Goal: Task Accomplishment & Management: Complete application form

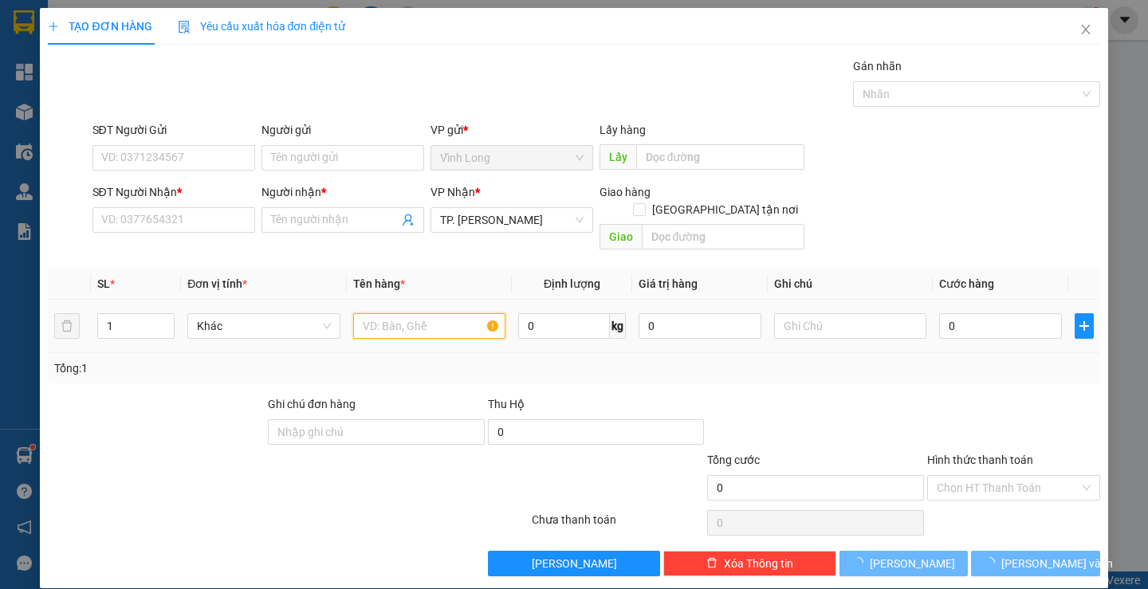
click at [405, 313] on input "text" at bounding box center [429, 326] width 152 height 26
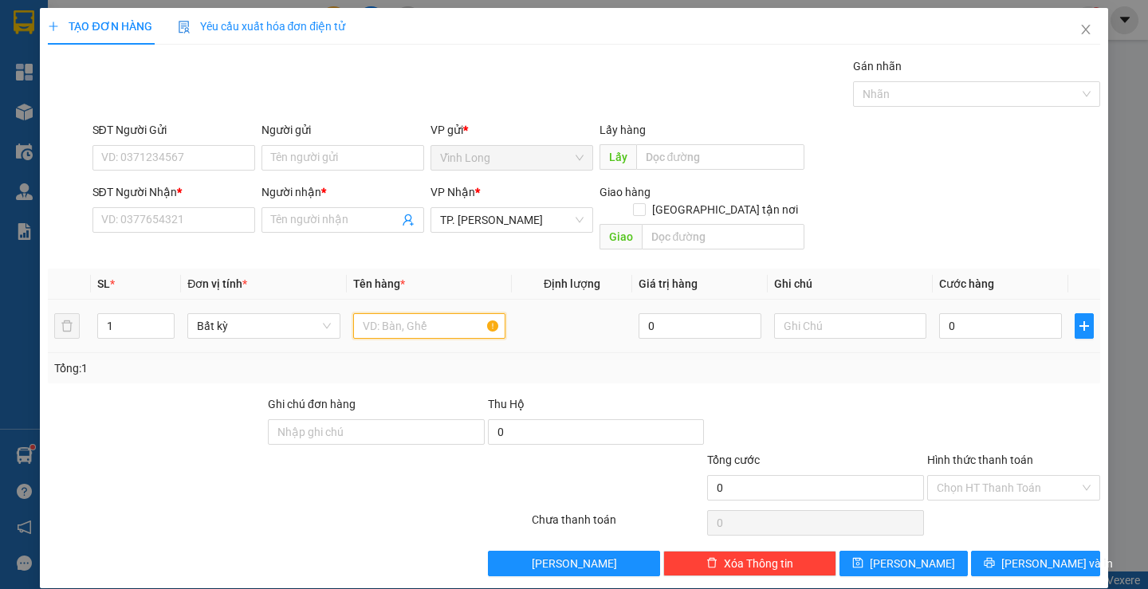
click at [368, 313] on input "text" at bounding box center [429, 326] width 152 height 26
click at [180, 222] on input "SĐT Người Nhận *" at bounding box center [173, 220] width 163 height 26
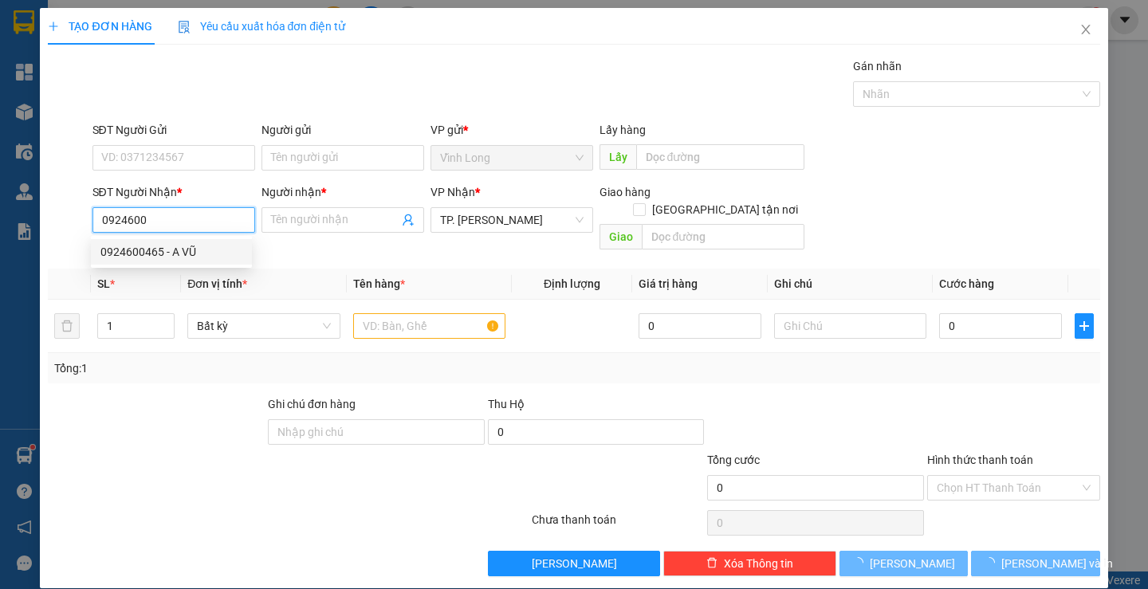
click at [187, 250] on div "0924600465 - A VŨ" at bounding box center [171, 252] width 142 height 18
type input "0924600465"
type input "A VŨ"
type input "0924600465"
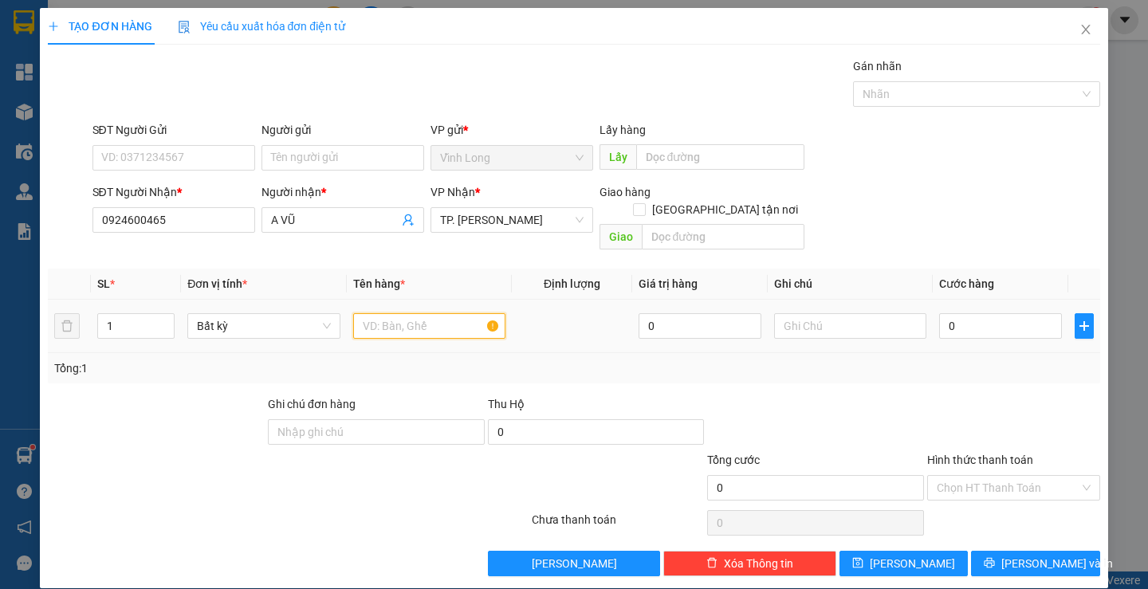
click at [382, 321] on input "text" at bounding box center [429, 326] width 152 height 26
click at [382, 313] on input "text" at bounding box center [429, 326] width 152 height 26
type input "GÓI ĐEN ( FE )"
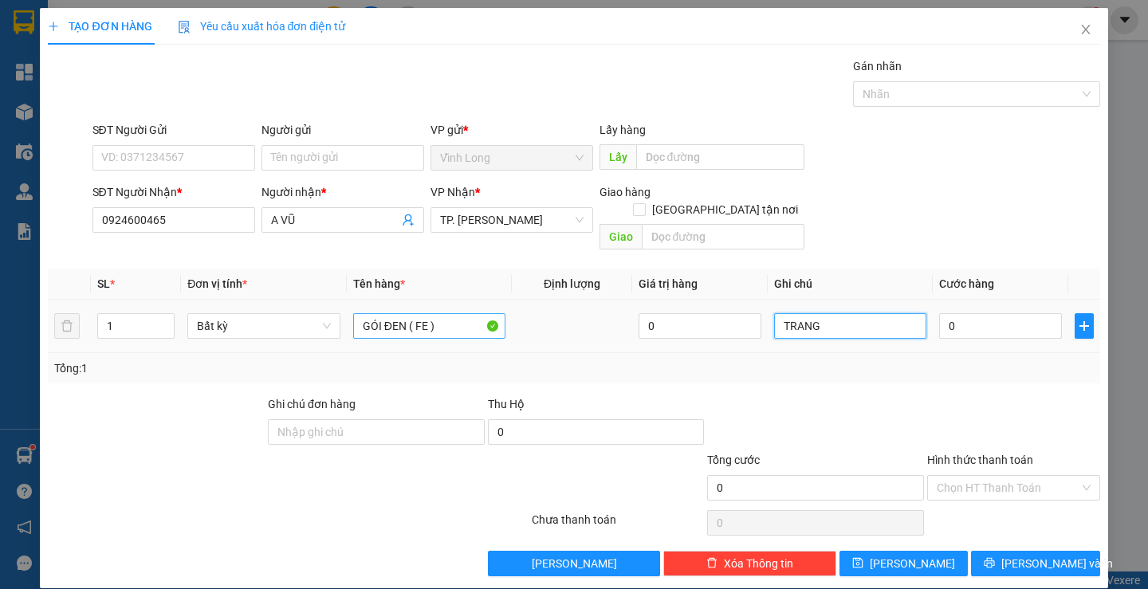
type input "TRANG"
type input "3"
type input "30"
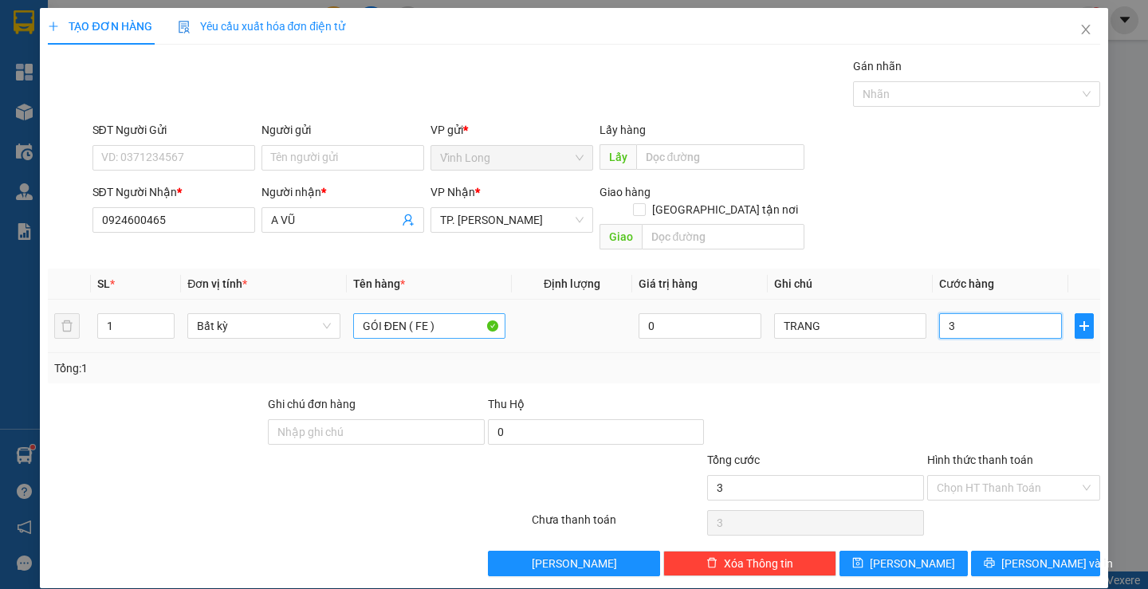
type input "30"
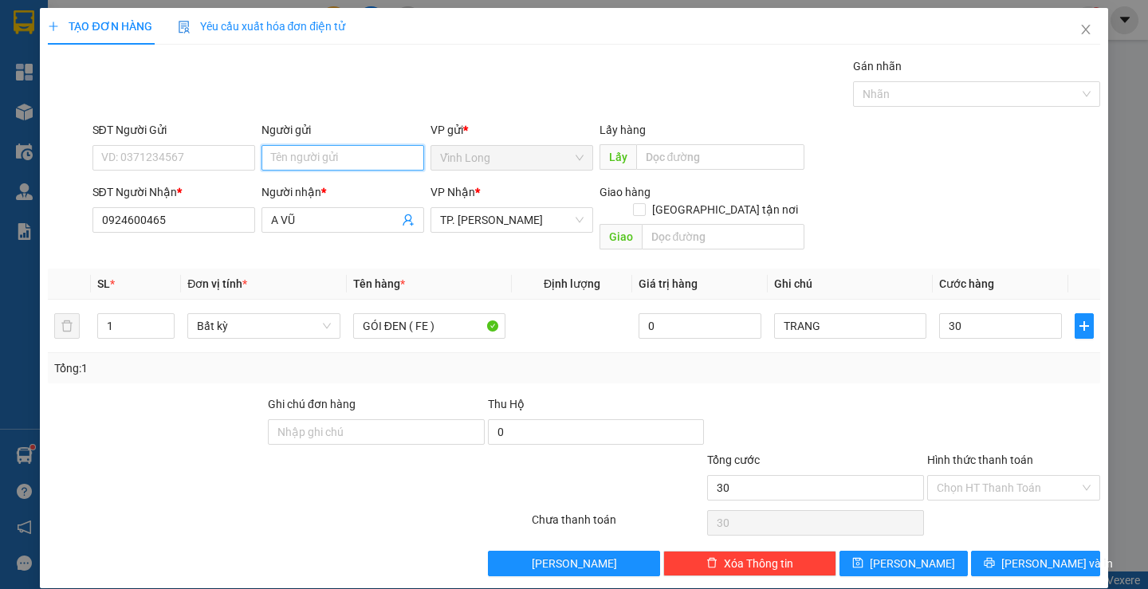
type input "30.000"
click at [317, 157] on input "Người gửi" at bounding box center [343, 158] width 163 height 26
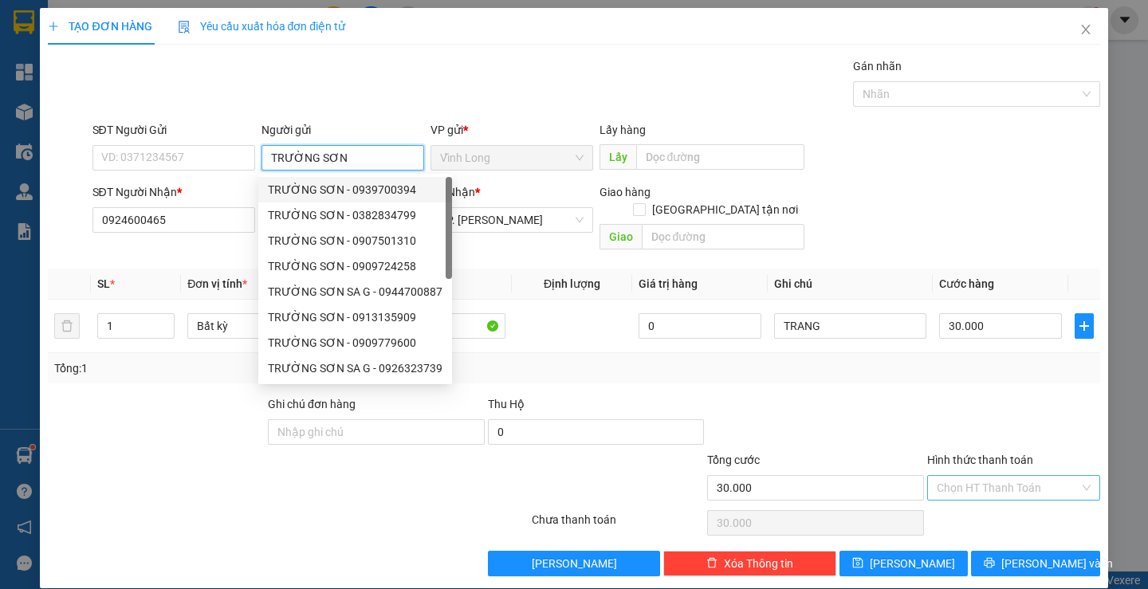
type input "TRƯỜNG SƠN"
click at [974, 476] on input "Hình thức thanh toán" at bounding box center [1008, 488] width 143 height 24
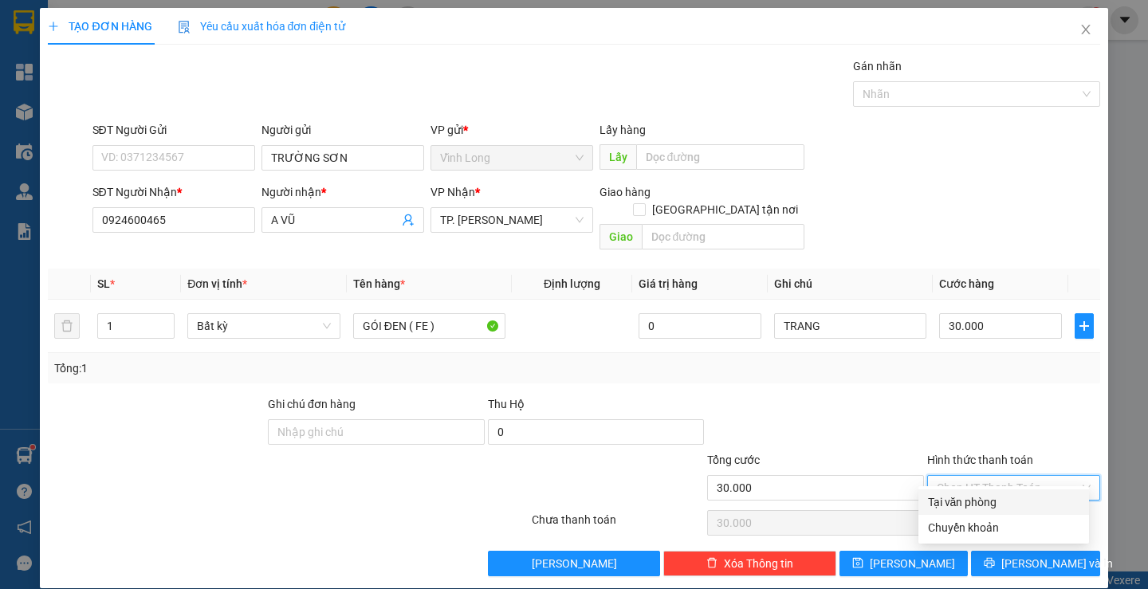
click at [960, 490] on div "Tại văn phòng" at bounding box center [1004, 503] width 171 height 26
type input "0"
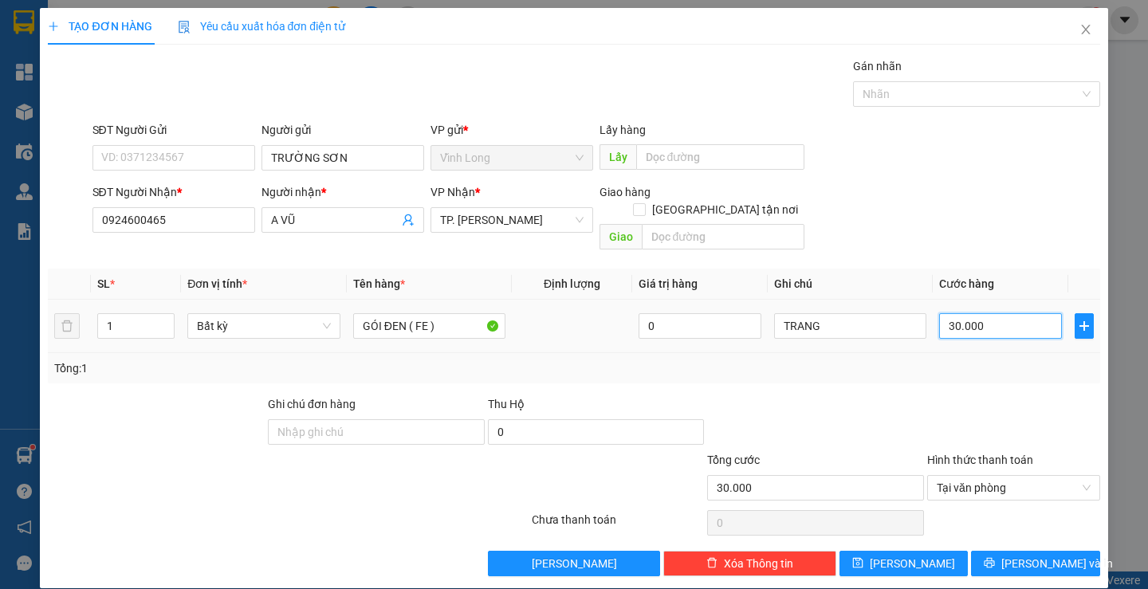
click at [954, 313] on input "30.000" at bounding box center [1000, 326] width 123 height 26
type input "2"
type input "20"
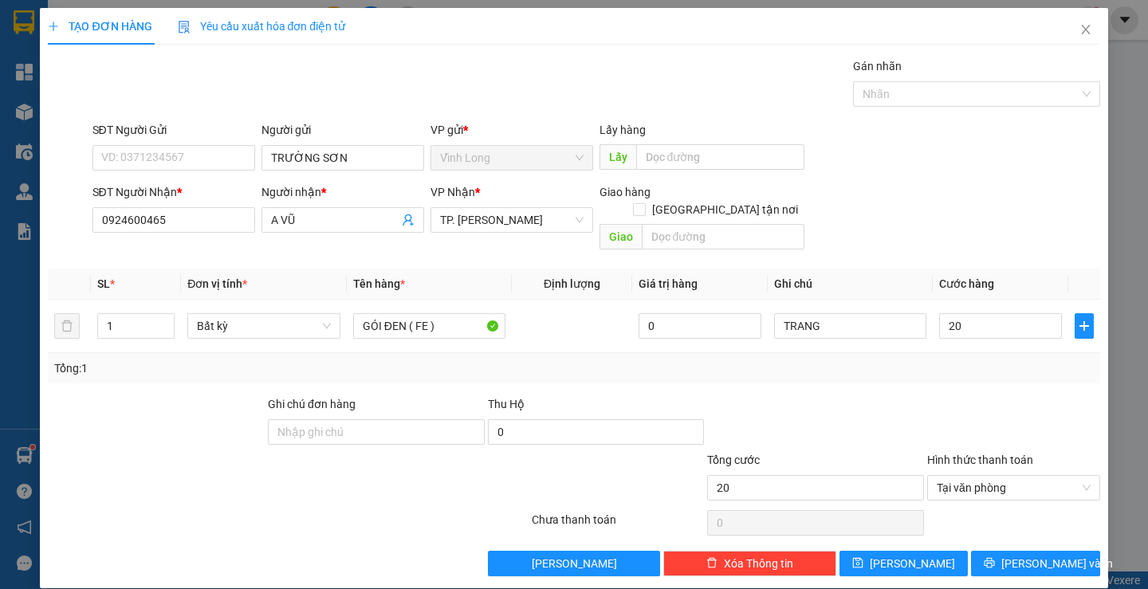
type input "20.000"
click at [987, 415] on div at bounding box center [1014, 423] width 176 height 56
click at [1028, 555] on span "[PERSON_NAME] và In" at bounding box center [1057, 564] width 112 height 18
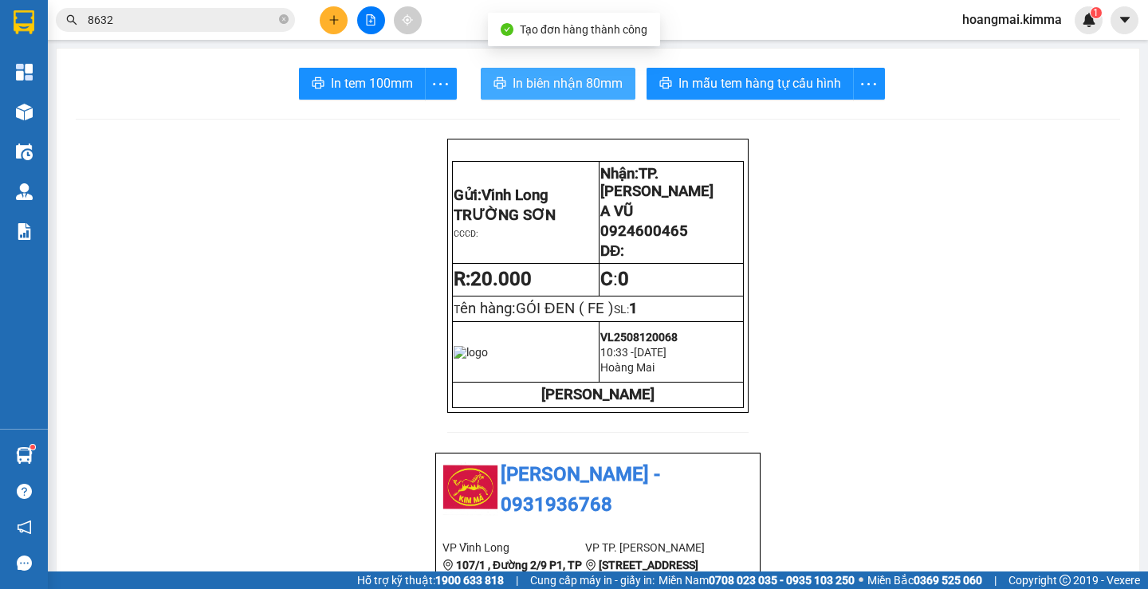
click at [547, 75] on span "In biên nhận 80mm" at bounding box center [568, 83] width 110 height 20
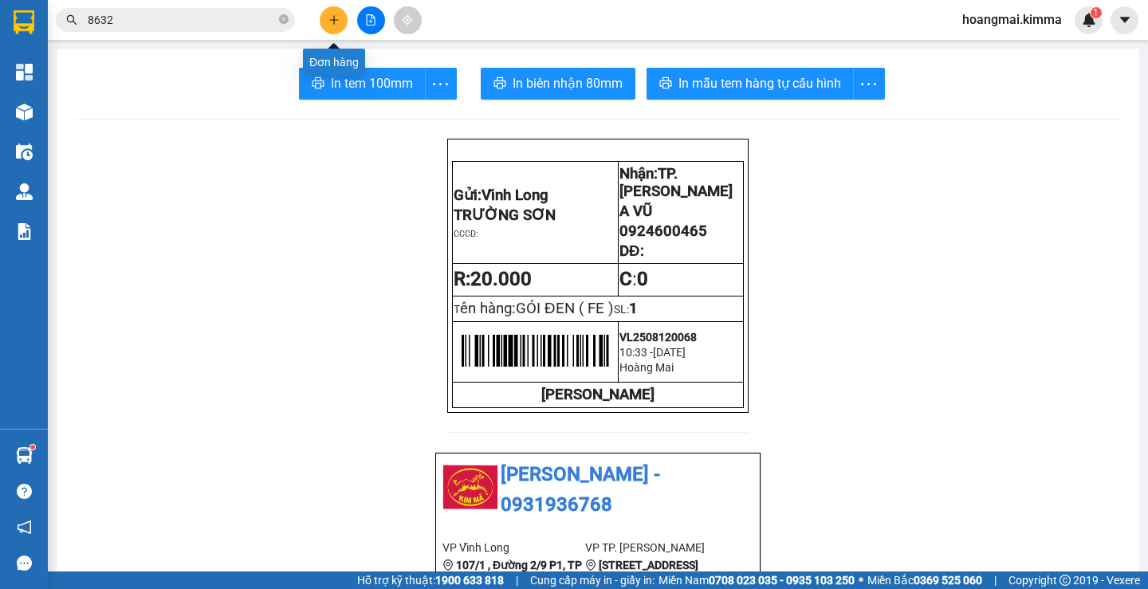
click at [342, 11] on button at bounding box center [334, 20] width 28 height 28
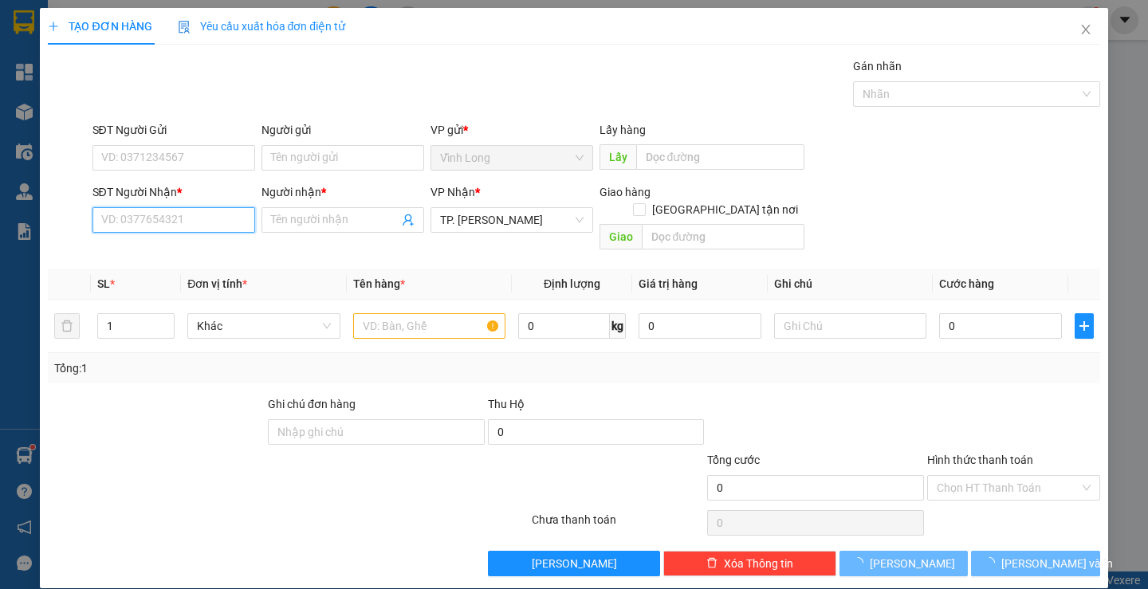
click at [172, 225] on input "SĐT Người Nhận *" at bounding box center [173, 220] width 163 height 26
type input "0939022226"
click at [201, 245] on div "0939022226 - TUYẾT ANH" at bounding box center [171, 252] width 142 height 18
type input "TUYẾT ANH"
checkbox input "true"
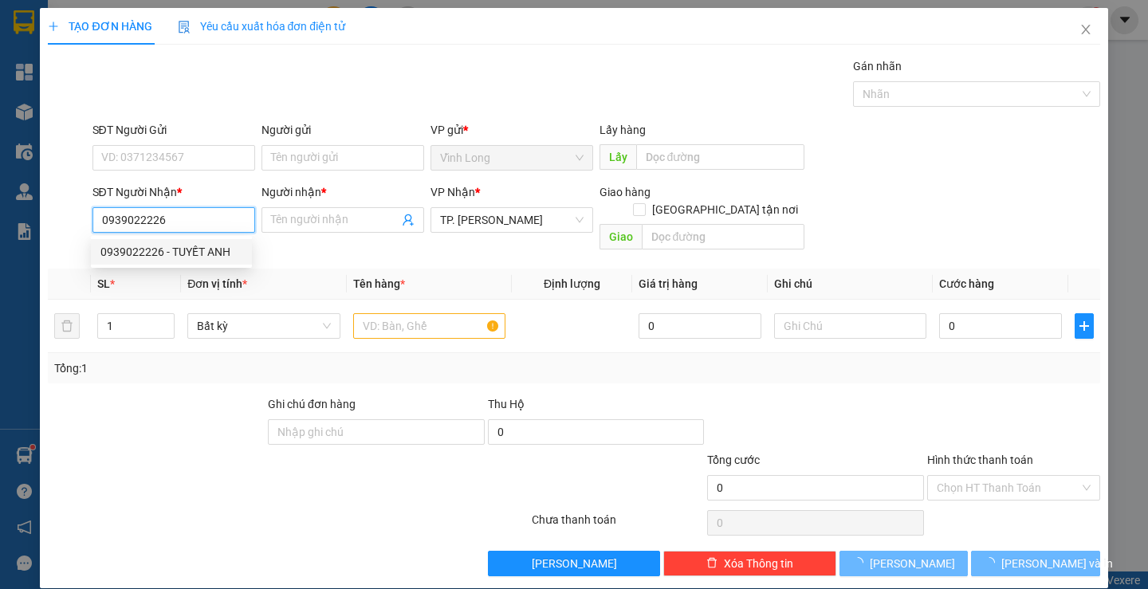
type input "CHUNG CƯ HOÀNG ANH GIAI VIỆT , 856 [PERSON_NAME] , P5 , [GEOGRAPHIC_DATA]"
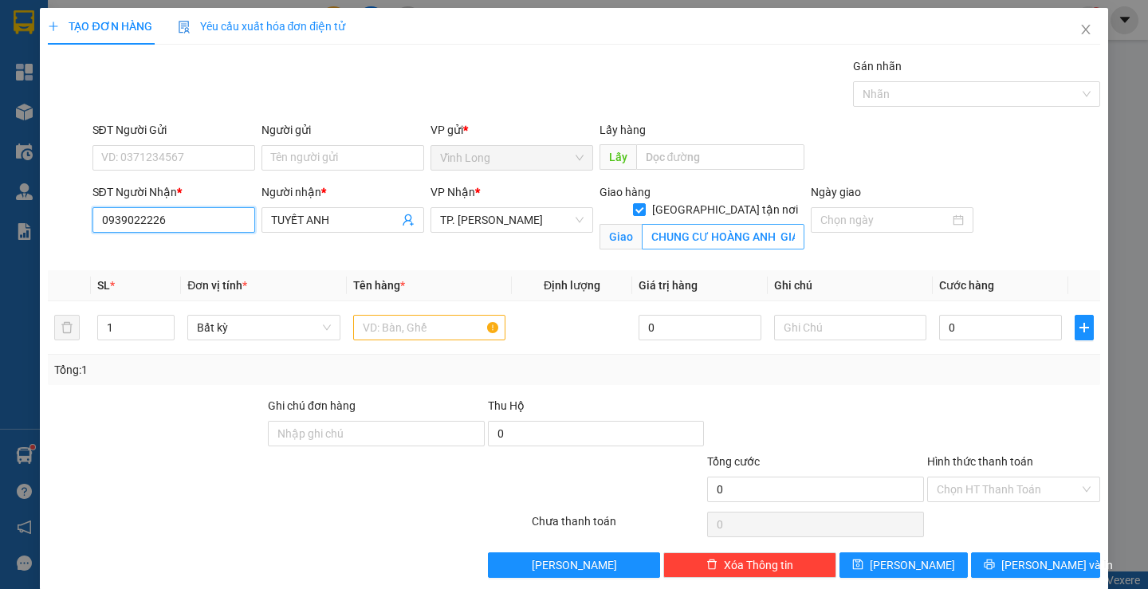
type input "0939022226"
click at [720, 224] on input "CHUNG CƯ HOÀNG ANH GIAI VIỆT , 856 [PERSON_NAME] , P5 , [GEOGRAPHIC_DATA]" at bounding box center [723, 237] width 163 height 26
click at [737, 224] on input "CHUNG CƯ HOÀNG ANH GIAI VIỆT , 856 [PERSON_NAME] , P5 , [GEOGRAPHIC_DATA]" at bounding box center [723, 237] width 163 height 26
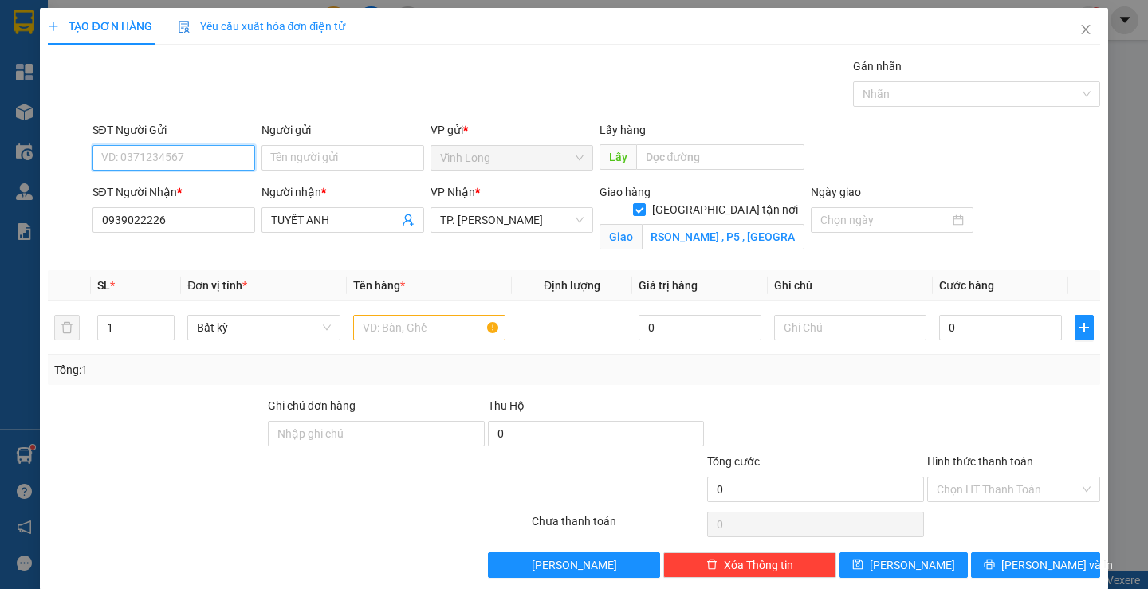
click at [207, 162] on input "SĐT Người Gửi" at bounding box center [173, 158] width 163 height 26
click at [221, 220] on div "0824461968 - CÔ HỒNG" at bounding box center [191, 216] width 182 height 18
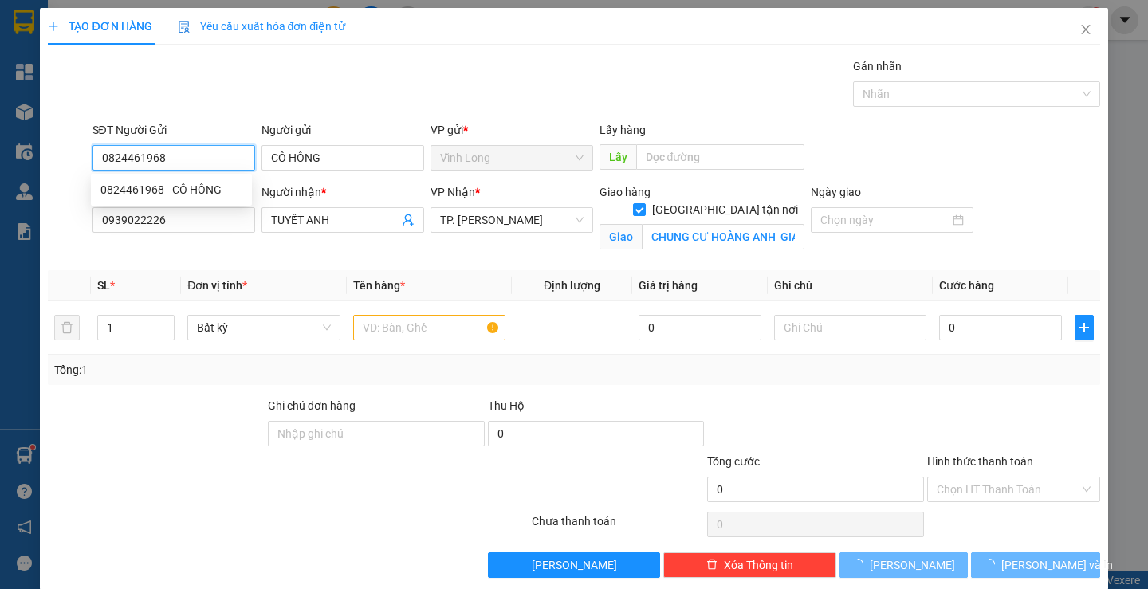
type input "0824461968"
type input "CÔ HỒNG"
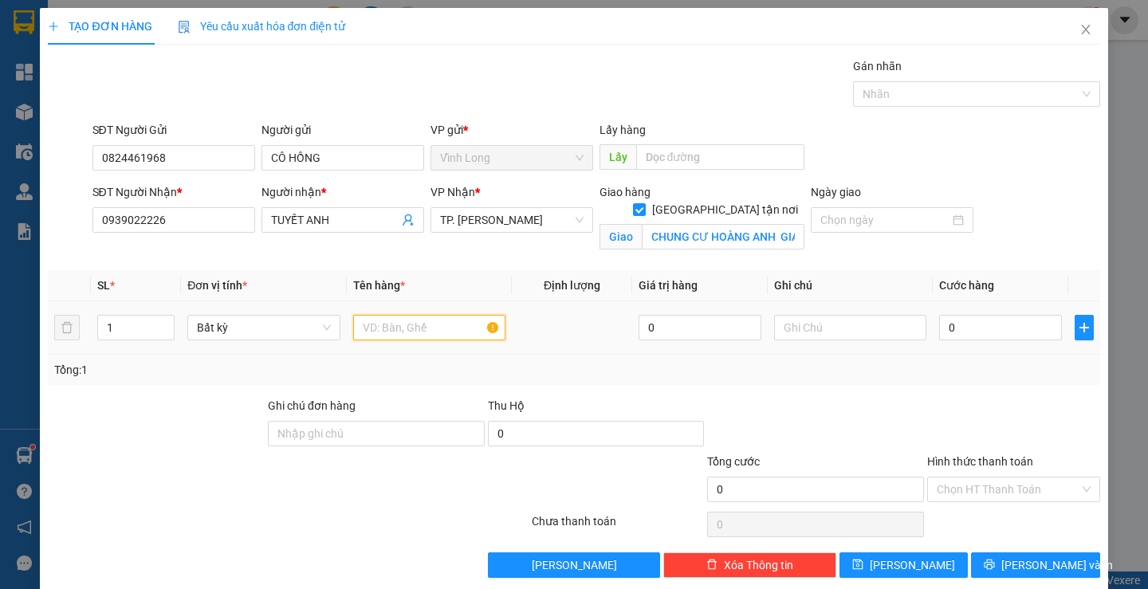
click at [404, 325] on input "text" at bounding box center [429, 328] width 152 height 26
type input "THÙNG"
type input "TRANG"
type input "1"
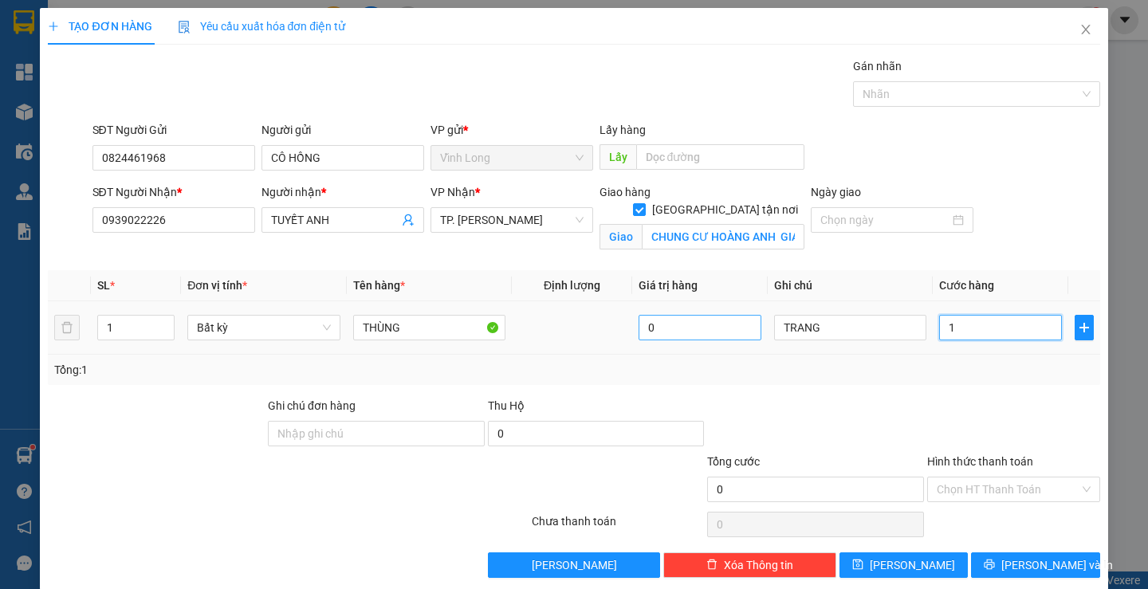
type input "1"
type input "10"
type input "100"
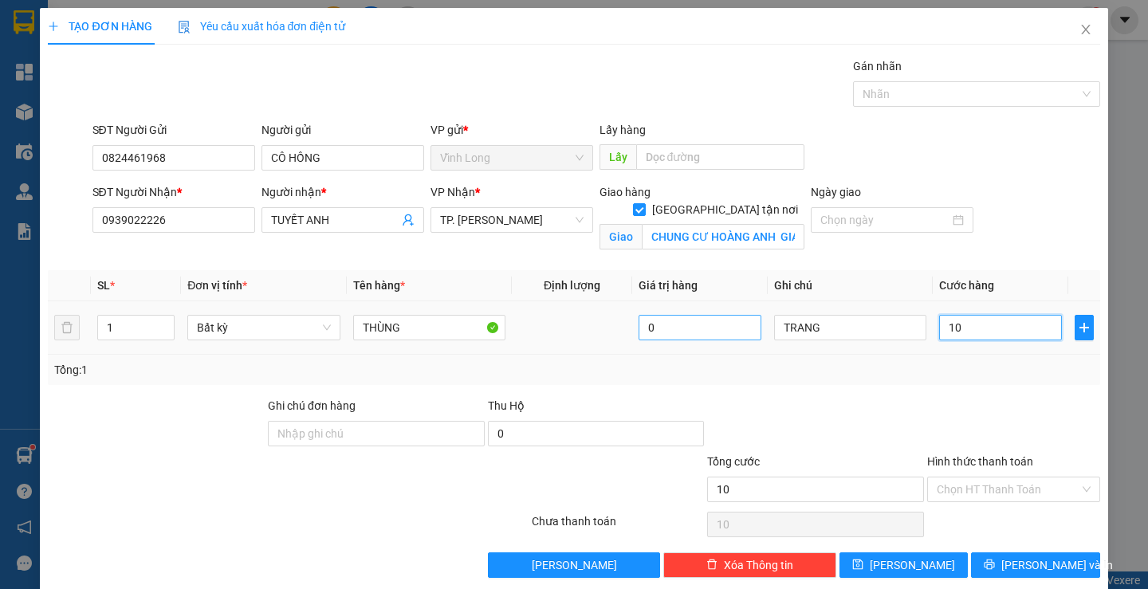
type input "100"
type input "100.000"
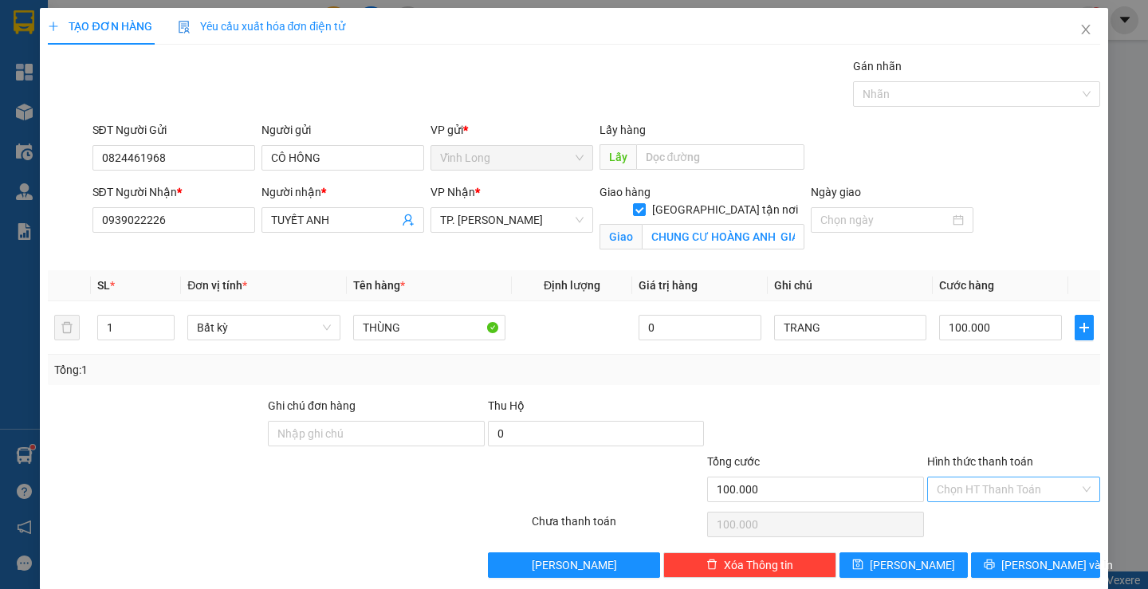
click at [974, 491] on input "Hình thức thanh toán" at bounding box center [1008, 490] width 143 height 24
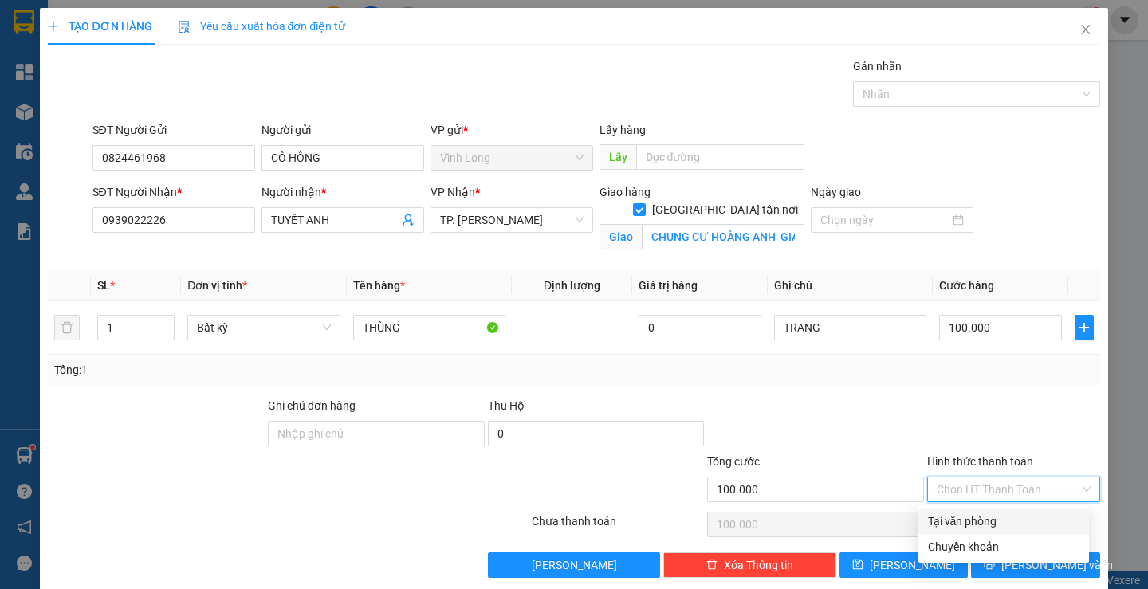
click at [970, 517] on div "Tại văn phòng" at bounding box center [1003, 522] width 151 height 18
type input "0"
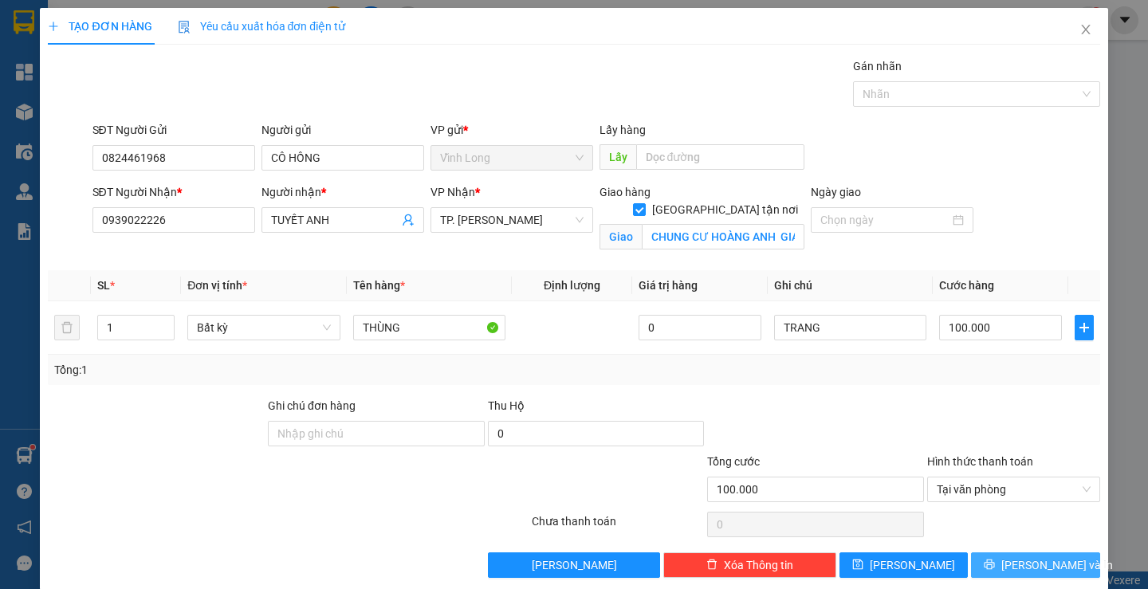
click at [1014, 565] on span "[PERSON_NAME] và In" at bounding box center [1057, 566] width 112 height 18
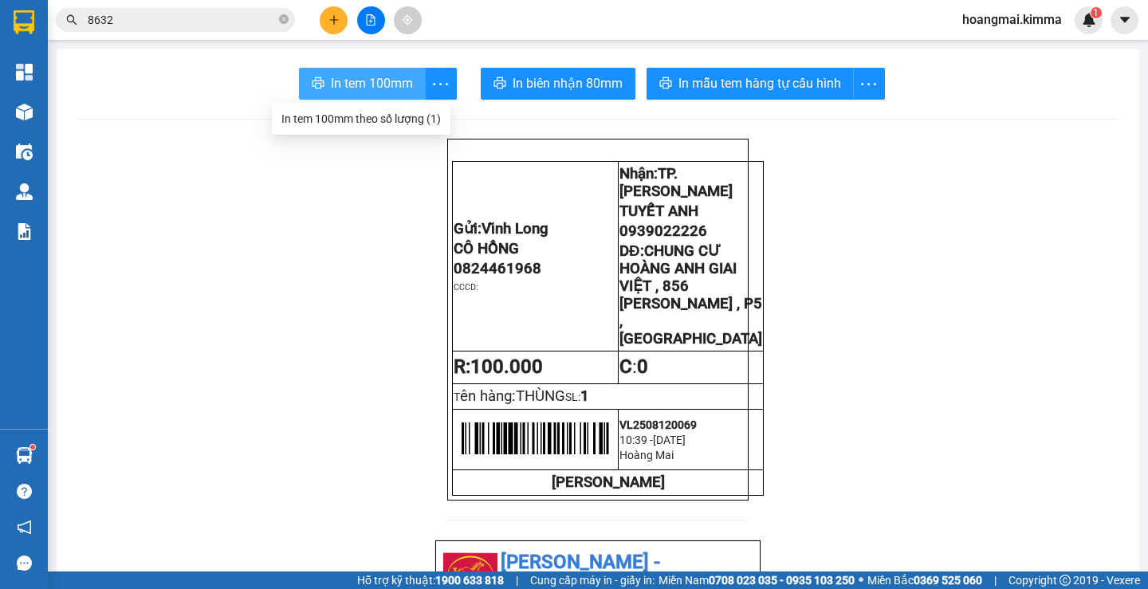
click at [394, 85] on span "In tem 100mm" at bounding box center [372, 83] width 82 height 20
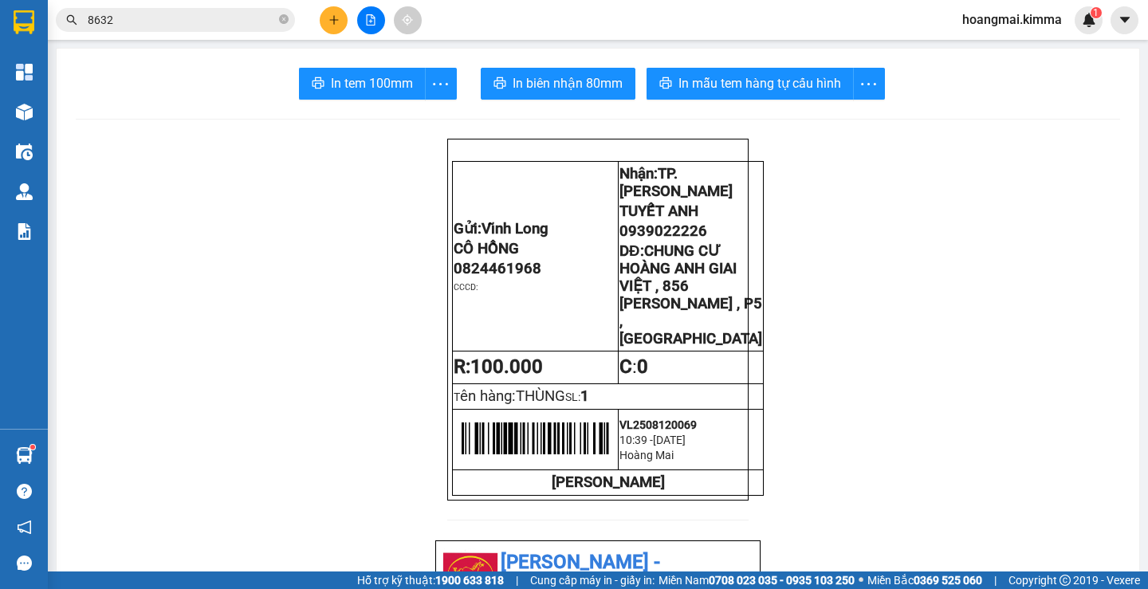
click at [317, 23] on div at bounding box center [371, 20] width 120 height 28
click at [328, 22] on icon "plus" at bounding box center [333, 19] width 11 height 11
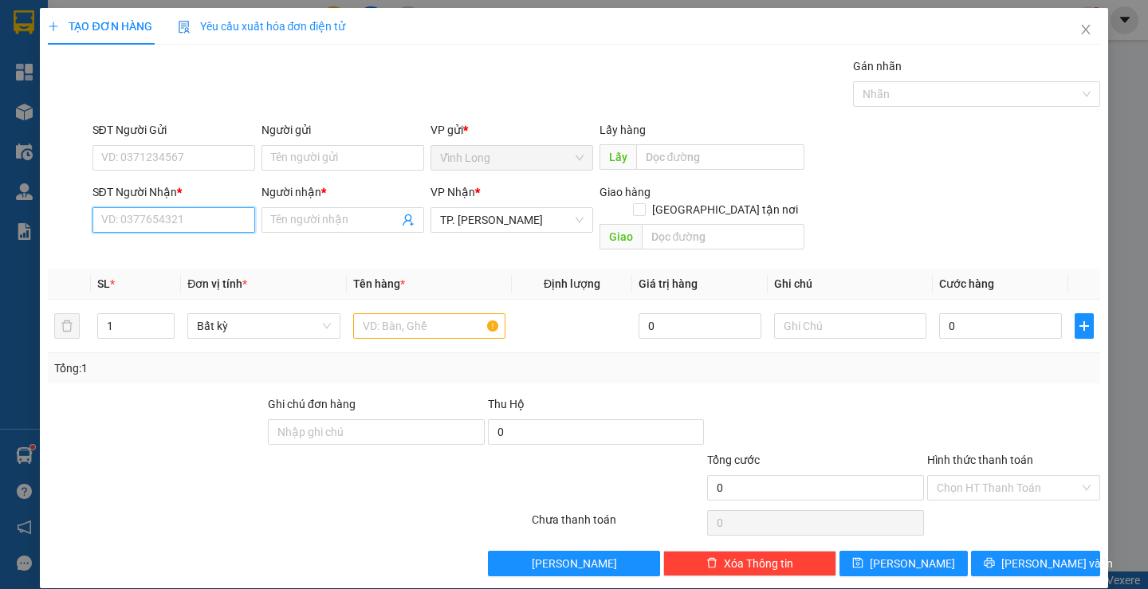
click at [150, 214] on input "SĐT Người Nhận *" at bounding box center [173, 220] width 163 height 26
type input "0903959883"
click at [188, 251] on div "0903959883 - CTY TUAN KIET" at bounding box center [174, 252] width 148 height 18
type input "CTY TUAN KIET"
type input "0903959883"
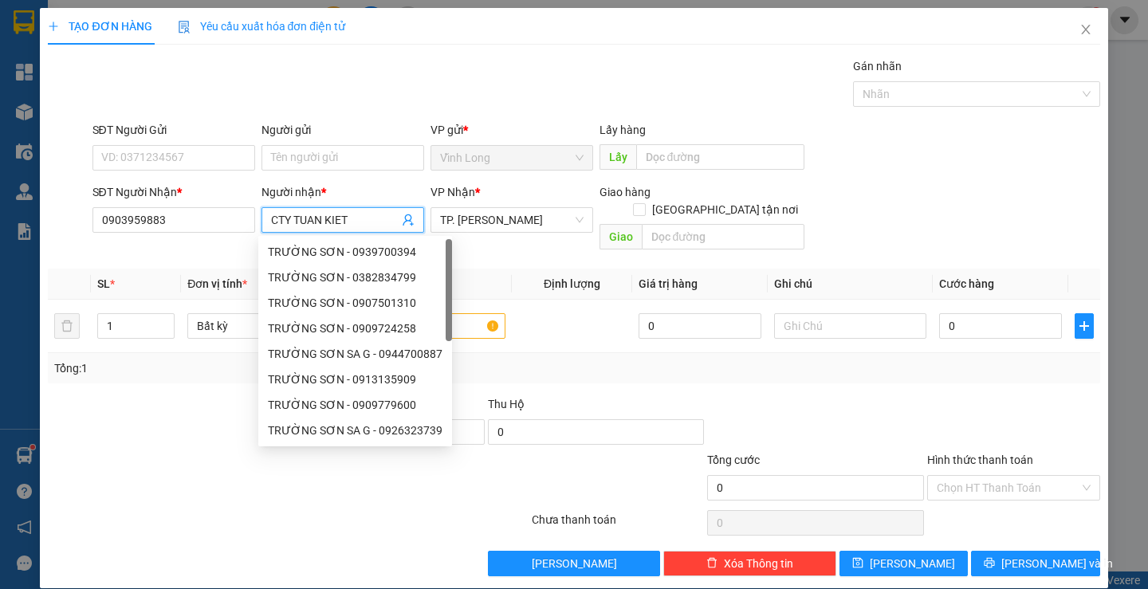
drag, startPoint x: 323, startPoint y: 228, endPoint x: 293, endPoint y: 230, distance: 29.6
click at [293, 230] on span "CTY TUAN KIET" at bounding box center [343, 220] width 163 height 26
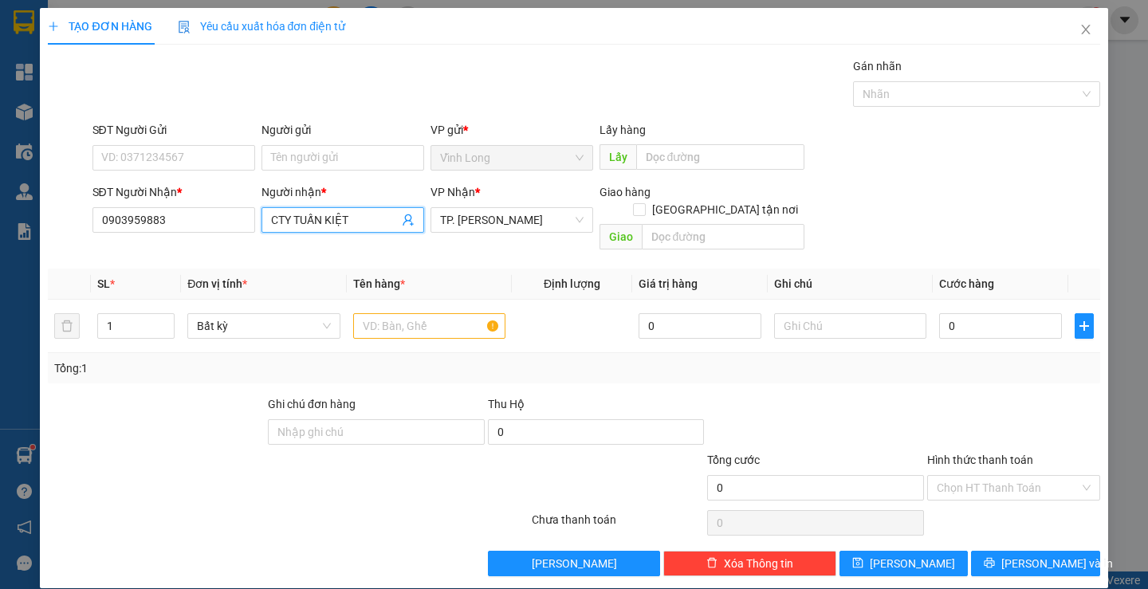
type input "CTY TUẤN KIỆT"
click at [564, 39] on div "TẠO ĐƠN HÀNG Yêu cầu xuất hóa đơn điện tử" at bounding box center [574, 26] width 1052 height 37
click at [435, 313] on input "text" at bounding box center [429, 326] width 152 height 26
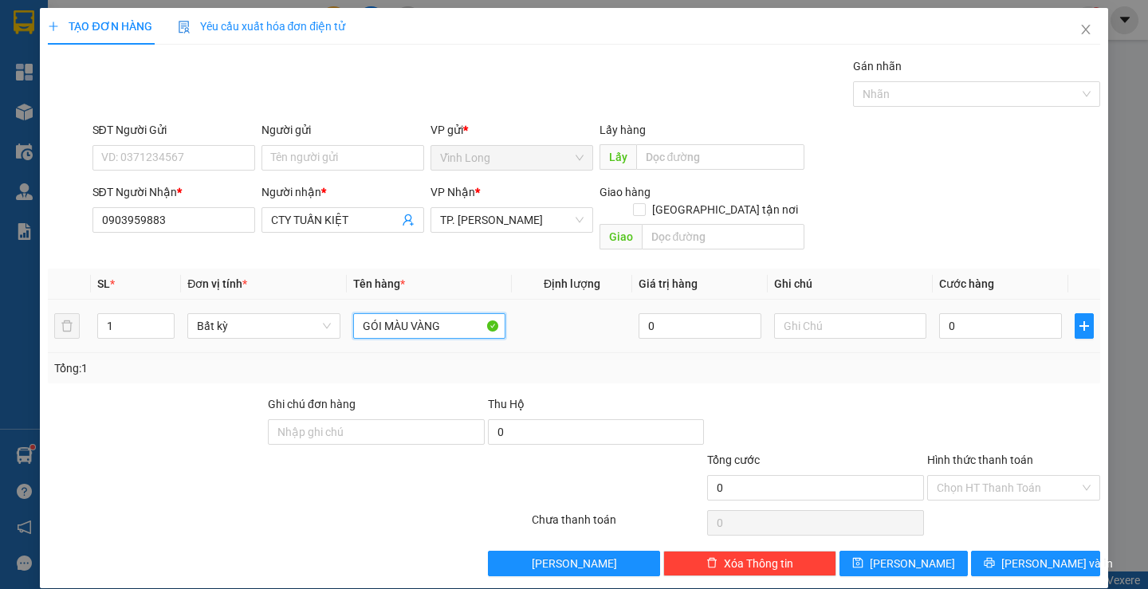
type input "GÓI MÀU VÀNG"
type input "TRANG"
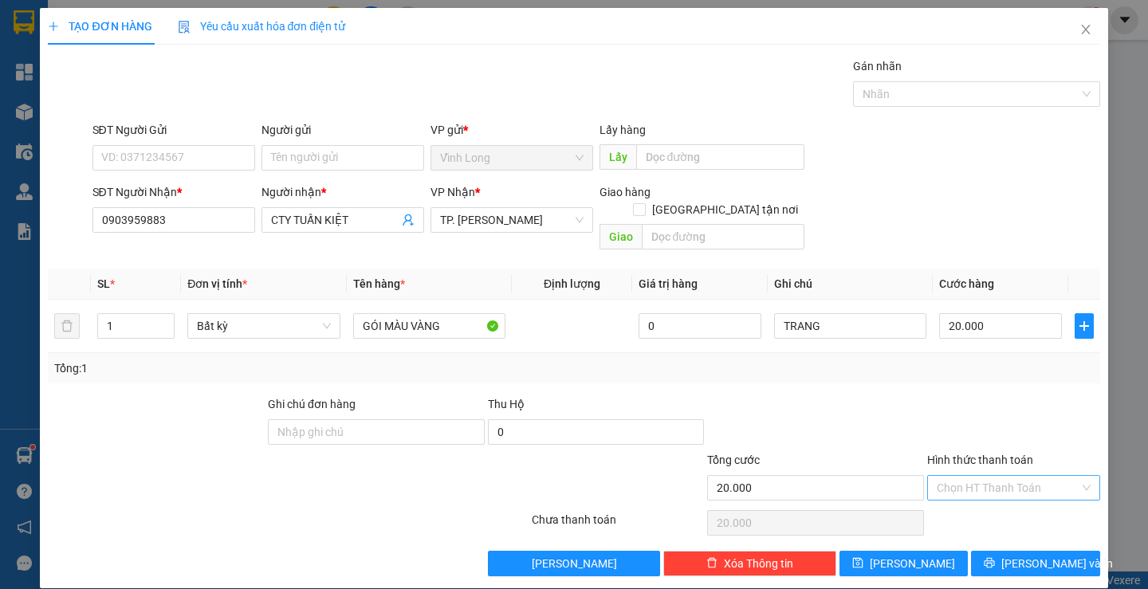
drag, startPoint x: 956, startPoint y: 452, endPoint x: 962, endPoint y: 478, distance: 27.1
click at [959, 470] on div "Hình thức thanh toán Chọn HT Thanh Toán" at bounding box center [1013, 479] width 173 height 56
click at [963, 476] on input "Hình thức thanh toán" at bounding box center [1008, 488] width 143 height 24
click at [953, 502] on div "Tại văn phòng" at bounding box center [1003, 503] width 151 height 18
click at [991, 551] on button "[PERSON_NAME] và In" at bounding box center [1035, 564] width 128 height 26
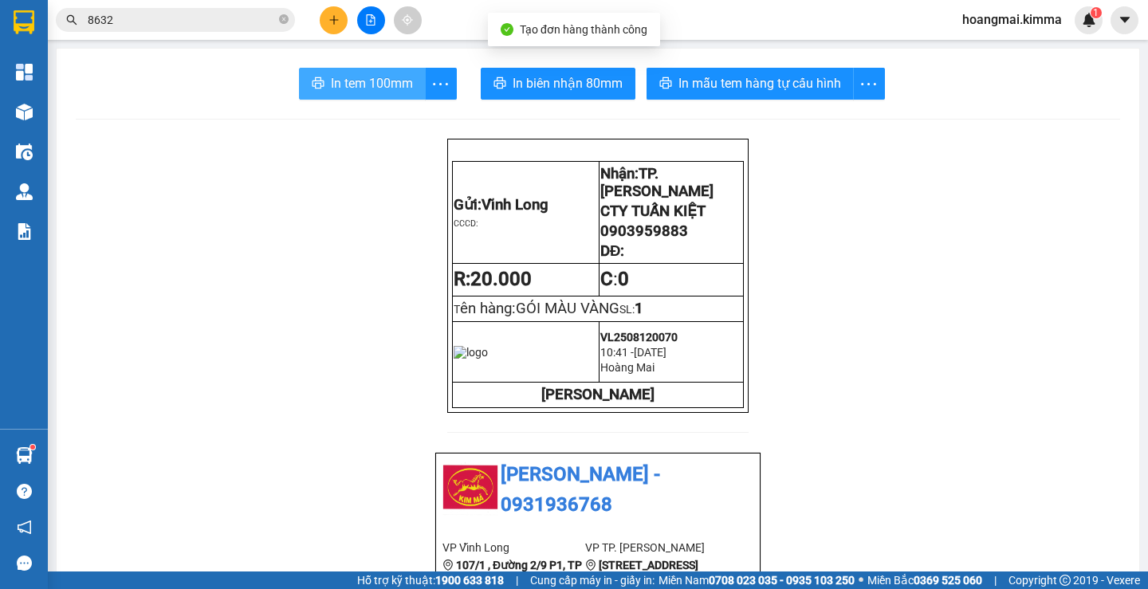
click at [368, 79] on span "In tem 100mm" at bounding box center [372, 83] width 82 height 20
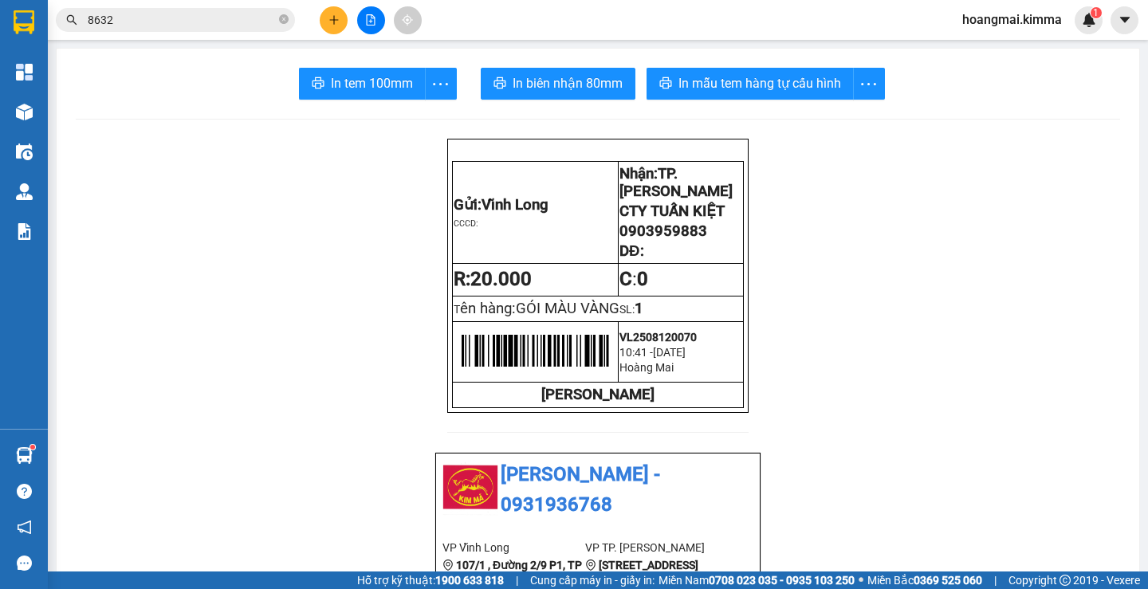
click at [335, 14] on icon "plus" at bounding box center [333, 19] width 11 height 11
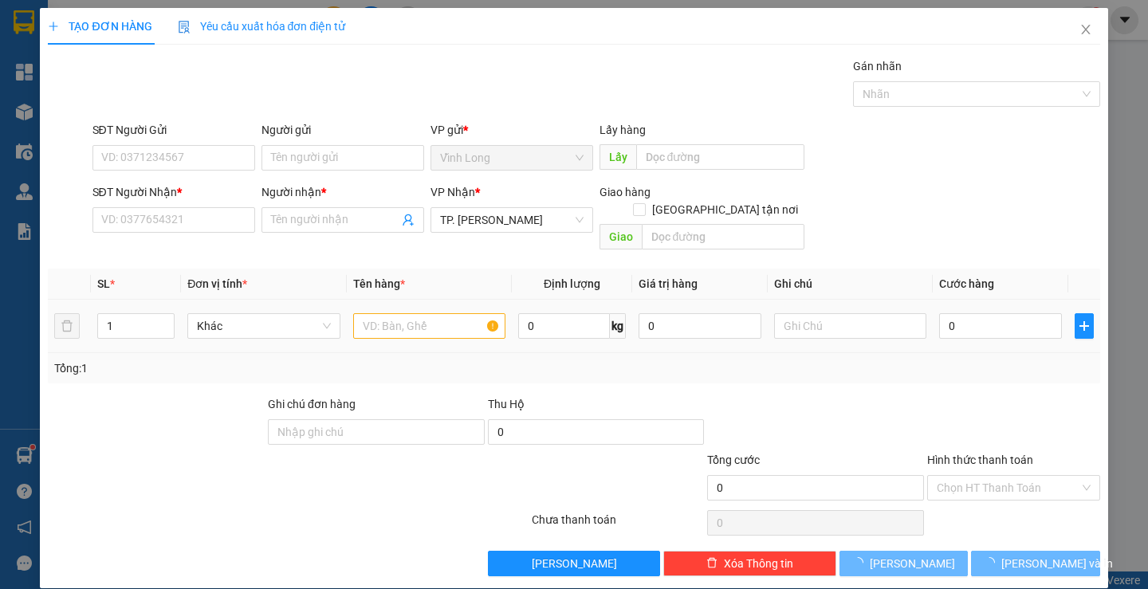
click at [394, 324] on div at bounding box center [429, 326] width 152 height 32
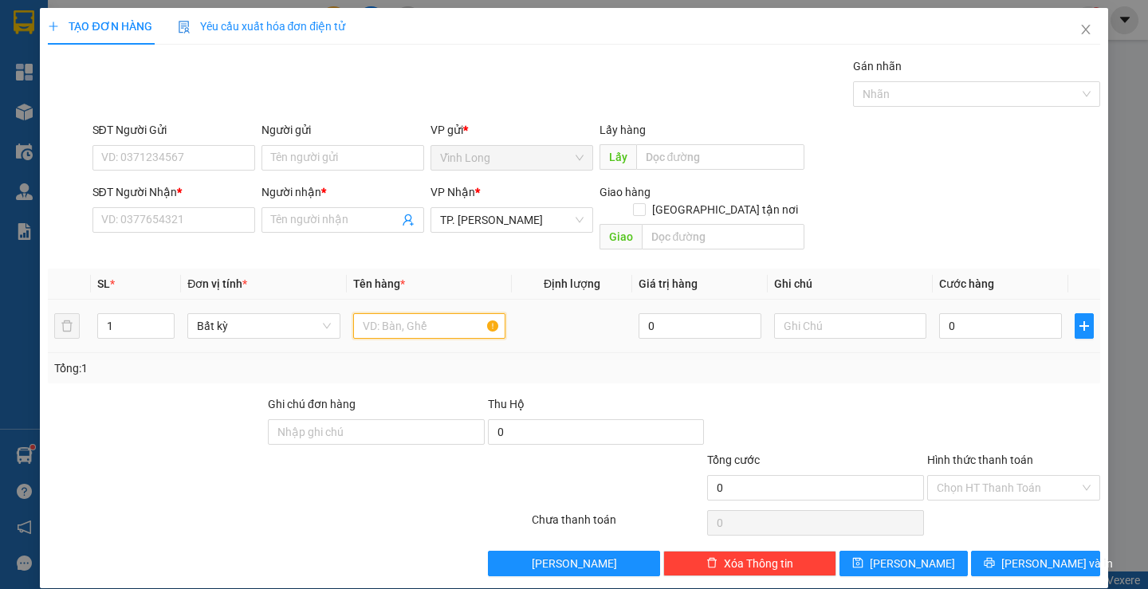
click at [402, 317] on input "text" at bounding box center [429, 326] width 152 height 26
type input "GÓI TRẮNG"
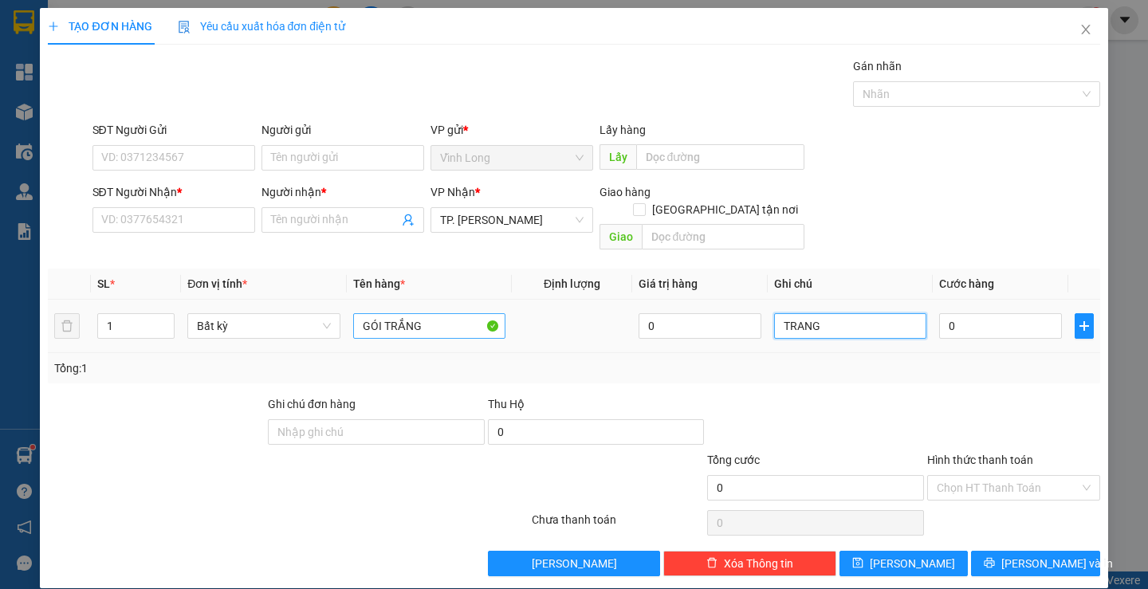
type input "TRANG"
type input "5"
type input "50"
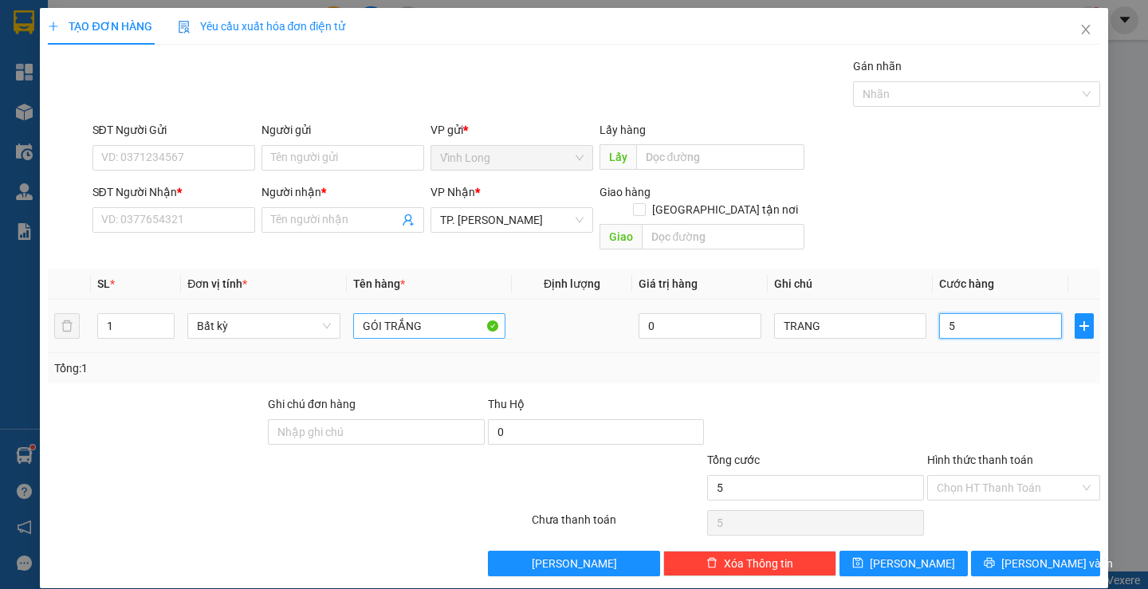
type input "50"
type input "50.000"
click at [218, 199] on div "SĐT Người Nhận *" at bounding box center [173, 192] width 163 height 18
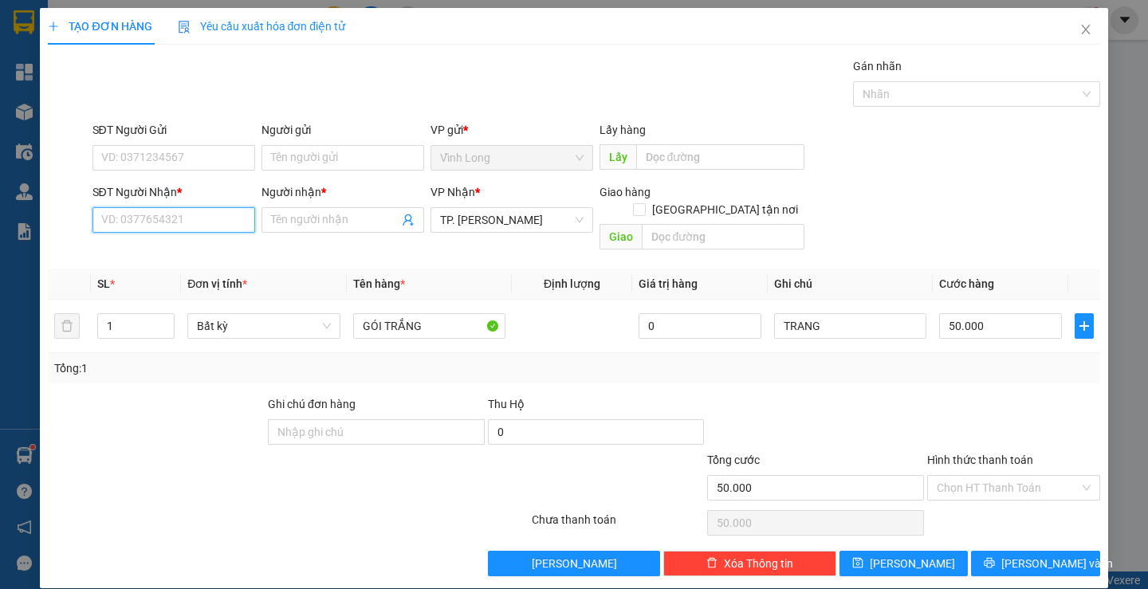
click at [218, 207] on input "SĐT Người Nhận *" at bounding box center [173, 220] width 163 height 26
click at [182, 232] on input "SĐT Người Nhận *" at bounding box center [173, 220] width 163 height 26
click at [968, 478] on input "Hình thức thanh toán" at bounding box center [1008, 488] width 143 height 24
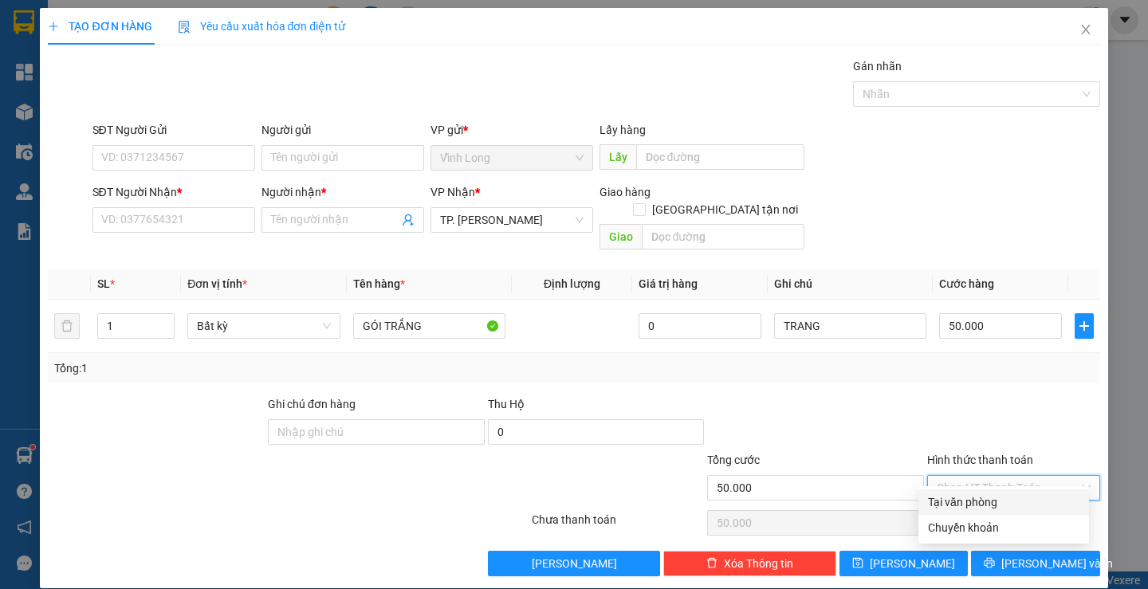
click at [963, 503] on div "Tại văn phòng" at bounding box center [1003, 503] width 151 height 18
type input "0"
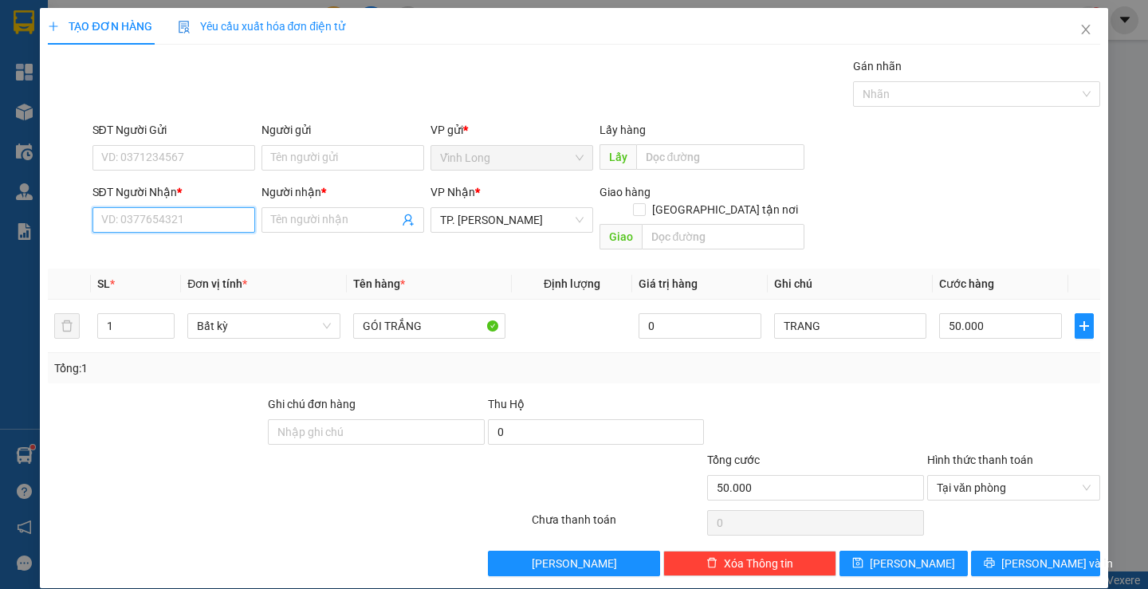
click at [132, 214] on input "SĐT Người Nhận *" at bounding box center [173, 220] width 163 height 26
type input "0819645849"
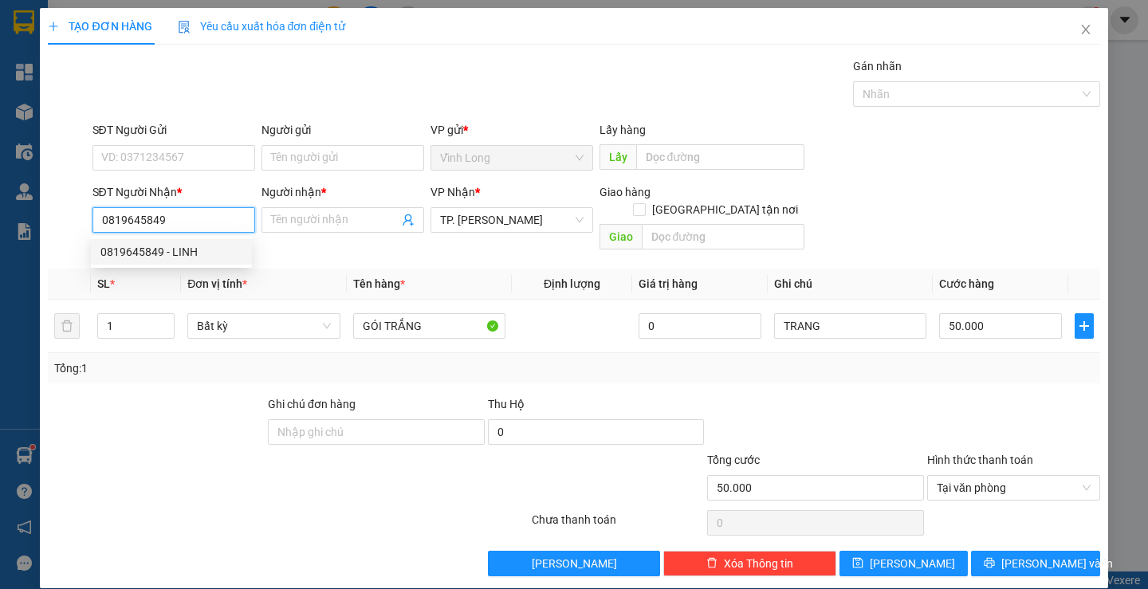
click at [173, 250] on div "0819645849 - LINH" at bounding box center [171, 252] width 142 height 18
type input "LINH"
type input "0819645849"
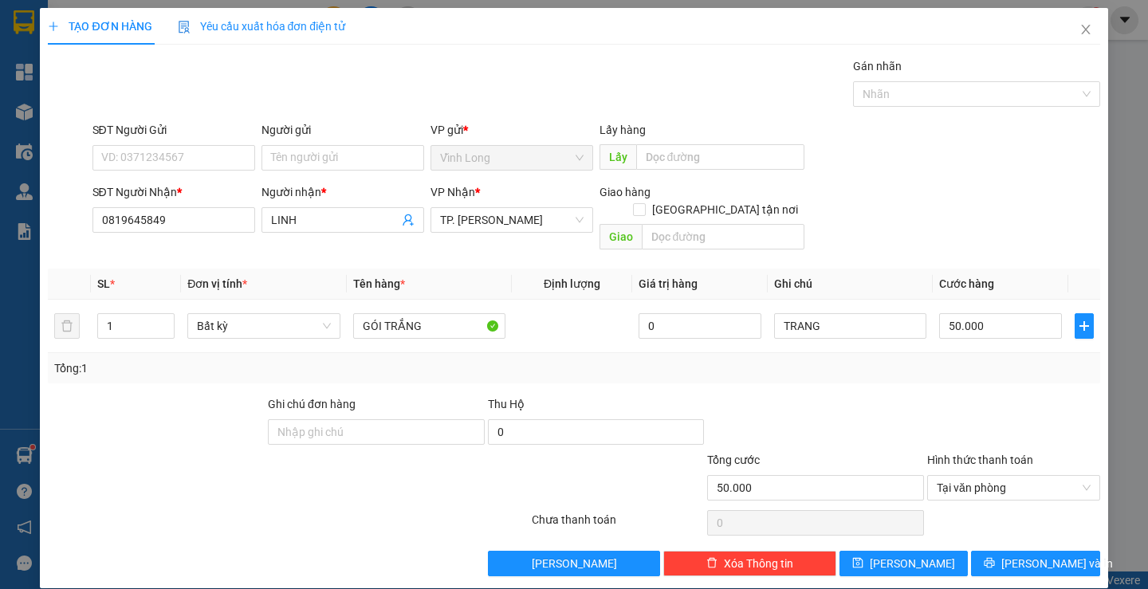
click at [990, 395] on div at bounding box center [1014, 423] width 176 height 56
click at [1041, 555] on span "[PERSON_NAME] và In" at bounding box center [1057, 564] width 112 height 18
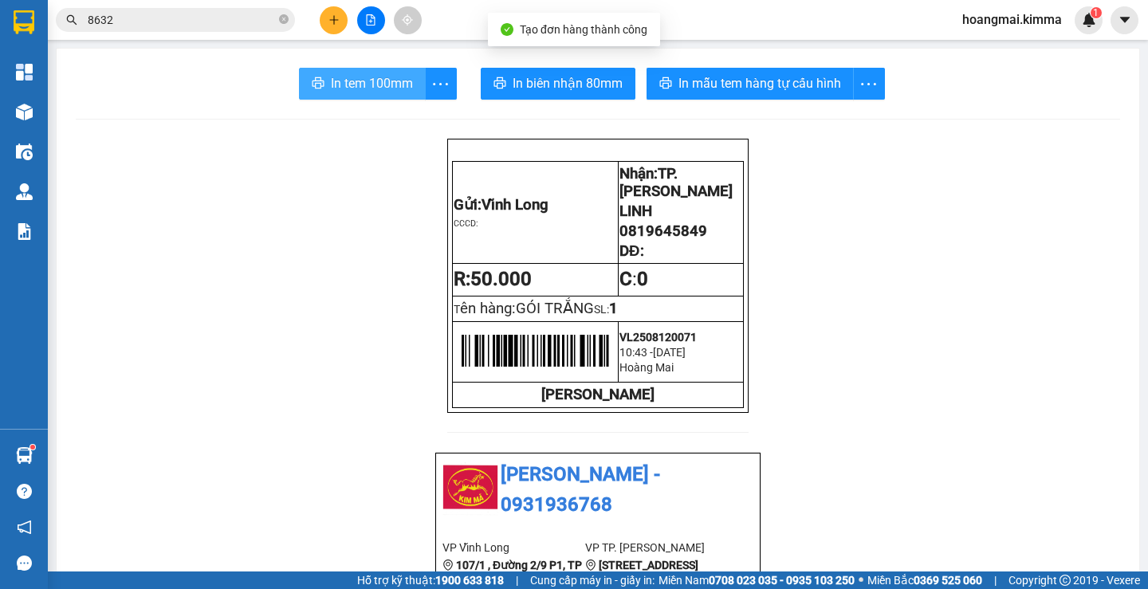
click at [359, 79] on span "In tem 100mm" at bounding box center [372, 83] width 82 height 20
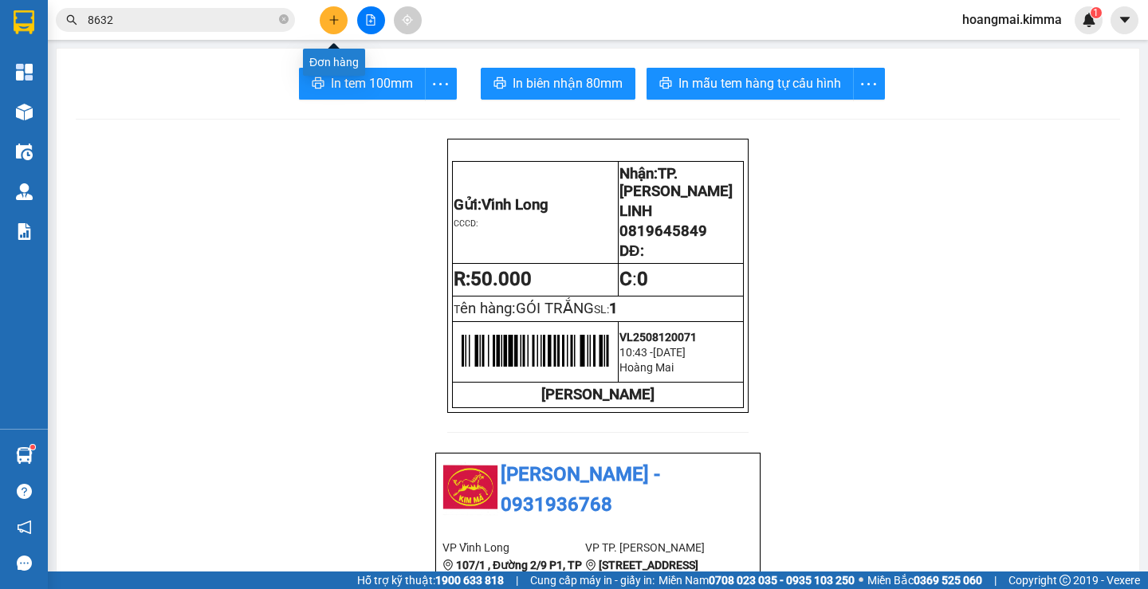
click at [339, 21] on icon "plus" at bounding box center [333, 19] width 11 height 11
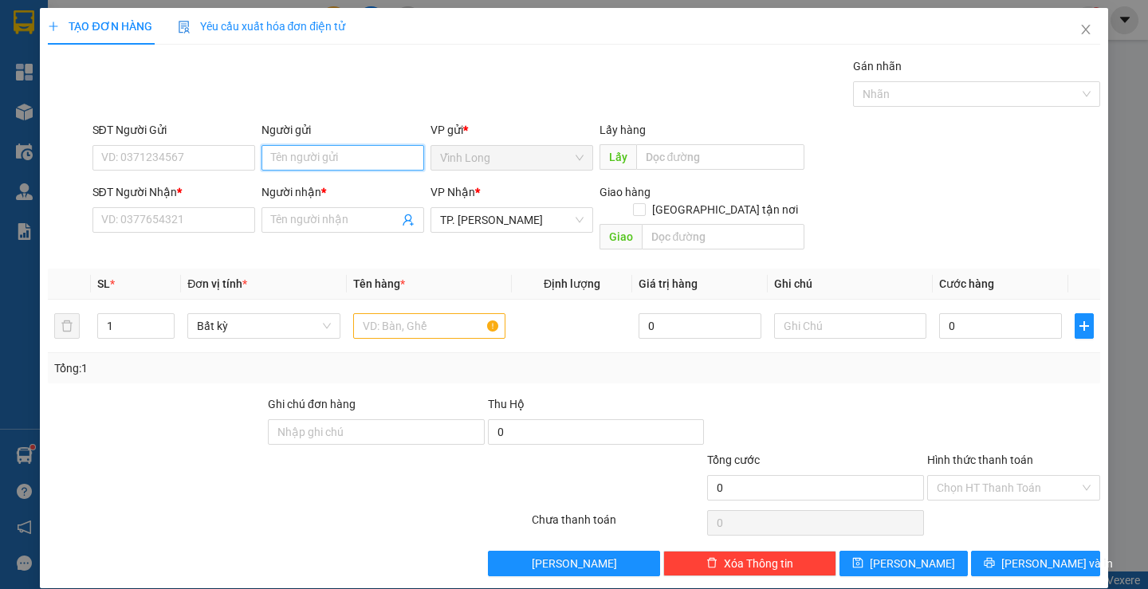
click at [328, 161] on input "Người gửi" at bounding box center [343, 158] width 163 height 26
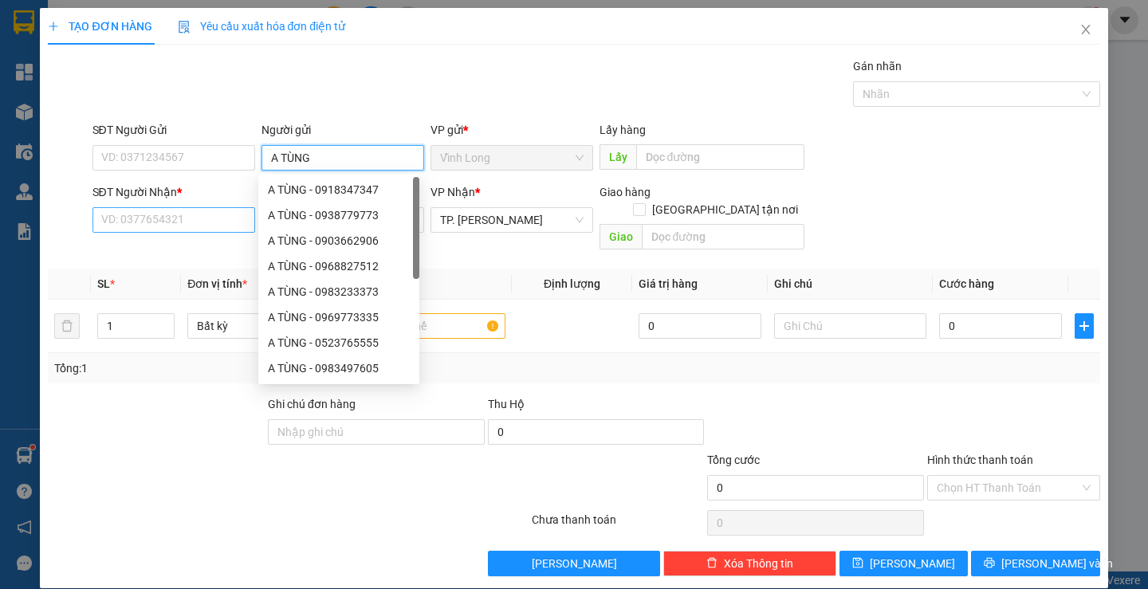
type input "A TÙNG"
click at [195, 226] on input "SĐT Người Nhận *" at bounding box center [173, 220] width 163 height 26
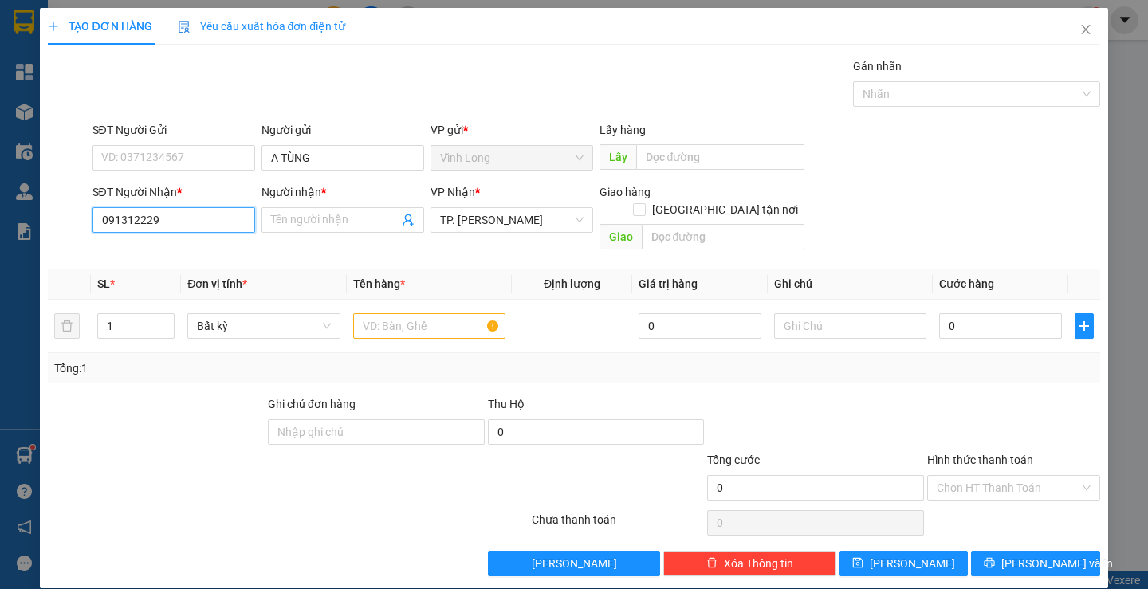
type input "0913122292"
click at [204, 243] on div "0913122292 - THỦY" at bounding box center [171, 252] width 142 height 18
type input "THỦY"
type input "0913122292"
click at [373, 315] on input "text" at bounding box center [429, 326] width 152 height 26
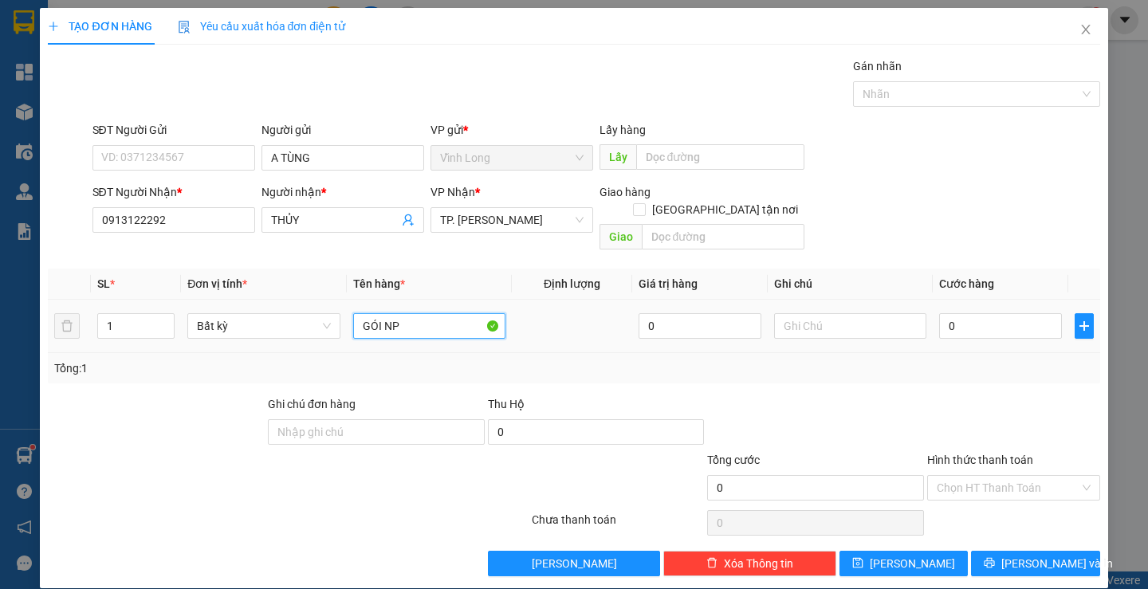
type input "GÓI NP"
type input "TRAN"
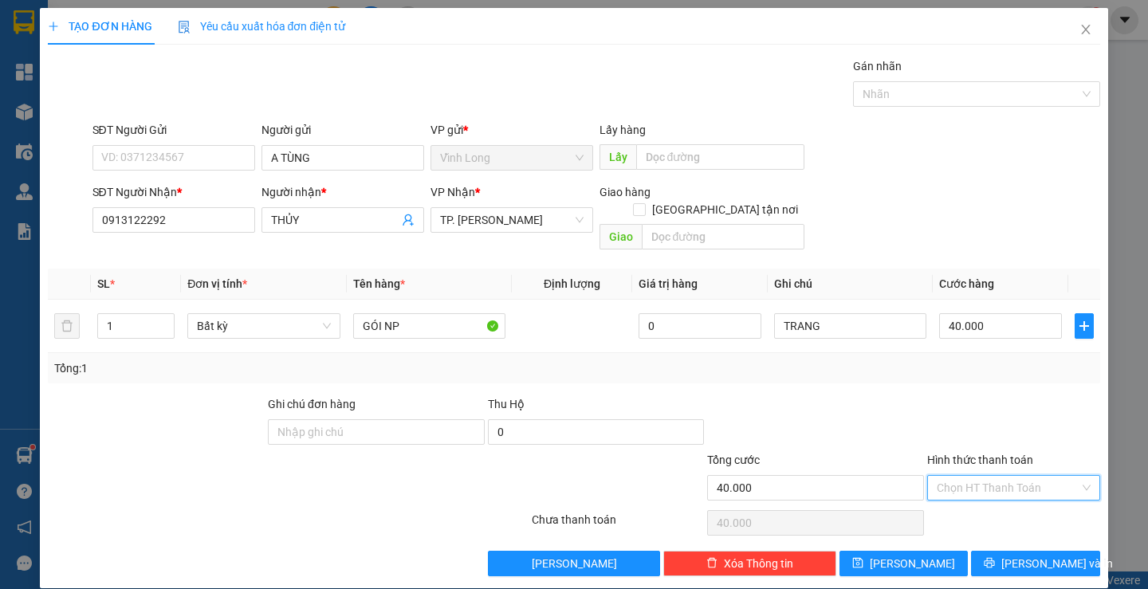
drag, startPoint x: 958, startPoint y: 474, endPoint x: 959, endPoint y: 493, distance: 19.2
click at [959, 476] on input "Hình thức thanh toán" at bounding box center [1008, 488] width 143 height 24
click at [959, 493] on div "Tại văn phòng" at bounding box center [1004, 503] width 171 height 26
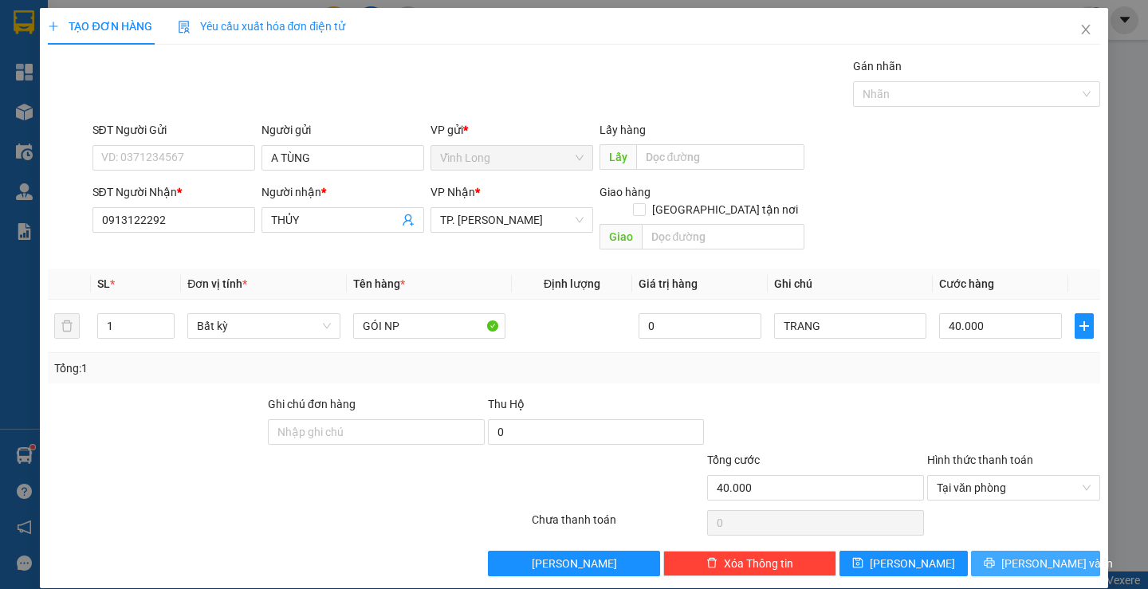
click at [986, 551] on button "[PERSON_NAME] và In" at bounding box center [1035, 564] width 128 height 26
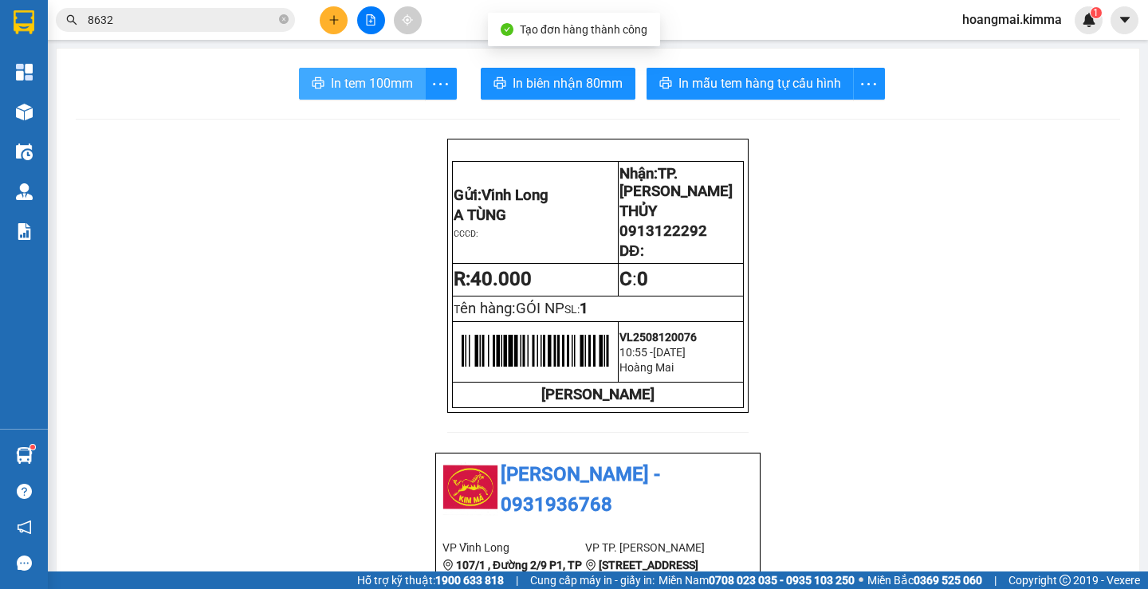
click at [354, 81] on span "In tem 100mm" at bounding box center [372, 83] width 82 height 20
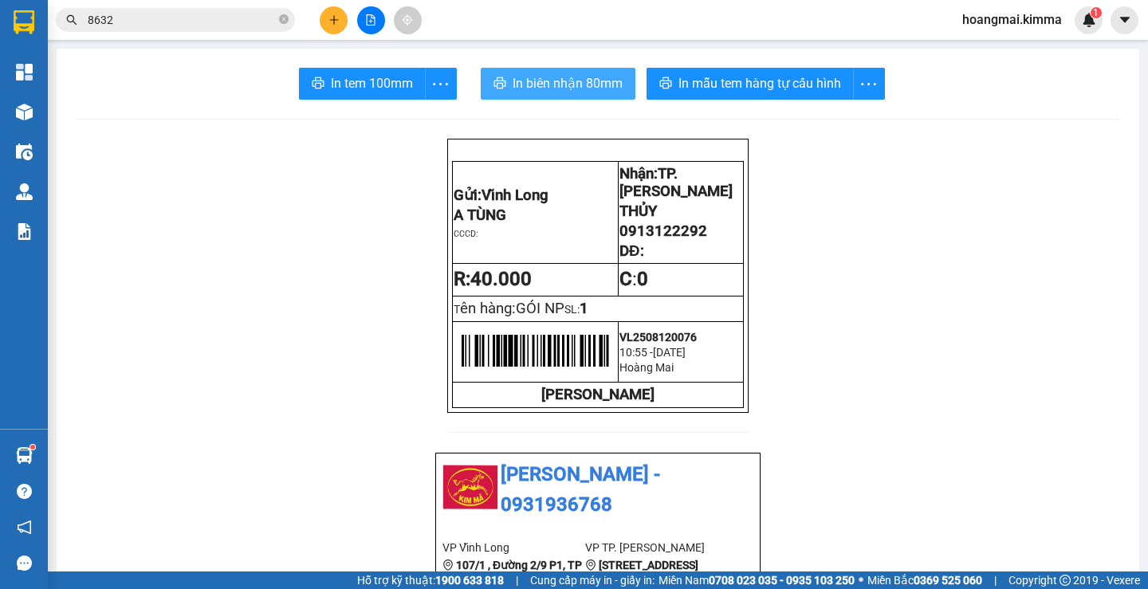
click at [569, 88] on span "In biên nhận 80mm" at bounding box center [568, 83] width 110 height 20
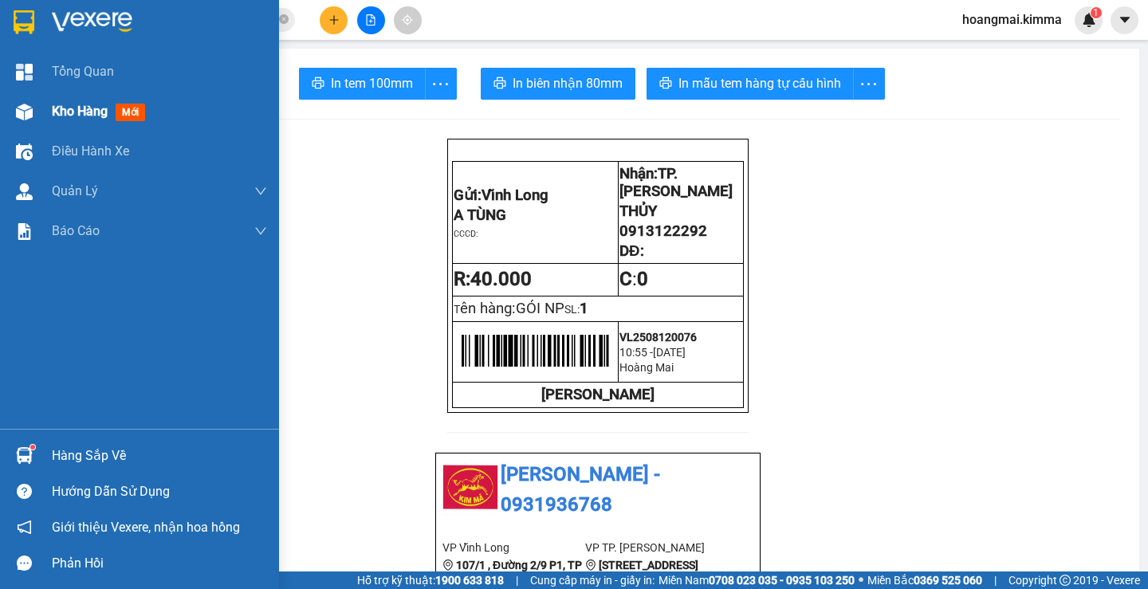
click at [86, 112] on span "Kho hàng" at bounding box center [80, 111] width 56 height 15
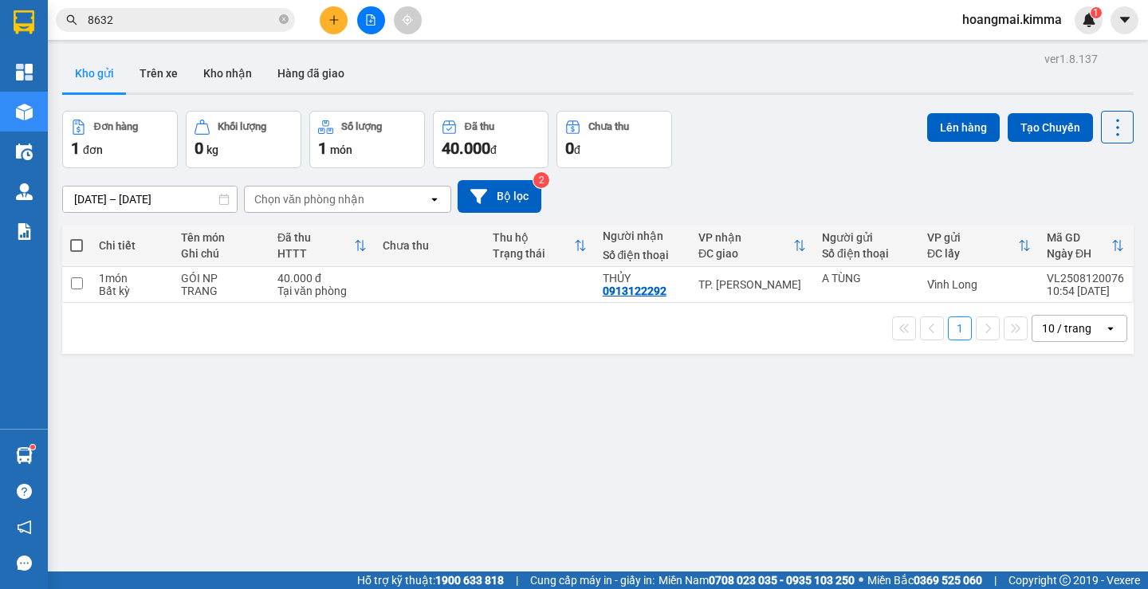
click at [1058, 338] on div "10 / trang" at bounding box center [1069, 329] width 72 height 26
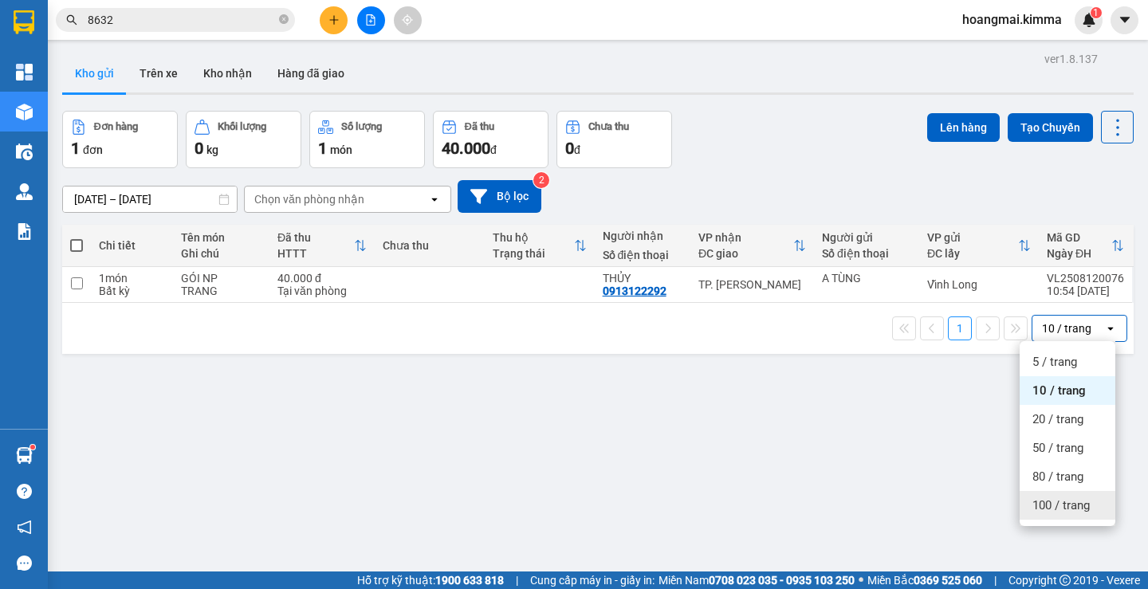
click at [1069, 506] on span "100 / trang" at bounding box center [1061, 506] width 57 height 16
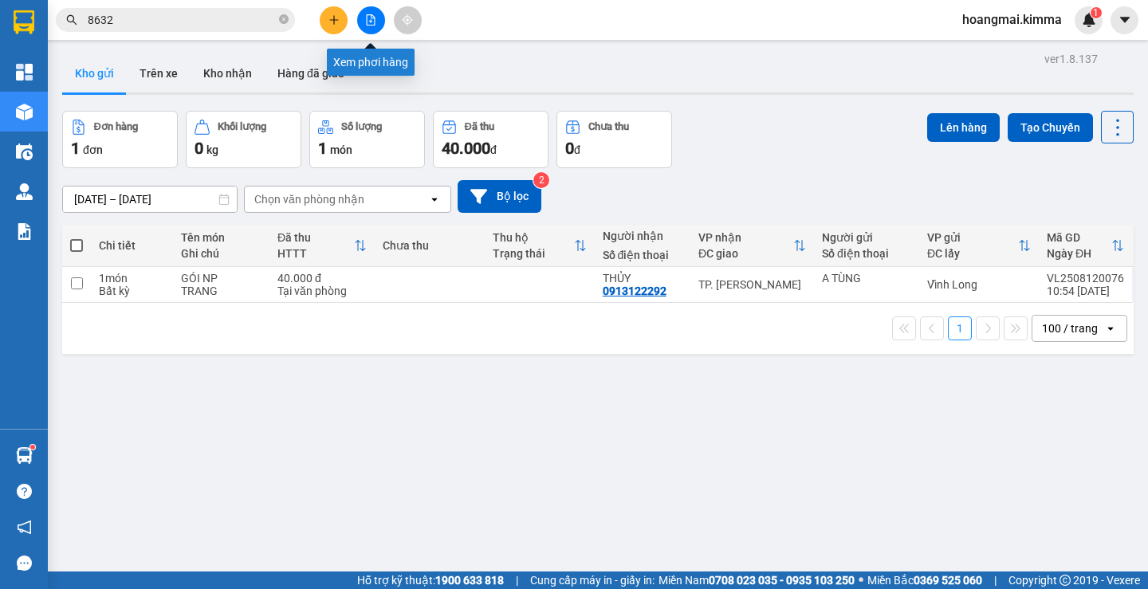
click at [377, 14] on button at bounding box center [371, 20] width 28 height 28
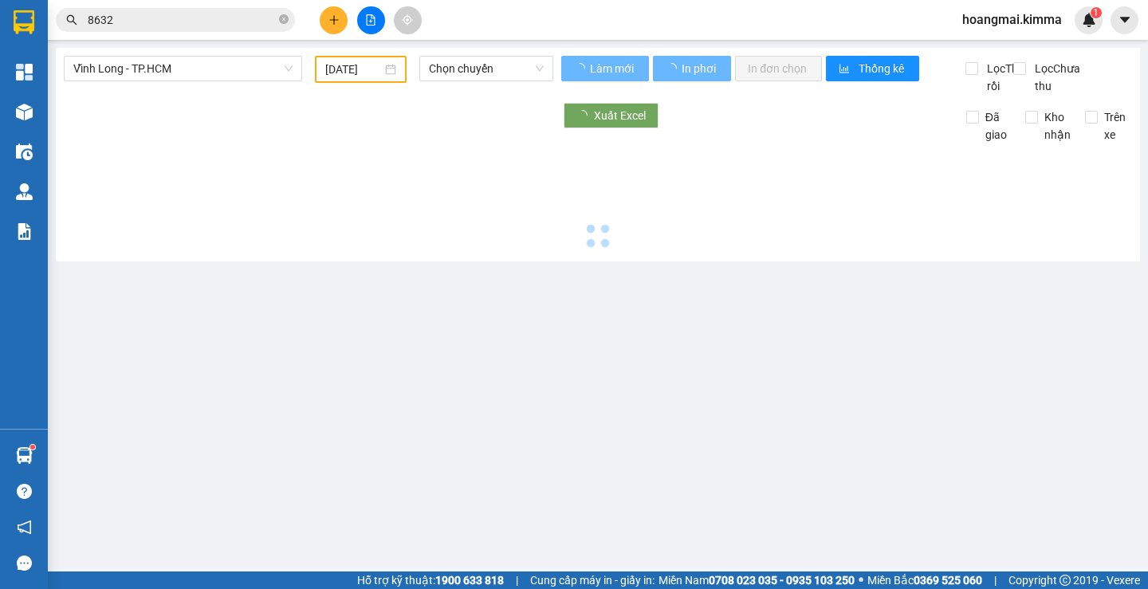
type input "[DATE]"
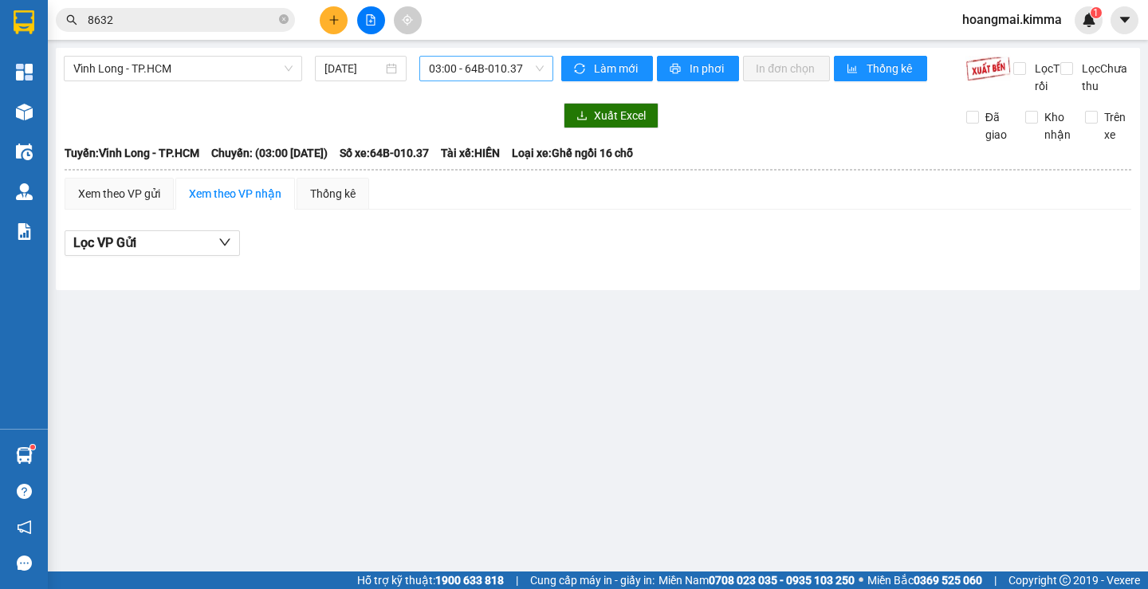
click at [434, 69] on span "03:00 - 64B-010.37" at bounding box center [486, 69] width 115 height 24
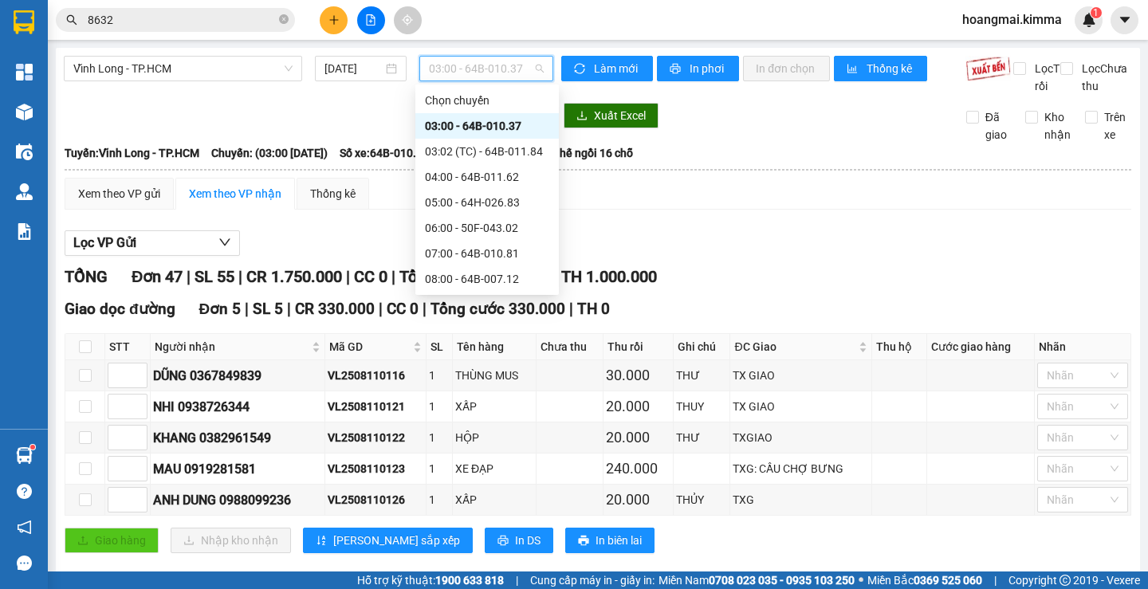
click at [477, 398] on div "11:00 - 64F-001.85" at bounding box center [487, 407] width 124 height 18
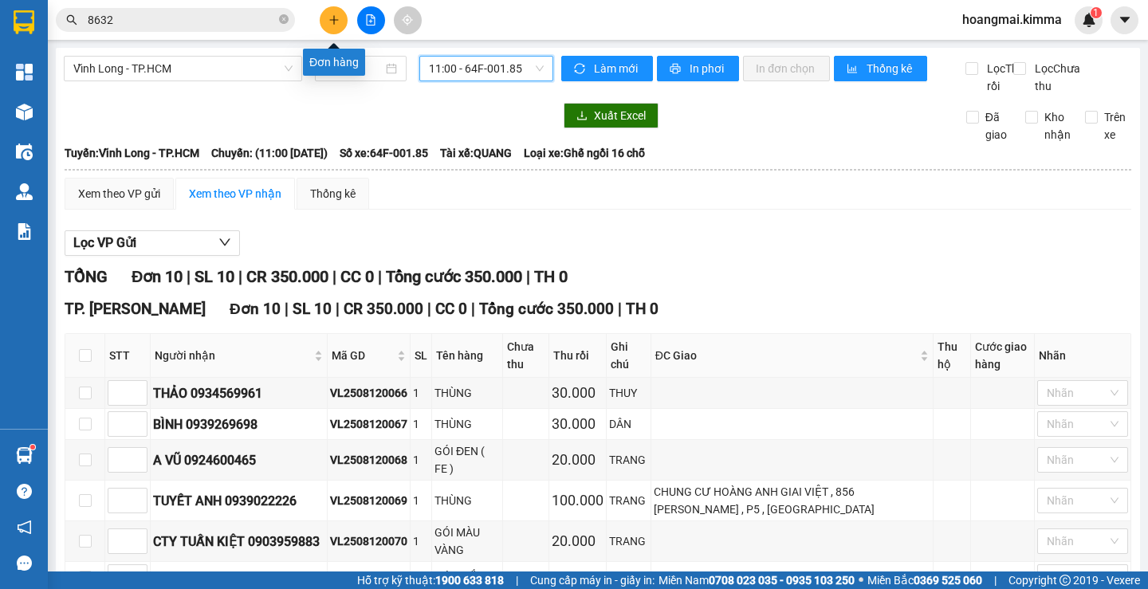
click at [339, 11] on button at bounding box center [334, 20] width 28 height 28
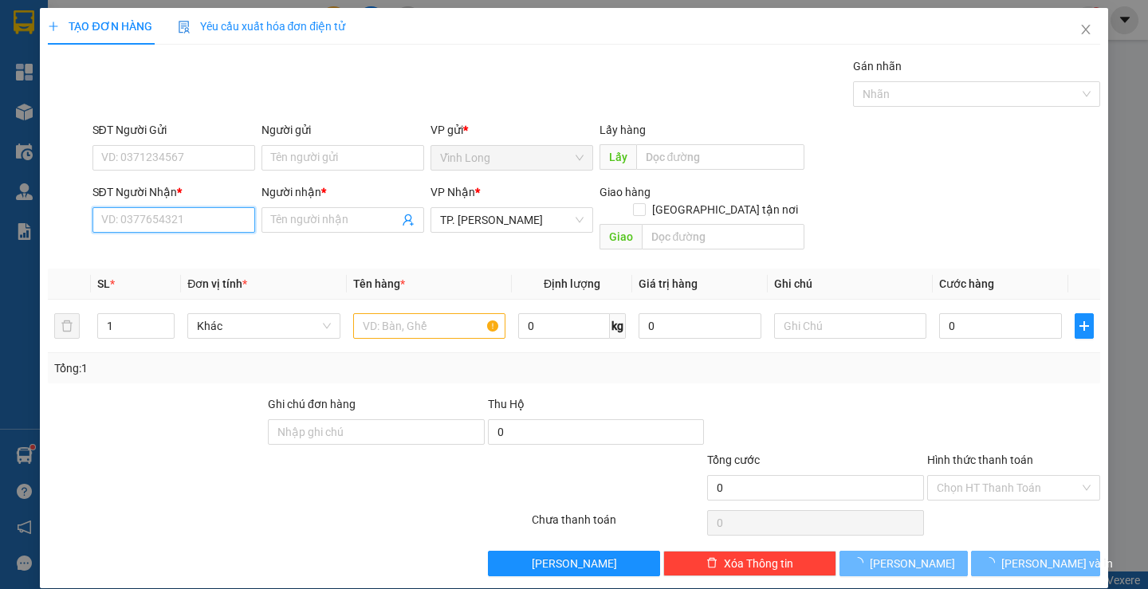
click at [212, 217] on input "SĐT Người Nhận *" at bounding box center [173, 220] width 163 height 26
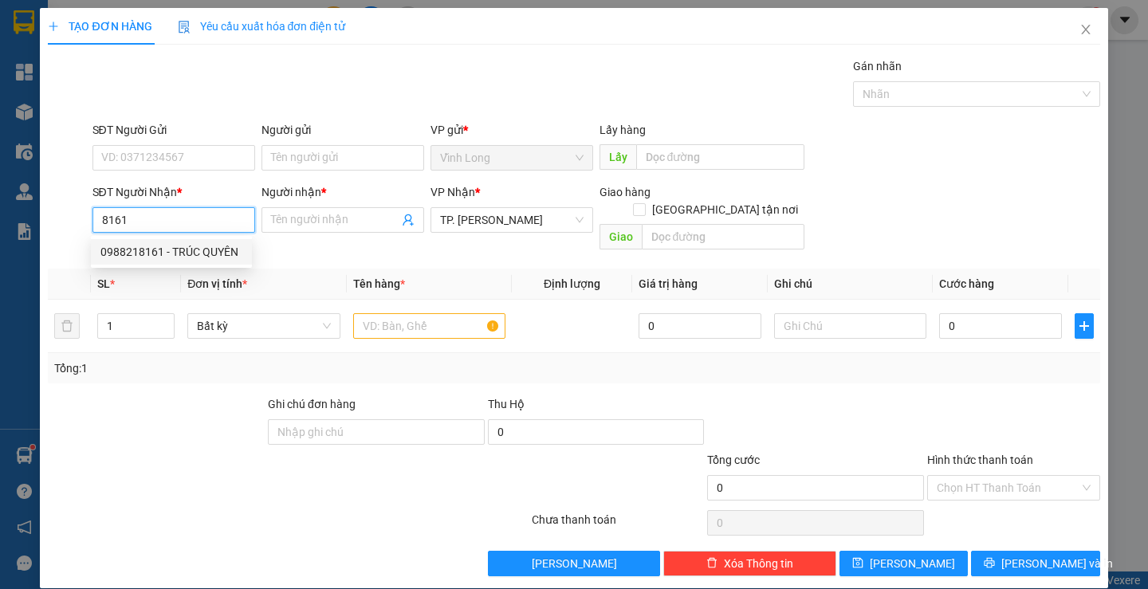
click at [217, 241] on div "0988218161 - TRÚC QUYÊN" at bounding box center [171, 252] width 161 height 26
type input "0988218161"
type input "TRÚC QUYÊN"
type input "0988218161"
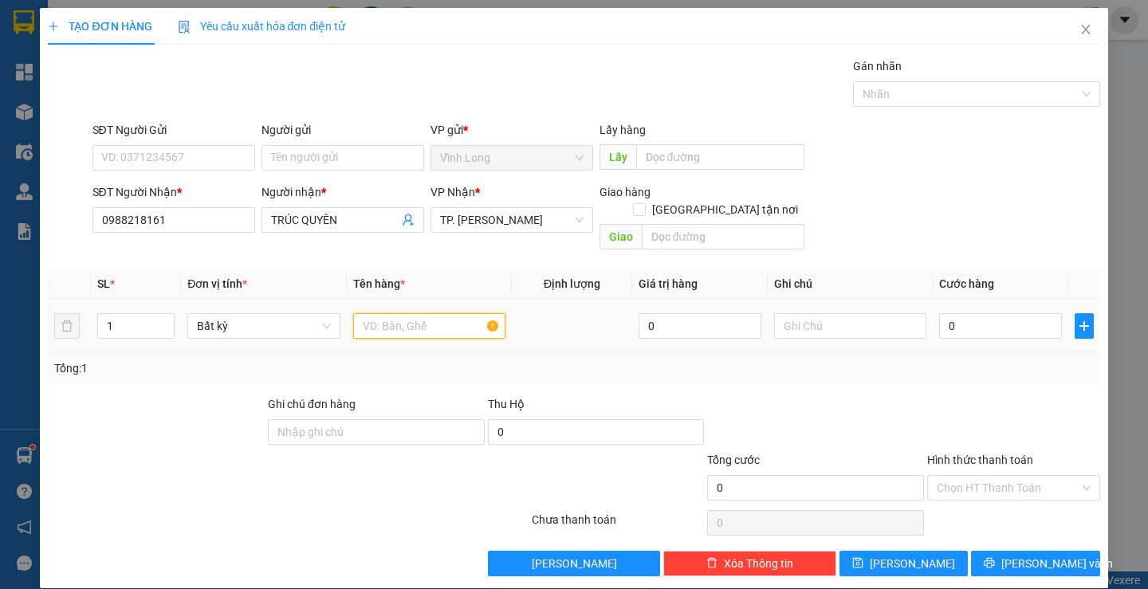
click at [439, 313] on input "text" at bounding box center [429, 326] width 152 height 26
type input "THÙNG MUS NHỎ"
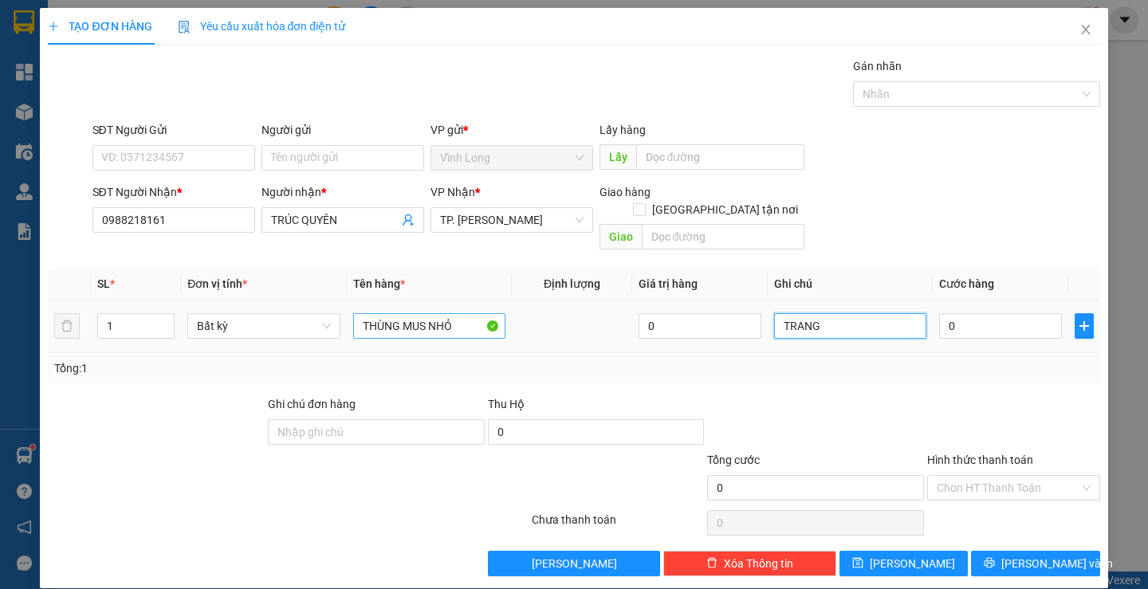
type input "TRANG"
type input "3"
type input "30"
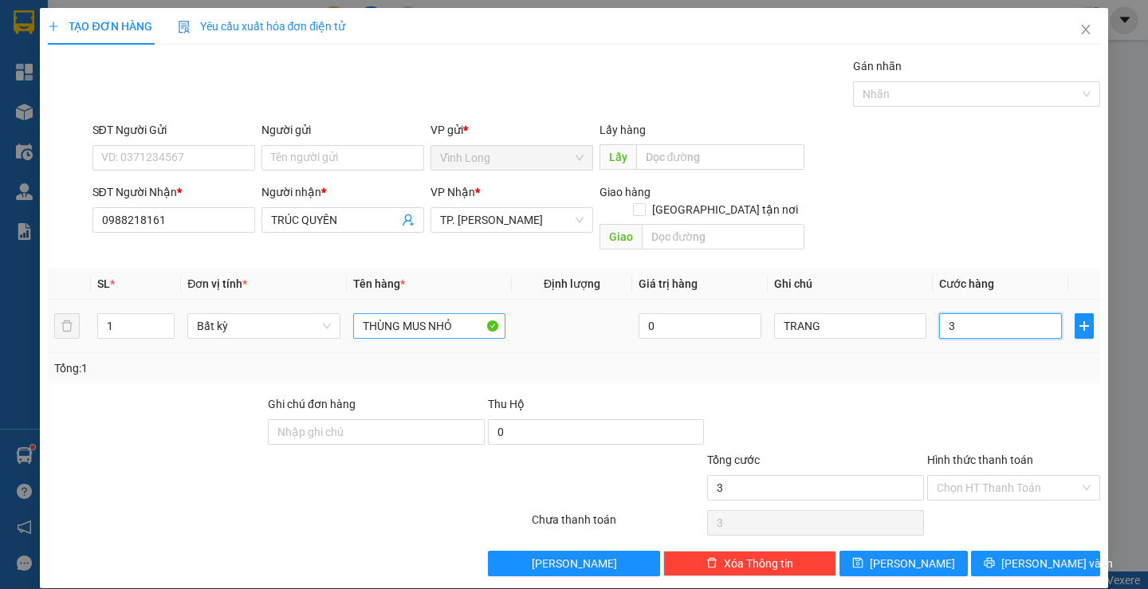
type input "30"
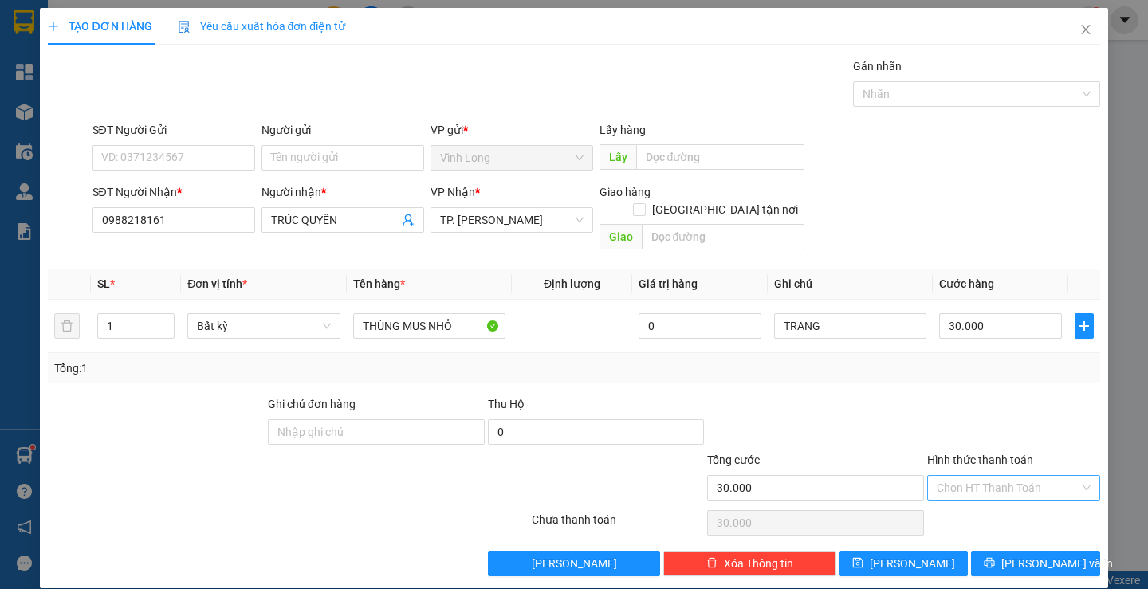
drag, startPoint x: 986, startPoint y: 466, endPoint x: 989, endPoint y: 486, distance: 19.3
click at [986, 476] on input "Hình thức thanh toán" at bounding box center [1008, 488] width 143 height 24
click at [989, 506] on div "Tại văn phòng" at bounding box center [1003, 503] width 151 height 18
click at [1009, 551] on button "[PERSON_NAME] và In" at bounding box center [1035, 564] width 128 height 26
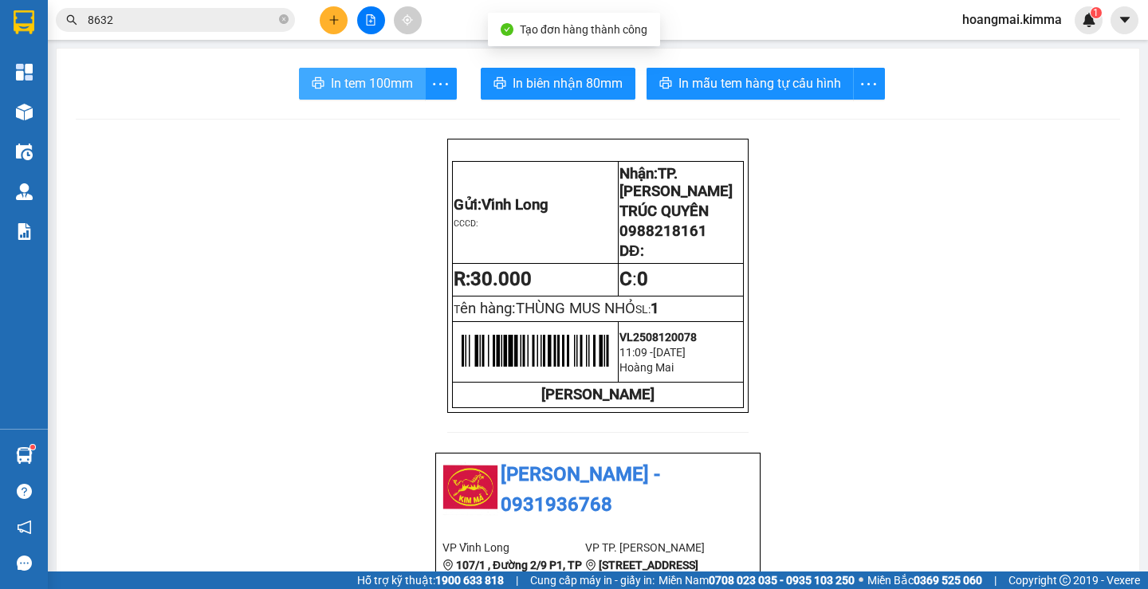
click at [375, 83] on span "In tem 100mm" at bounding box center [372, 83] width 82 height 20
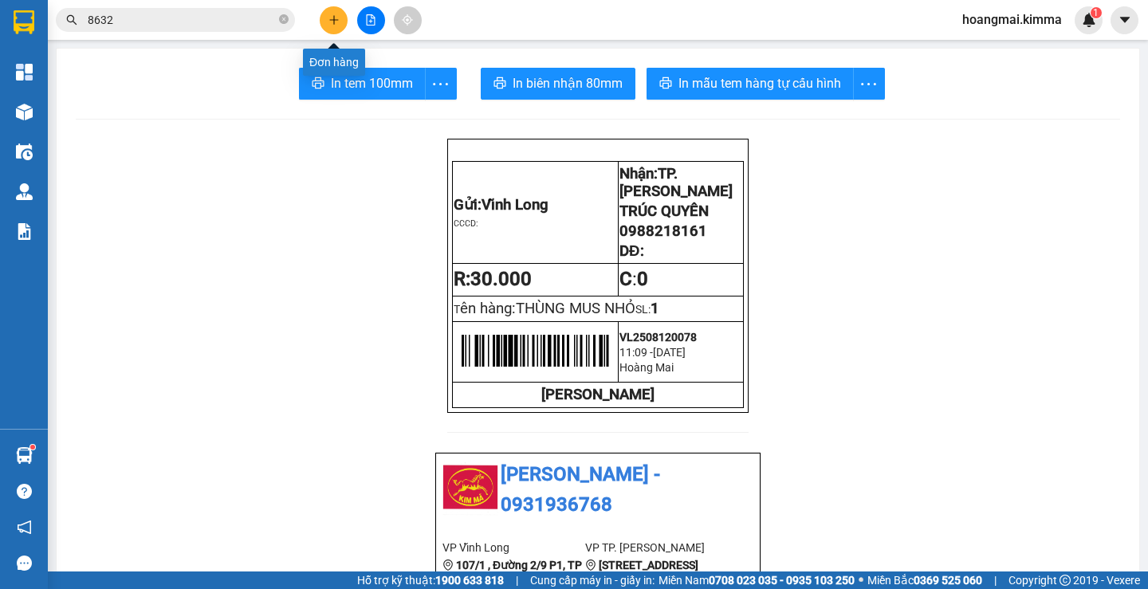
click at [333, 27] on button at bounding box center [334, 20] width 28 height 28
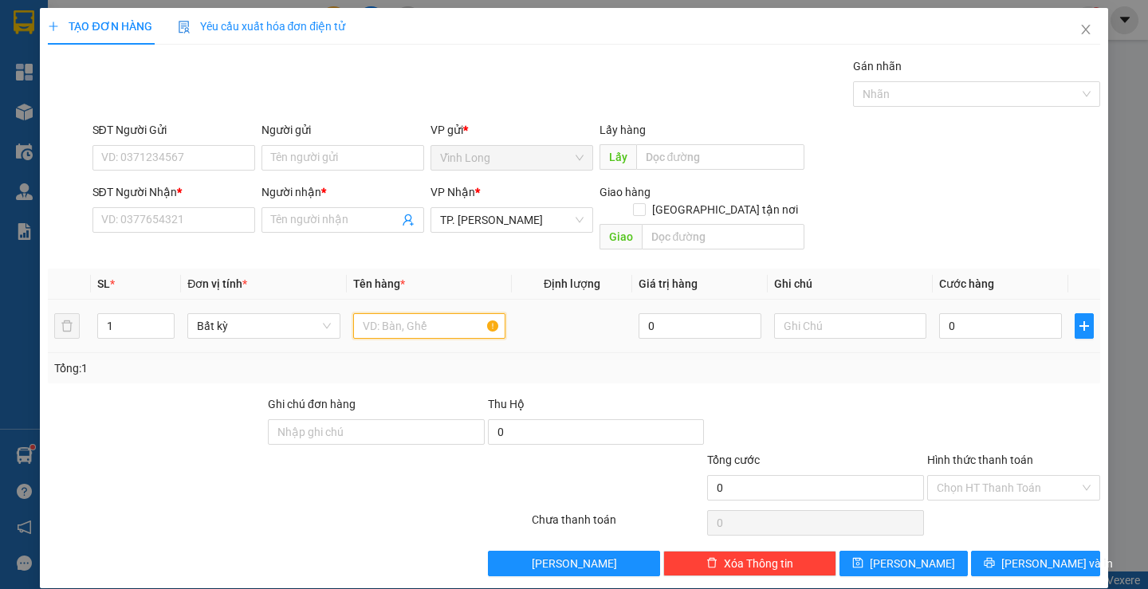
click at [401, 313] on input "text" at bounding box center [429, 326] width 152 height 26
type input "THÙNG MUS"
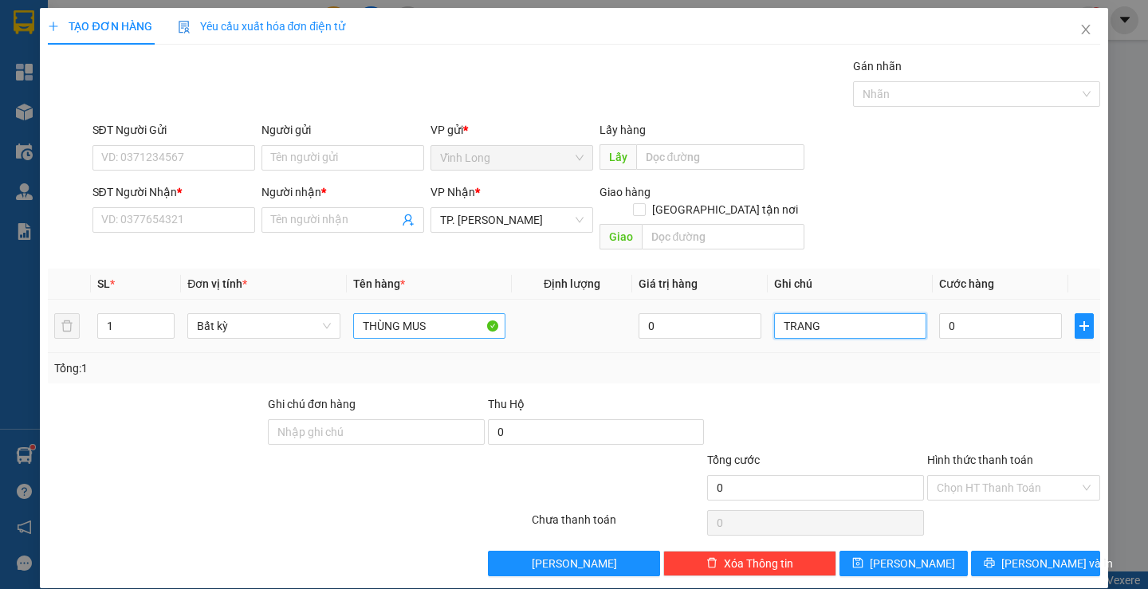
type input "TRANG"
type input "5"
type input "50"
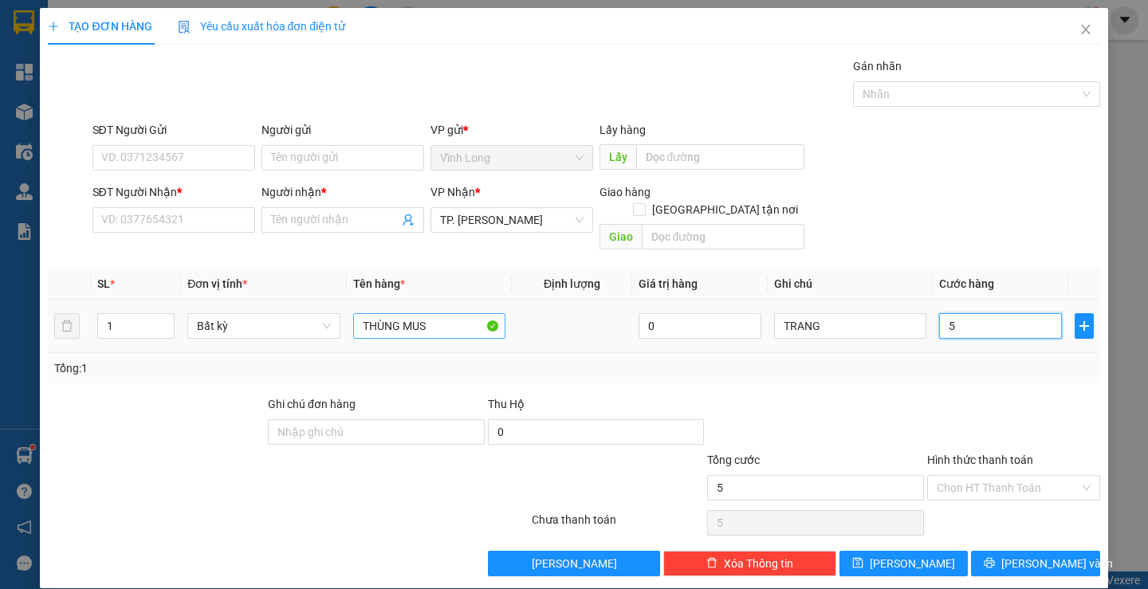
type input "50"
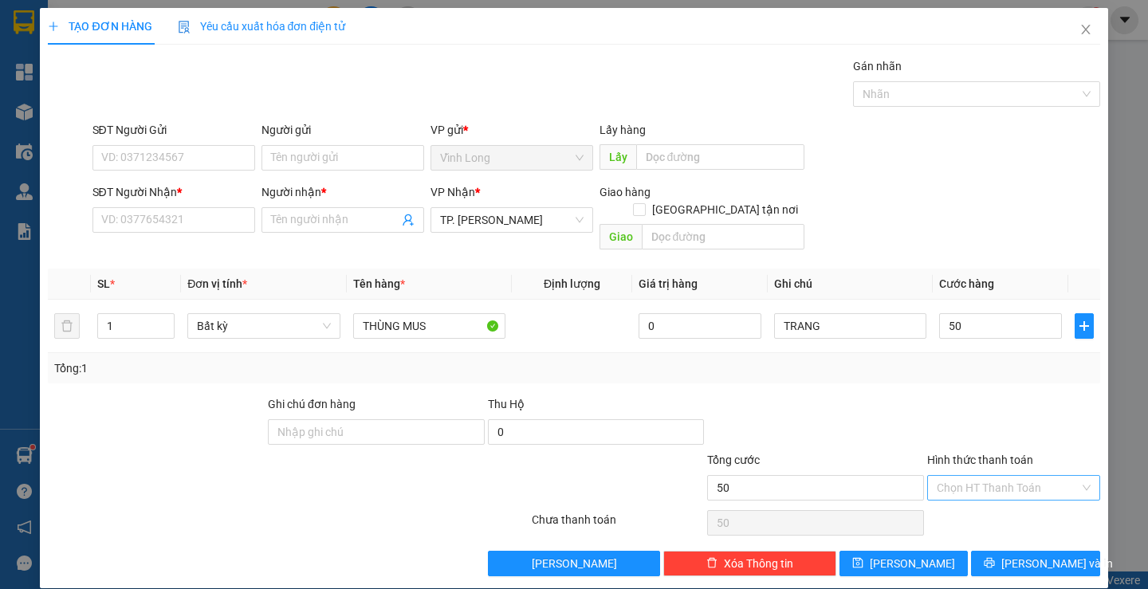
type input "50.000"
click at [946, 477] on input "Hình thức thanh toán" at bounding box center [1008, 488] width 143 height 24
click at [950, 493] on div "Tại văn phòng" at bounding box center [1004, 503] width 171 height 26
type input "0"
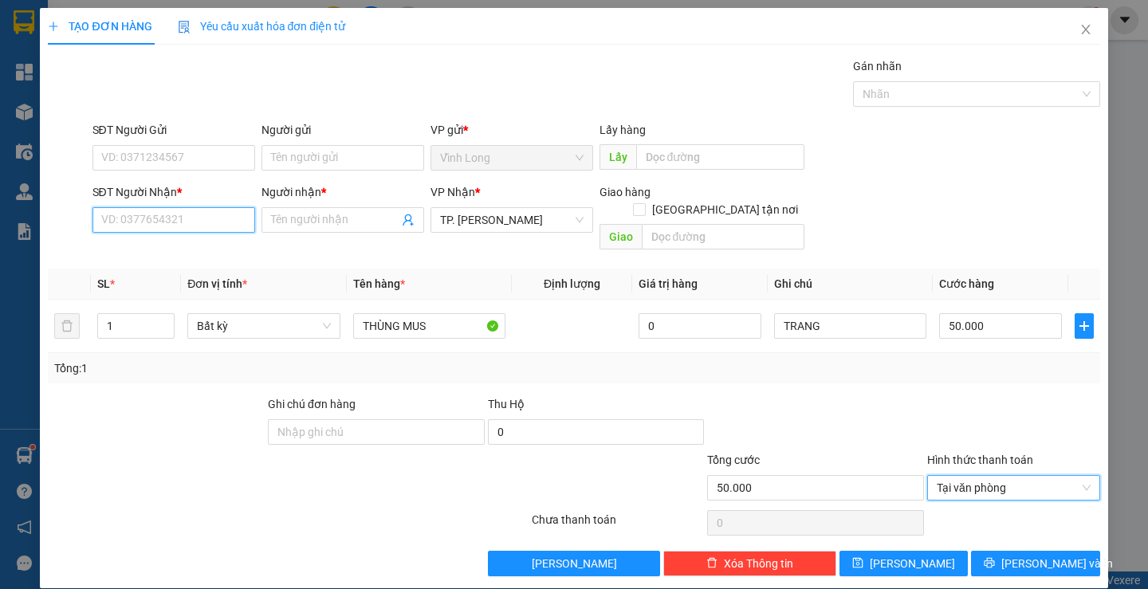
click at [203, 230] on input "SĐT Người Nhận *" at bounding box center [173, 220] width 163 height 26
click at [209, 218] on input "SĐT Người Nhận *" at bounding box center [173, 220] width 163 height 26
type input "0918039045"
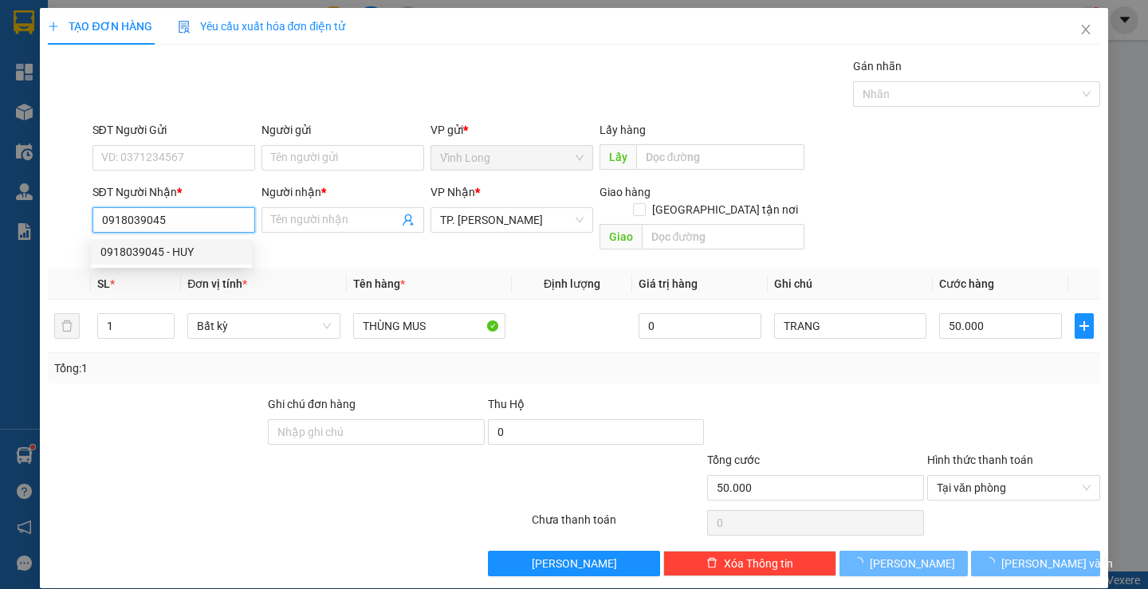
click at [199, 247] on div "0918039045 - HUY" at bounding box center [171, 252] width 142 height 18
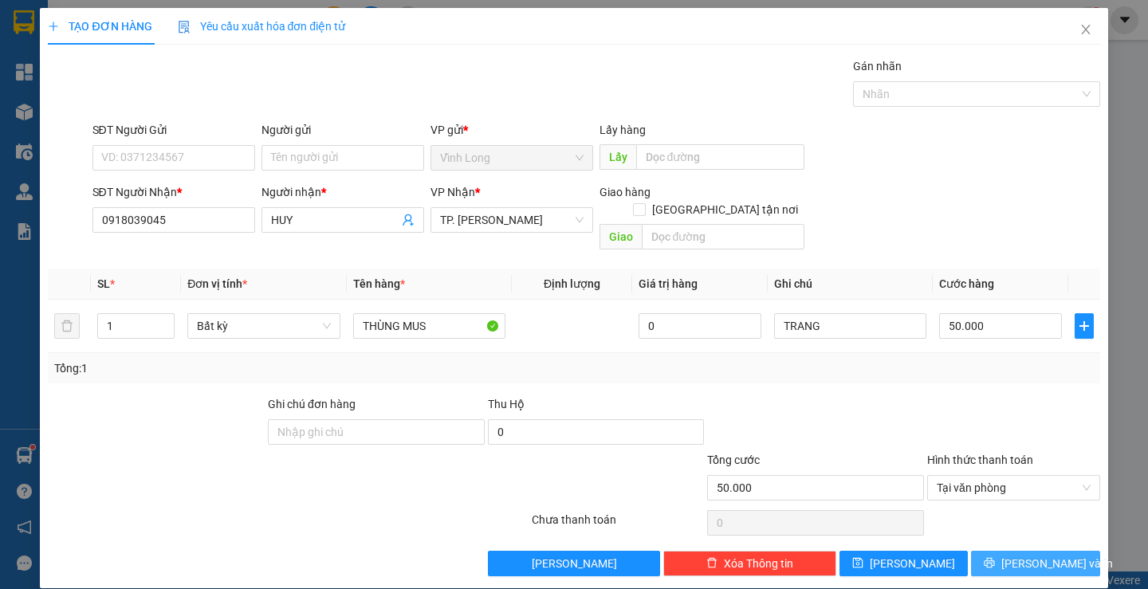
click at [1019, 555] on span "[PERSON_NAME] và In" at bounding box center [1057, 564] width 112 height 18
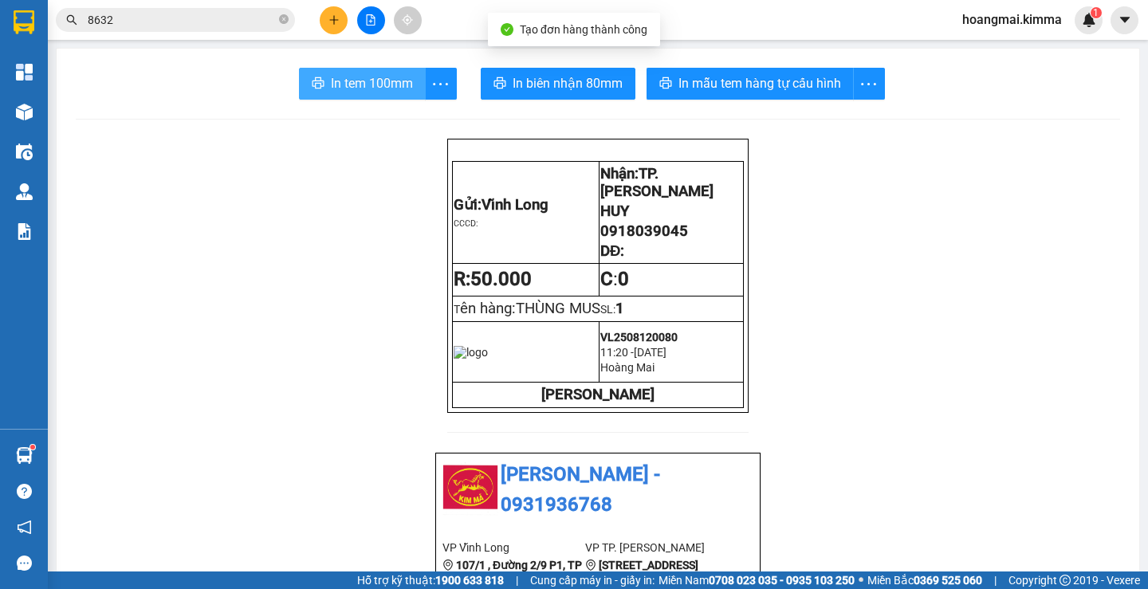
click at [360, 88] on span "In tem 100mm" at bounding box center [372, 83] width 82 height 20
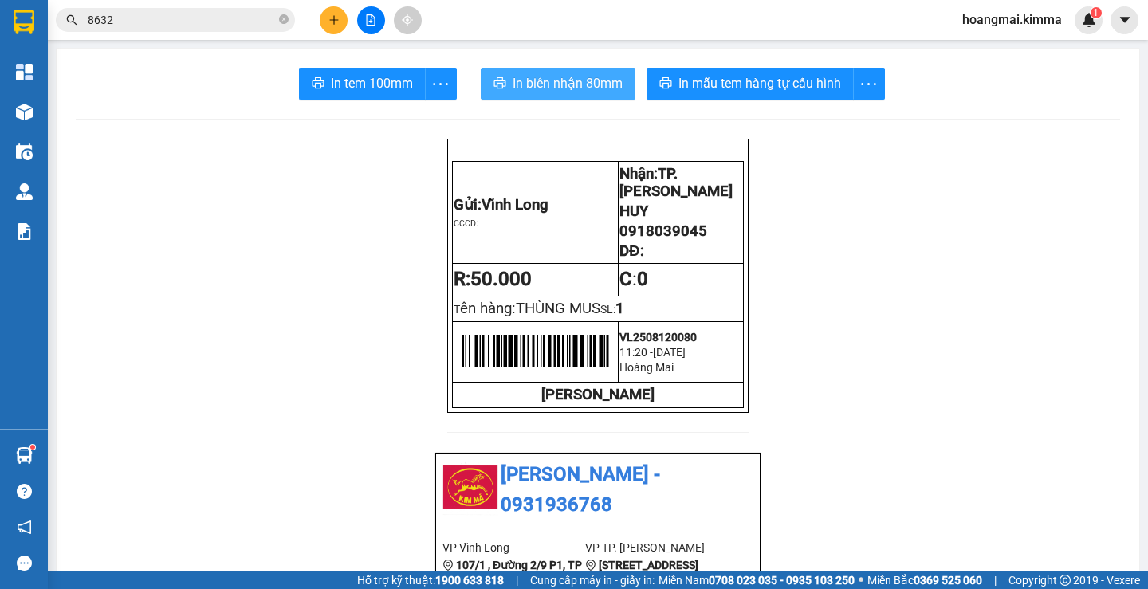
click at [516, 73] on span "In biên nhận 80mm" at bounding box center [568, 83] width 110 height 20
click at [338, 18] on icon "plus" at bounding box center [333, 19] width 11 height 11
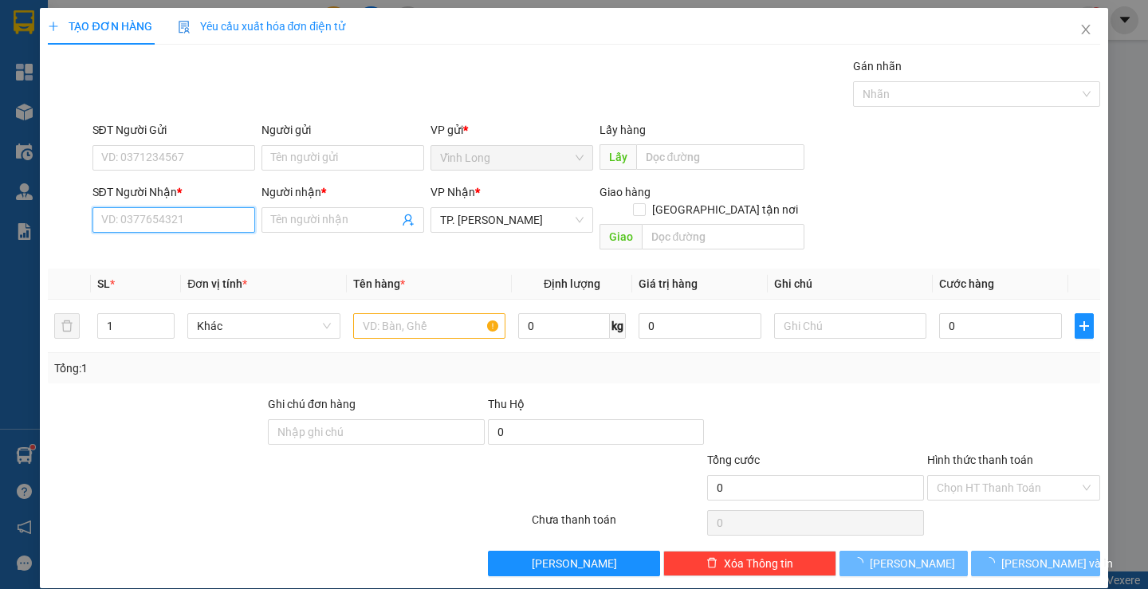
click at [151, 208] on input "SĐT Người Nhận *" at bounding box center [173, 220] width 163 height 26
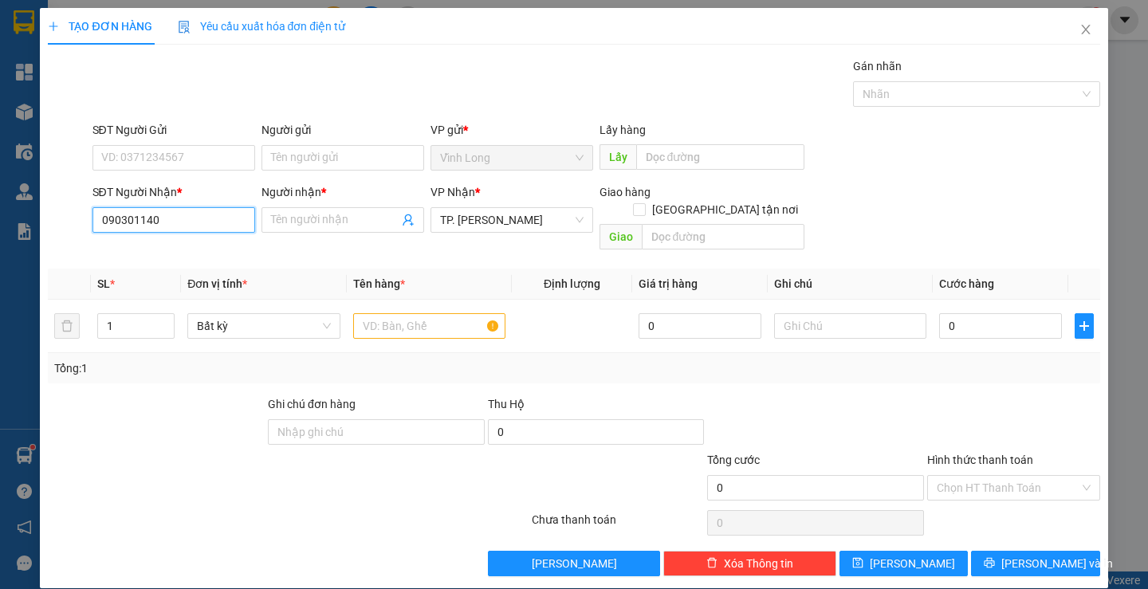
type input "0903011402"
click at [171, 246] on div "0903011402 - C DIỄM" at bounding box center [171, 252] width 142 height 18
type input "C DIỄM"
type input "0903011402"
click at [375, 313] on input "text" at bounding box center [429, 326] width 152 height 26
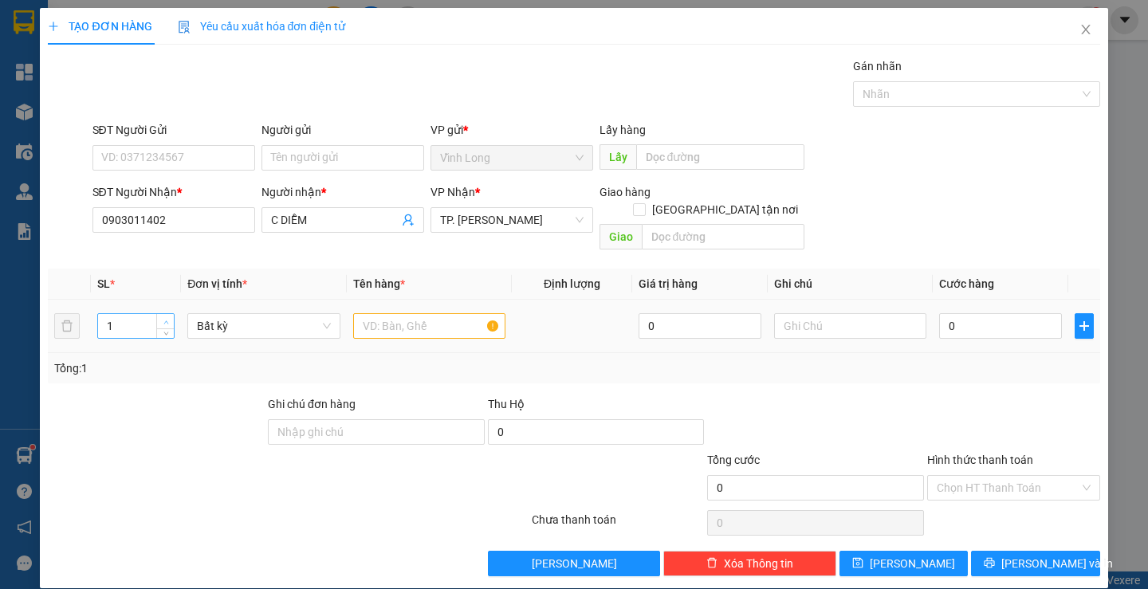
type input "2"
click at [163, 317] on span "up" at bounding box center [166, 322] width 10 height 10
click at [381, 313] on input "text" at bounding box center [429, 326] width 152 height 26
type input "2 THÙNG"
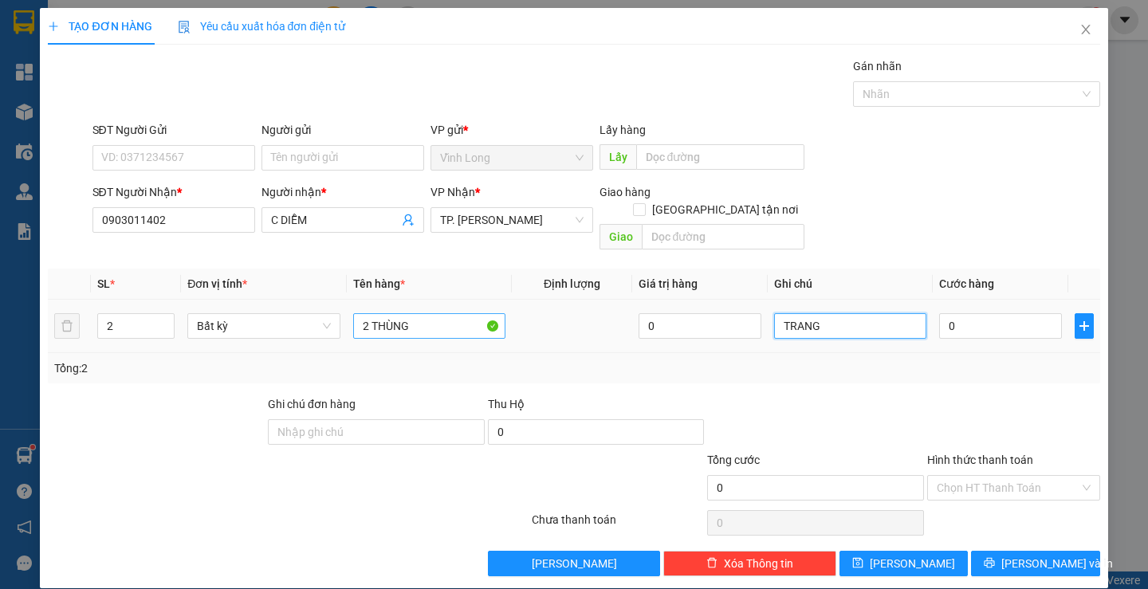
type input "TRANG"
type input "2"
type input "0"
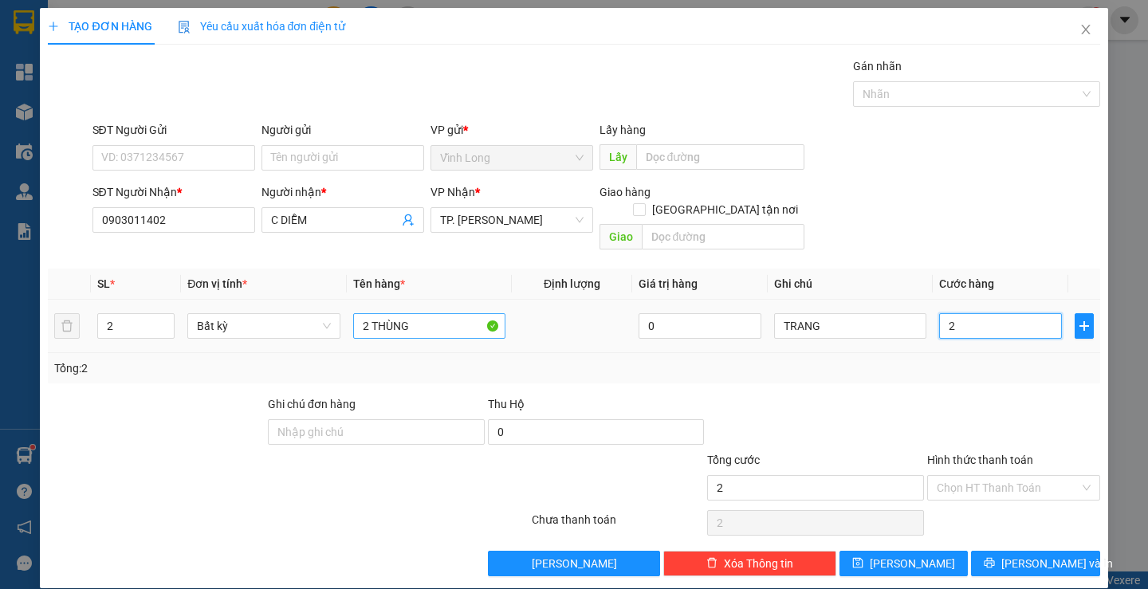
type input "0"
type input "01"
type input "1"
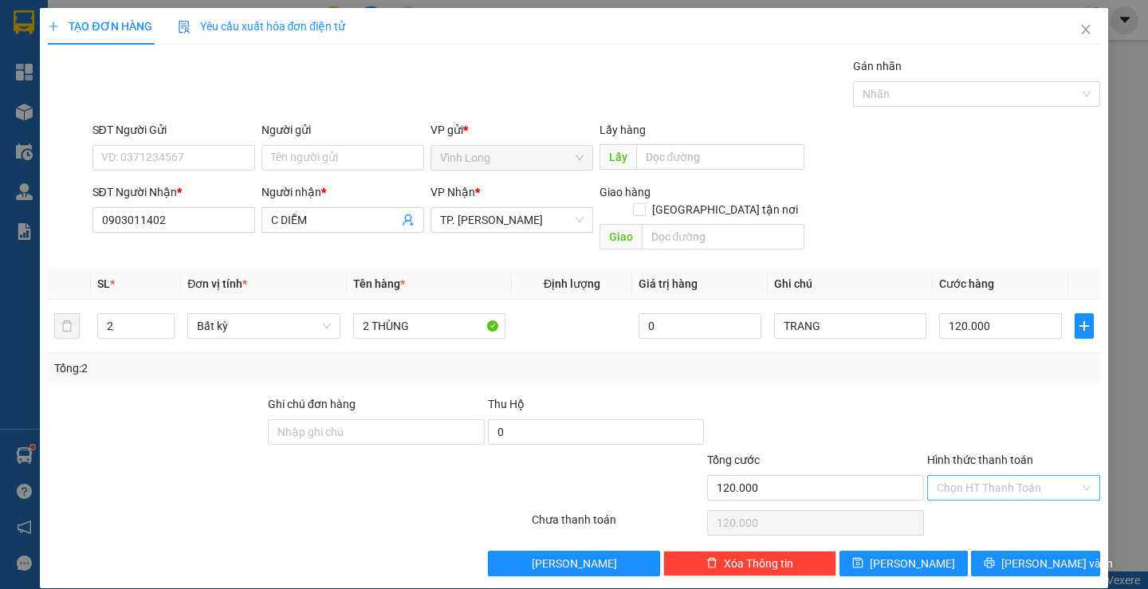
drag, startPoint x: 961, startPoint y: 460, endPoint x: 964, endPoint y: 471, distance: 11.6
click at [962, 476] on input "Hình thức thanh toán" at bounding box center [1008, 488] width 143 height 24
click at [964, 491] on div "Tại văn phòng" at bounding box center [1004, 503] width 171 height 26
click at [962, 395] on div at bounding box center [1014, 423] width 176 height 56
click at [995, 557] on icon "printer" at bounding box center [989, 562] width 11 height 11
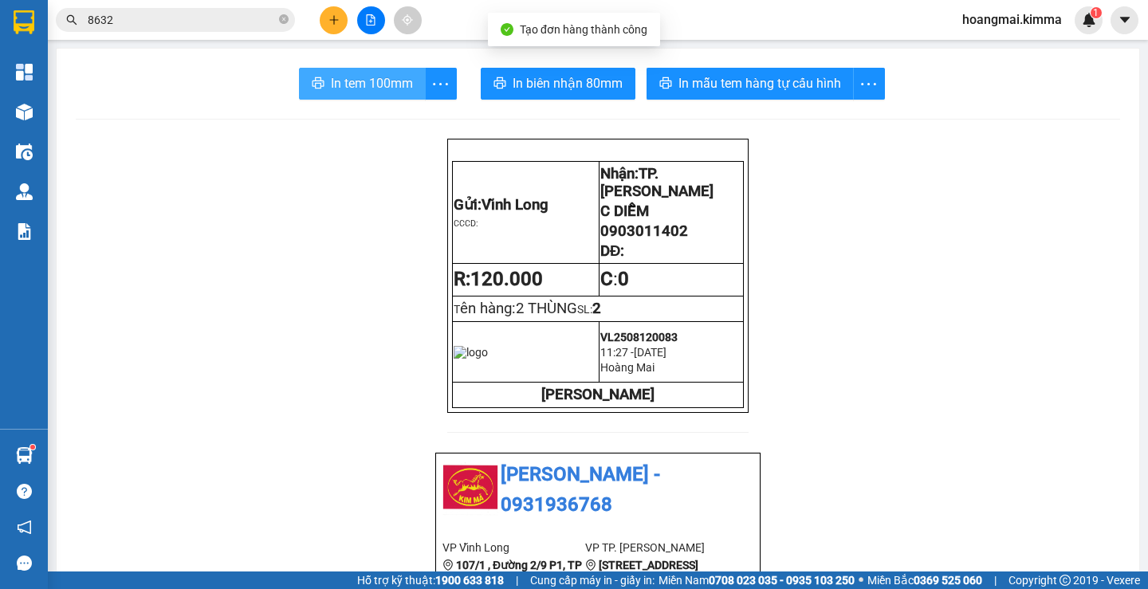
click at [361, 80] on span "In tem 100mm" at bounding box center [372, 83] width 82 height 20
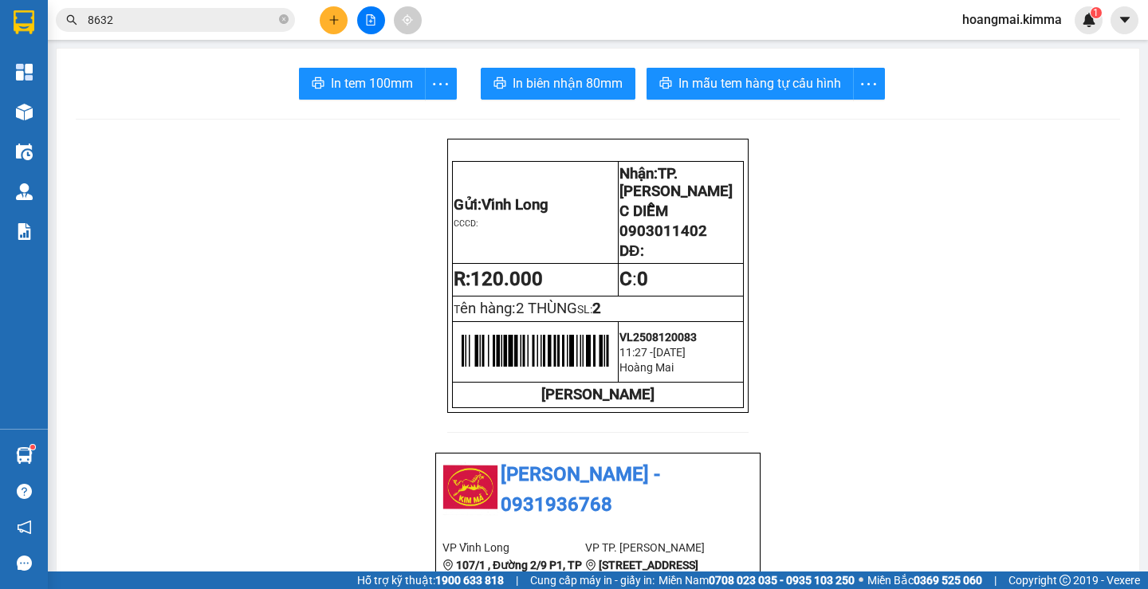
click at [328, 8] on button at bounding box center [334, 20] width 28 height 28
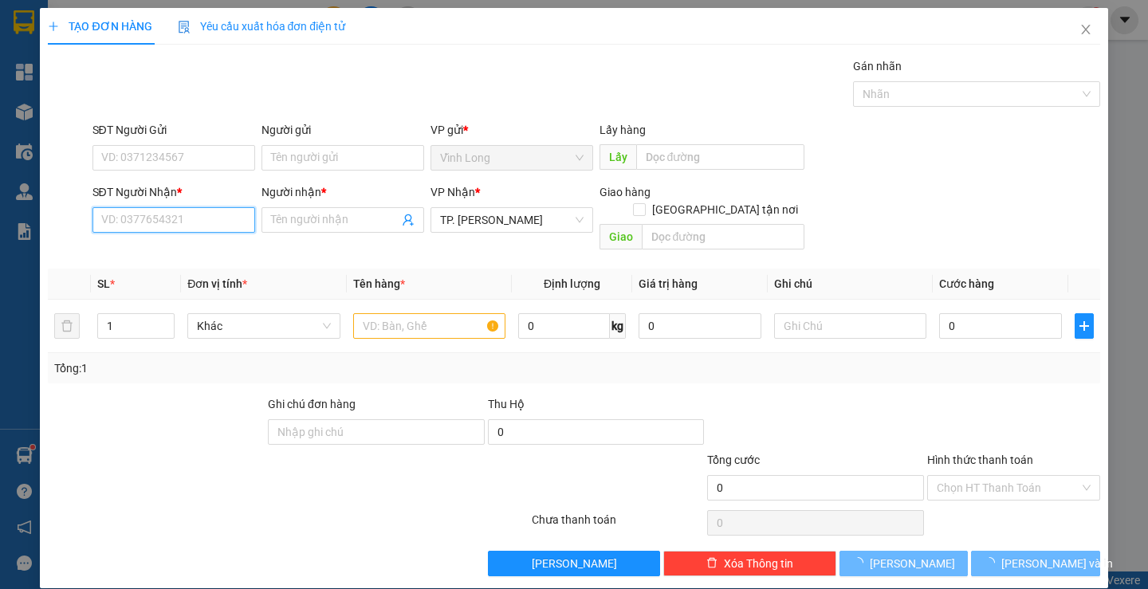
click at [194, 222] on input "SĐT Người Nhận *" at bounding box center [173, 220] width 163 height 26
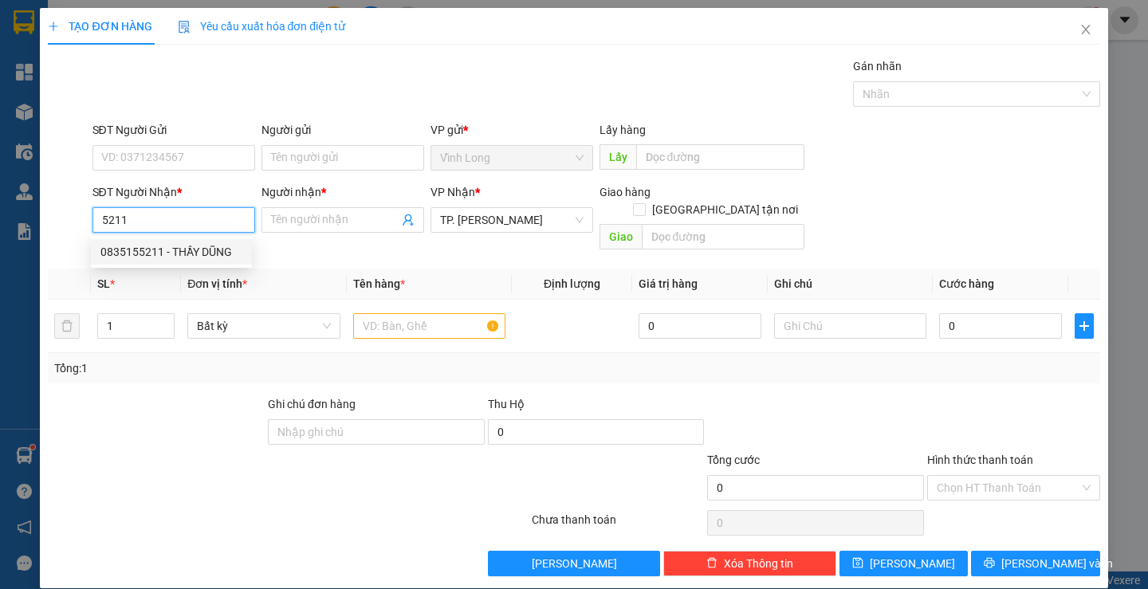
drag, startPoint x: 191, startPoint y: 249, endPoint x: 380, endPoint y: 296, distance: 195.5
click at [190, 249] on div "0835155211 - THẦY DŨNG" at bounding box center [171, 252] width 142 height 18
type input "0835155211"
type input "THẦY DŨNG"
type input "0835155211"
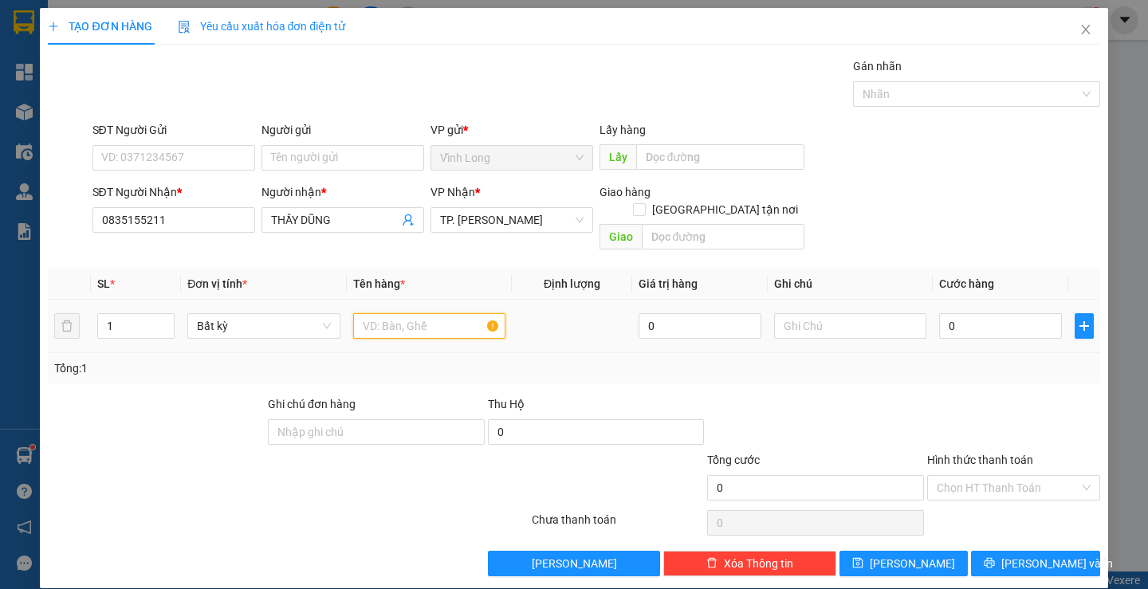
click at [401, 313] on input "text" at bounding box center [429, 326] width 152 height 26
type input "GÓI ĐỎ NH"
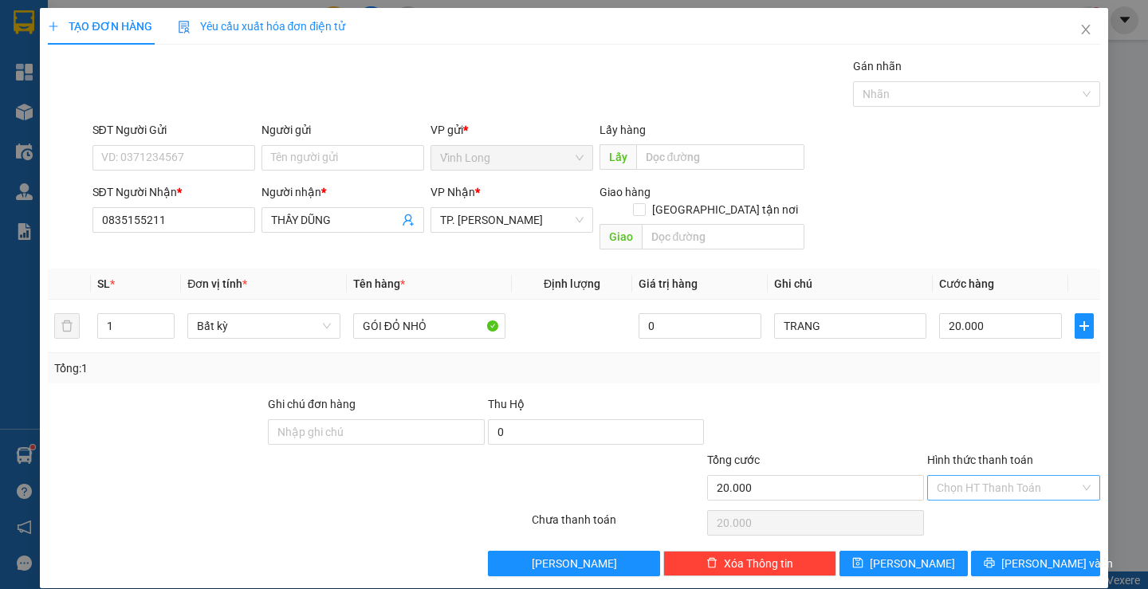
click at [1014, 476] on input "Hình thức thanh toán" at bounding box center [1008, 488] width 143 height 24
drag, startPoint x: 1009, startPoint y: 498, endPoint x: 990, endPoint y: 537, distance: 44.2
click at [1006, 498] on div "Tại văn phòng" at bounding box center [1003, 503] width 151 height 18
click at [990, 551] on button "[PERSON_NAME] và In" at bounding box center [1035, 564] width 128 height 26
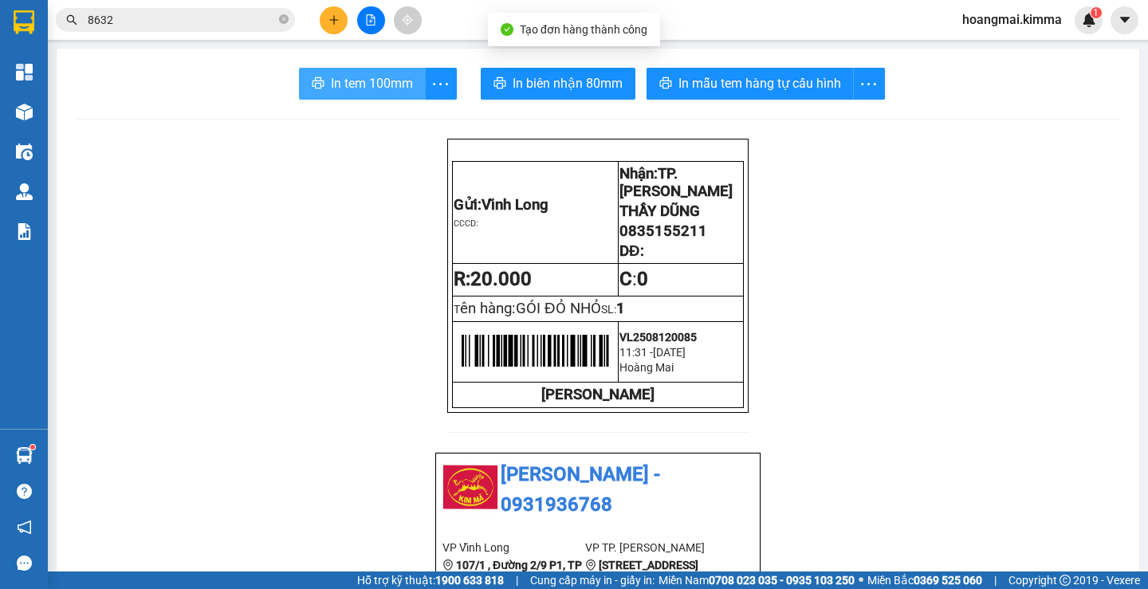
click at [372, 92] on span "In tem 100mm" at bounding box center [372, 83] width 82 height 20
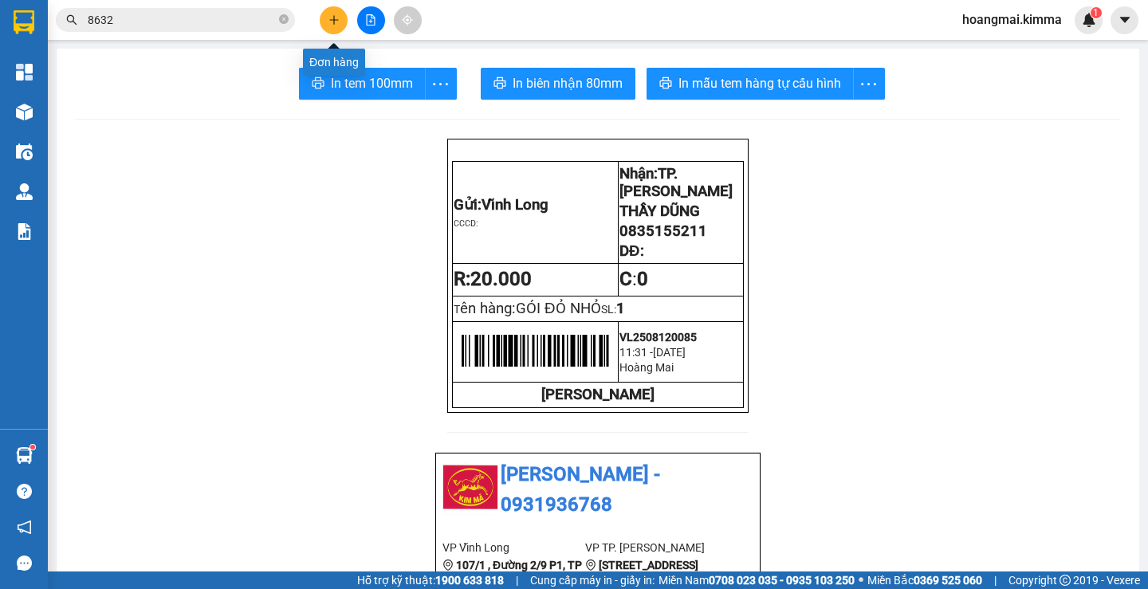
click at [329, 23] on icon "plus" at bounding box center [333, 19] width 11 height 11
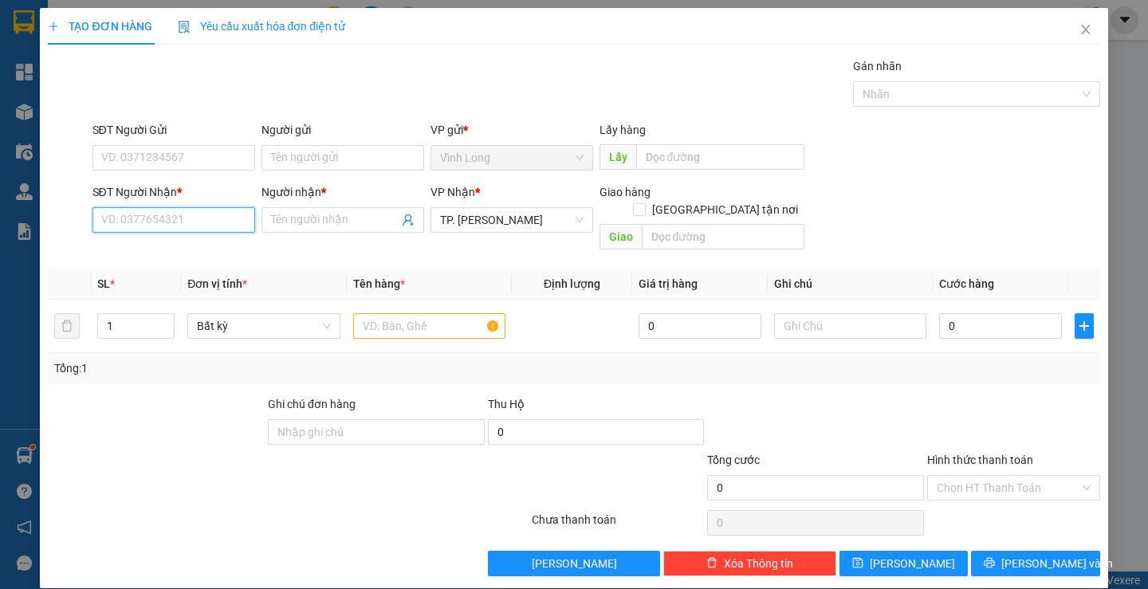
click at [189, 212] on input "SĐT Người Nhận *" at bounding box center [173, 220] width 163 height 26
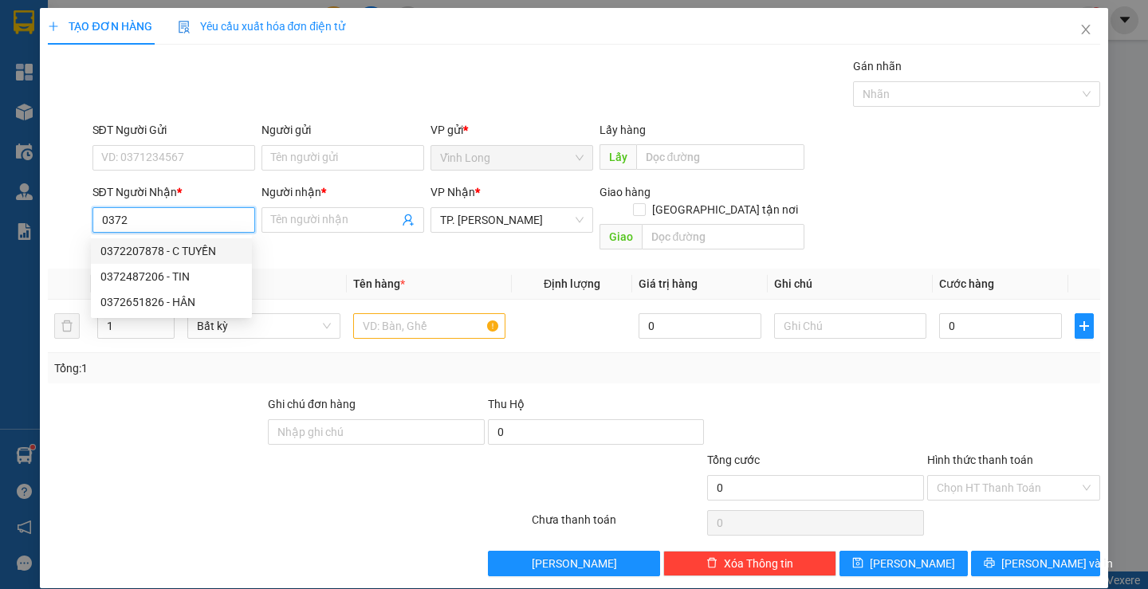
click at [101, 221] on input "0372" at bounding box center [173, 220] width 163 height 26
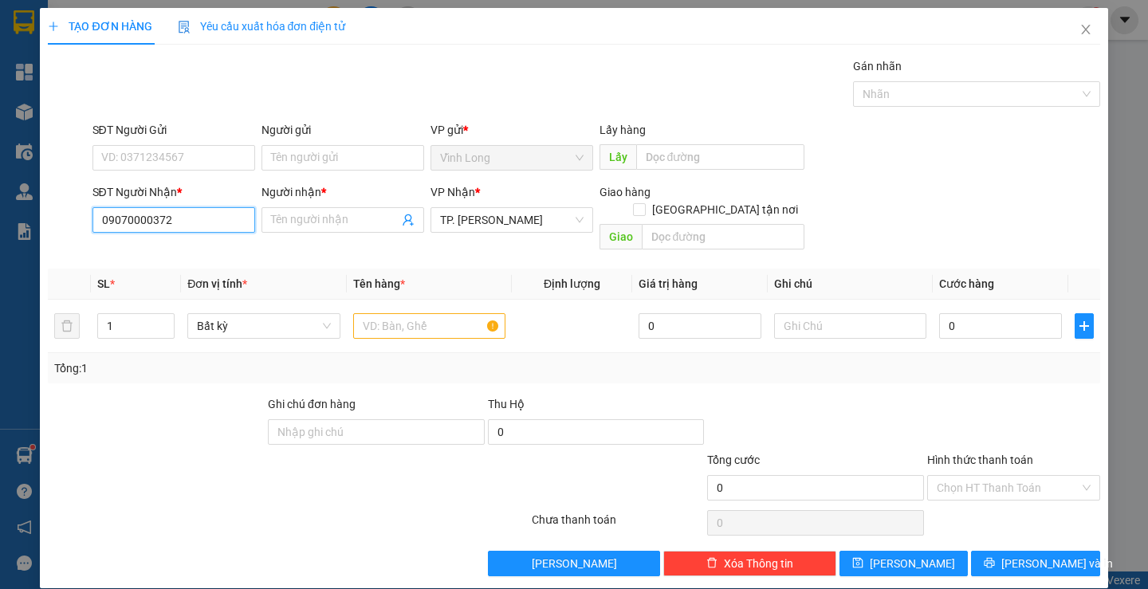
type input "0907000372"
click at [126, 250] on div "0907000372 - NAM" at bounding box center [171, 251] width 142 height 18
type input "NAM"
type input "0907000372"
click at [389, 313] on input "text" at bounding box center [429, 326] width 152 height 26
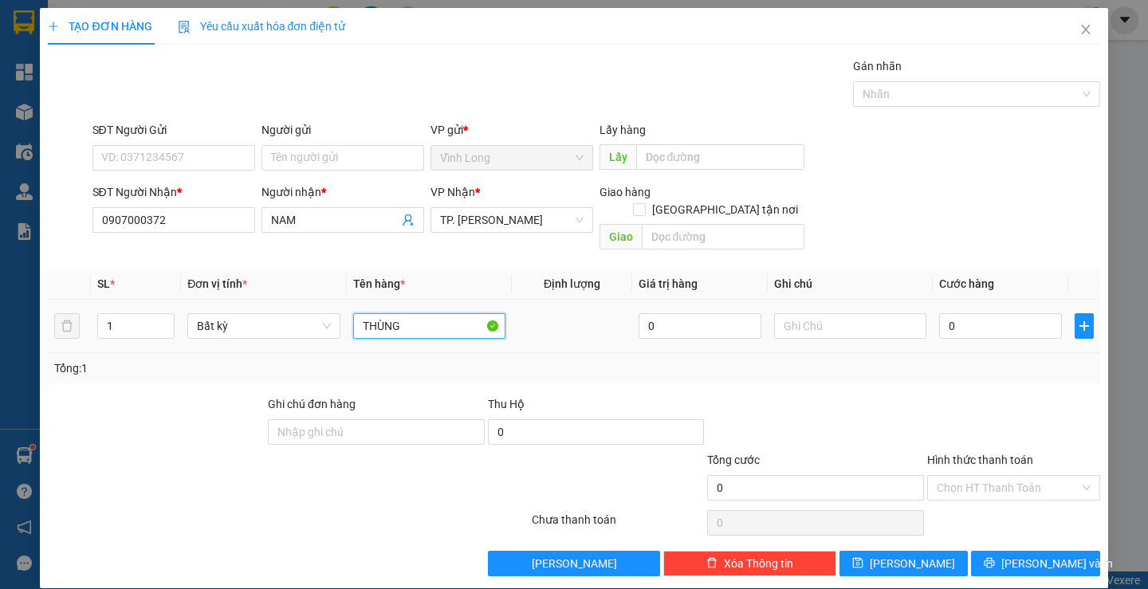
type input "THÙNG"
type input "TRANG"
type input "4"
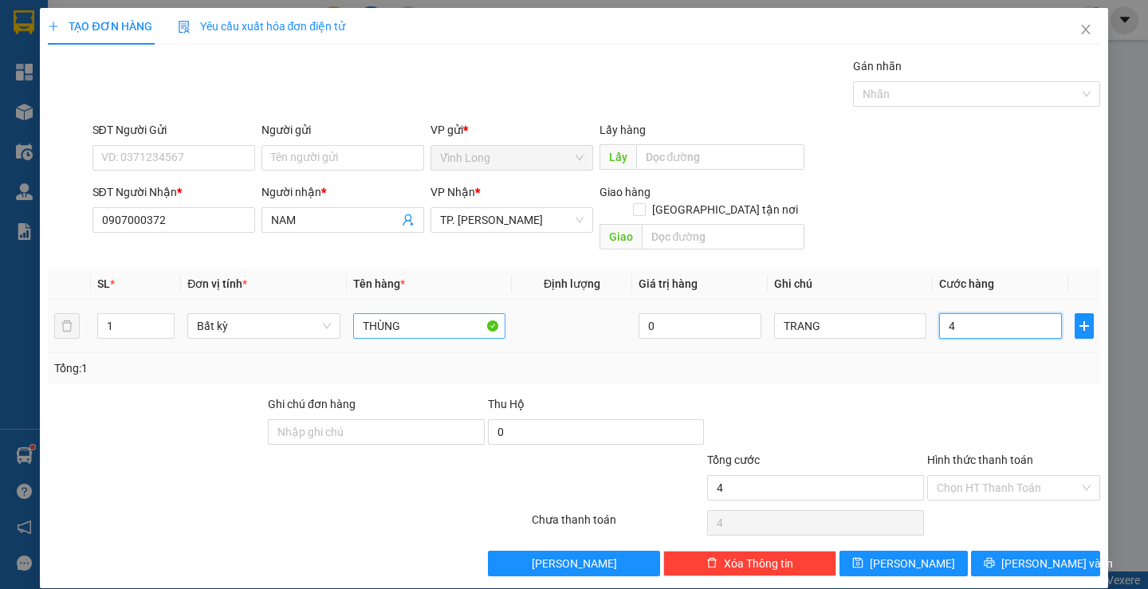
type input "40"
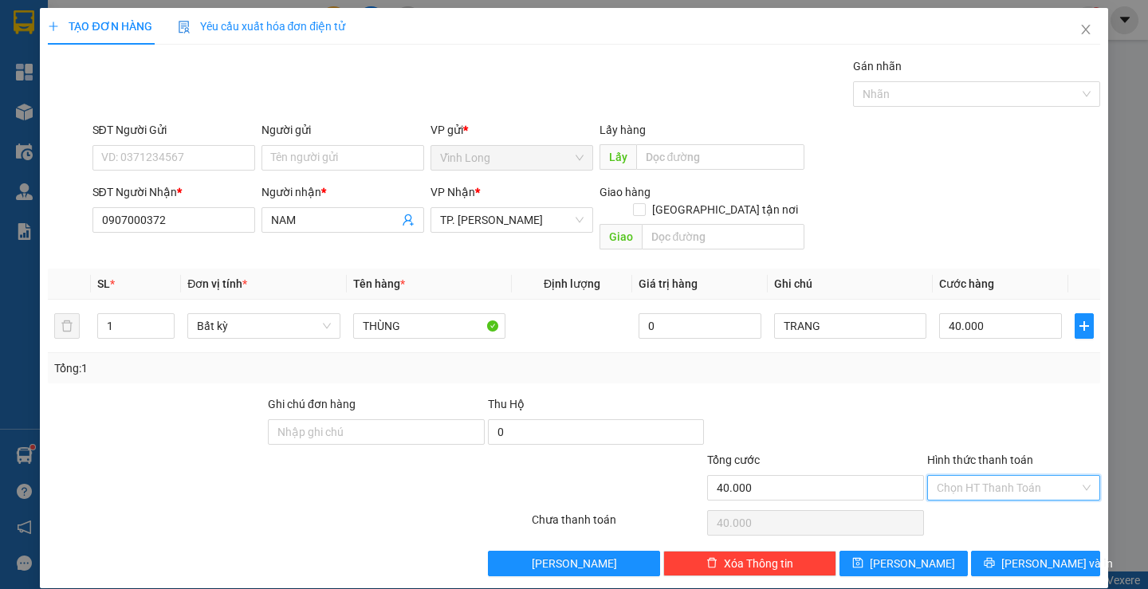
click at [982, 478] on input "Hình thức thanh toán" at bounding box center [1008, 488] width 143 height 24
click at [976, 502] on div "Tại văn phòng" at bounding box center [1003, 503] width 151 height 18
click at [1028, 555] on span "[PERSON_NAME] và In" at bounding box center [1057, 564] width 112 height 18
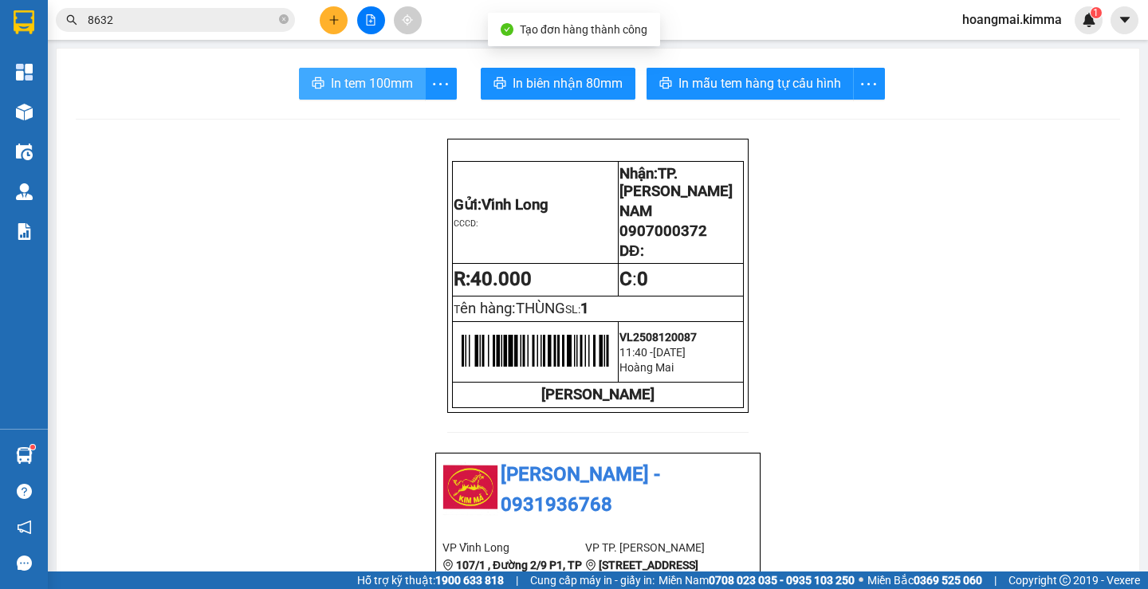
click at [406, 90] on span "In tem 100mm" at bounding box center [372, 83] width 82 height 20
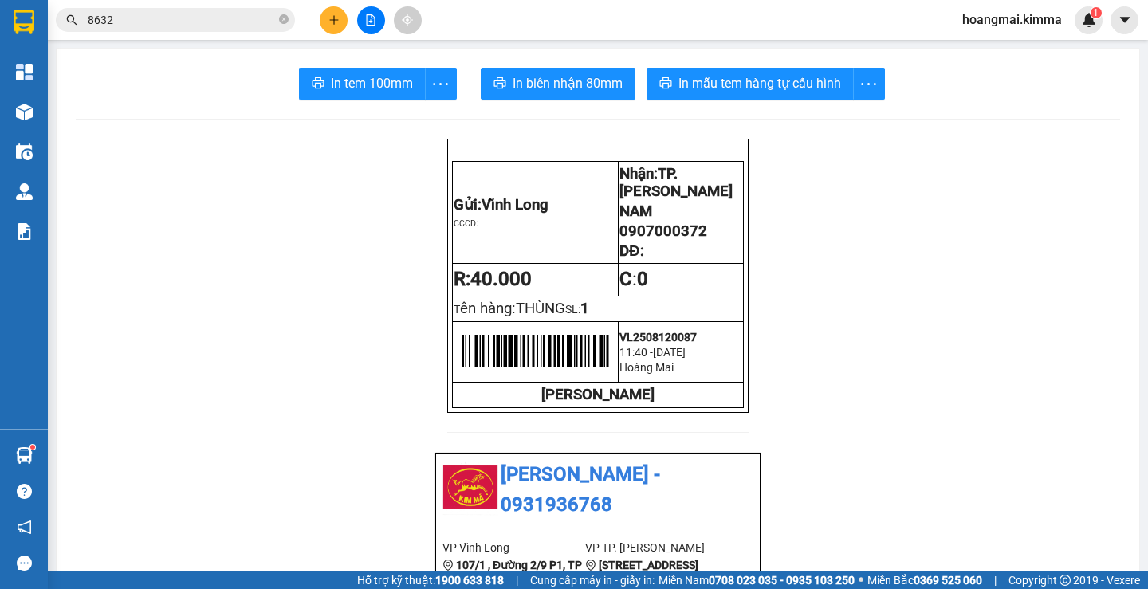
click at [336, 18] on icon "plus" at bounding box center [333, 19] width 11 height 11
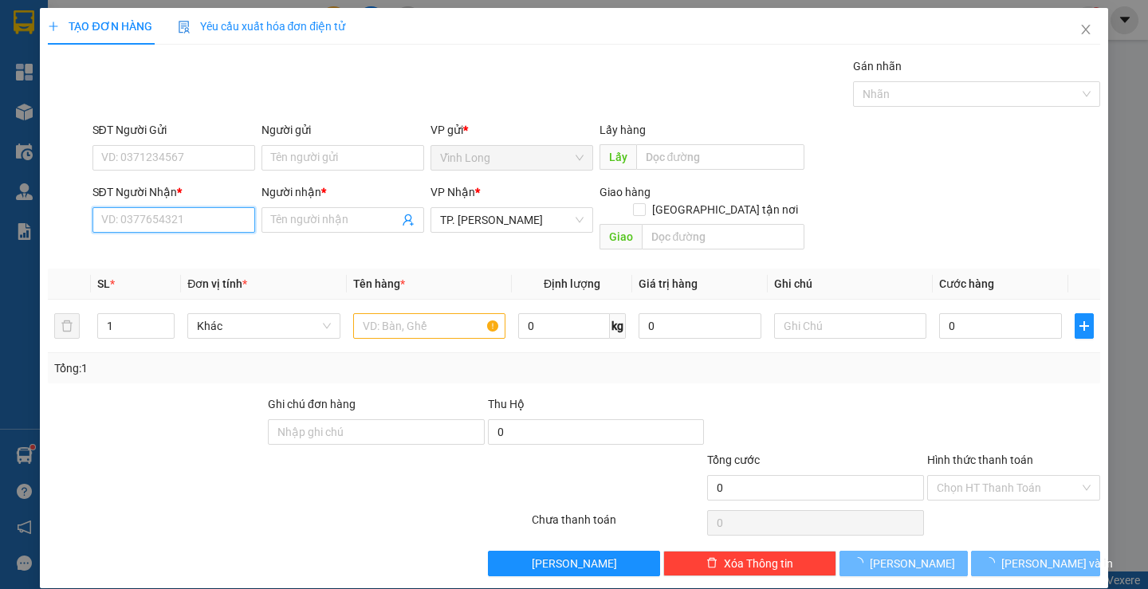
click at [209, 226] on input "SĐT Người Nhận *" at bounding box center [173, 220] width 163 height 26
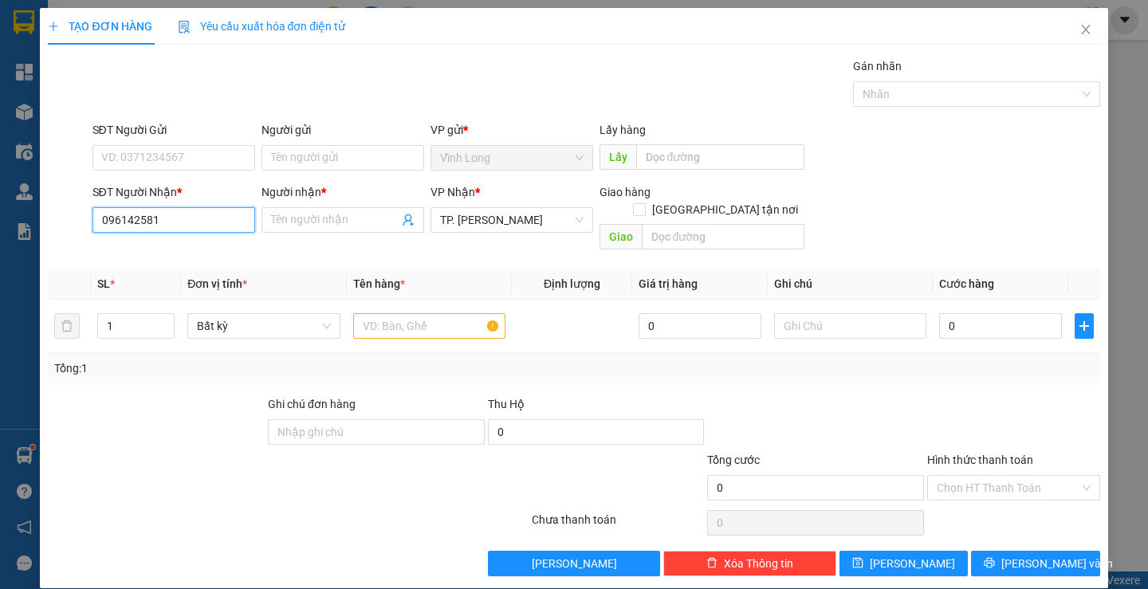
type input "0961425818"
drag, startPoint x: 200, startPoint y: 248, endPoint x: 323, endPoint y: 277, distance: 126.1
click at [199, 248] on div "0961425818 - SANG" at bounding box center [171, 252] width 142 height 18
type input "SANG"
type input "0961425818"
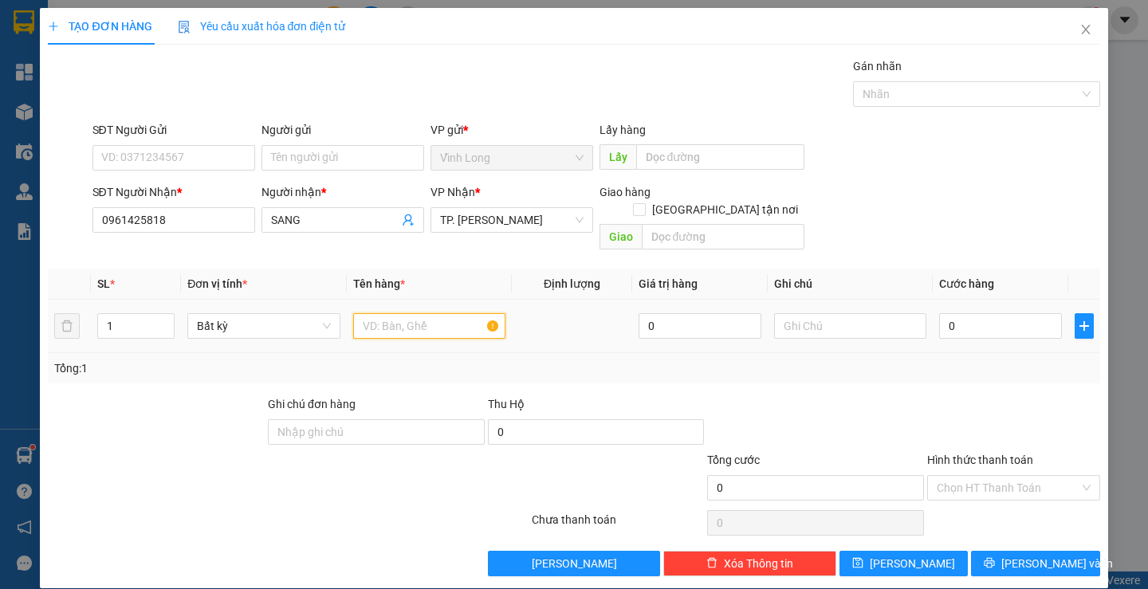
click at [376, 313] on input "text" at bounding box center [429, 326] width 152 height 26
type input "THÙNG MÀU CAM"
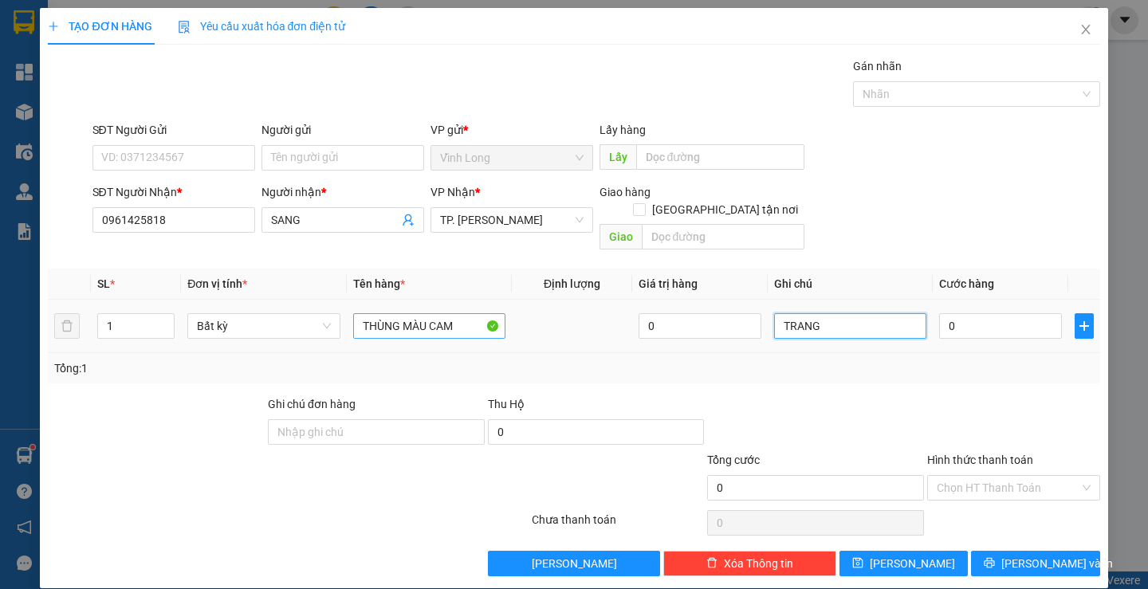
type input "TRANG"
type input "6"
type input "60"
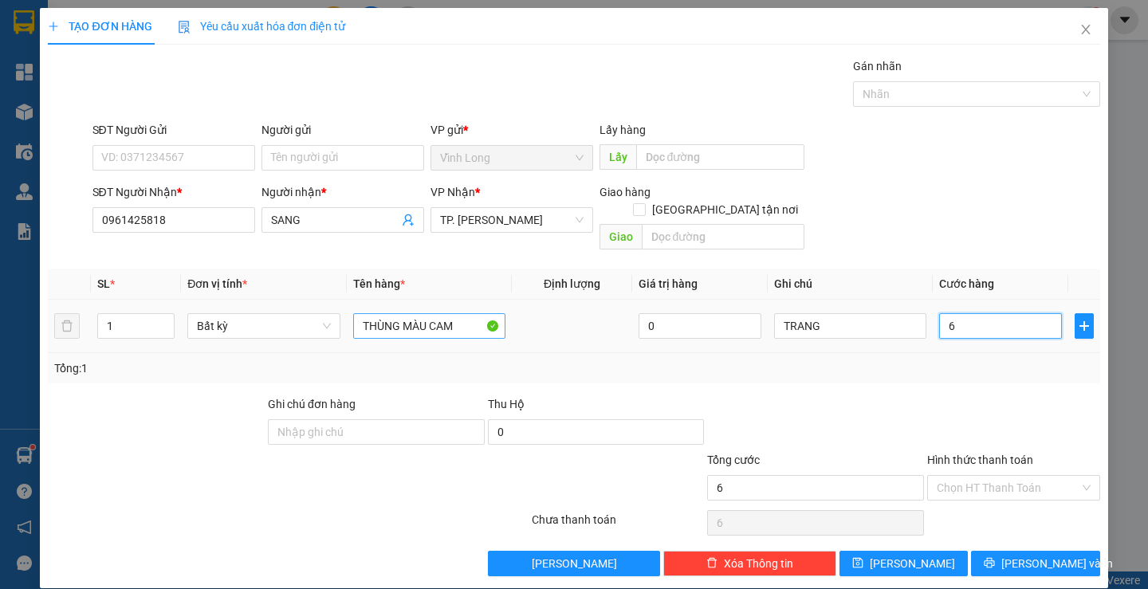
type input "60"
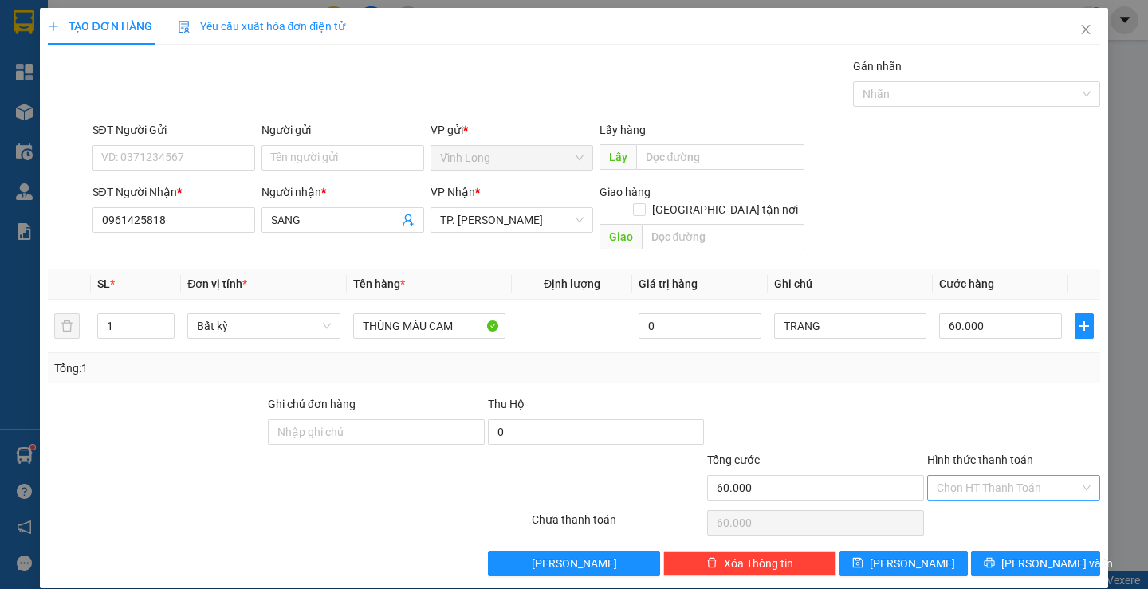
click at [982, 480] on input "Hình thức thanh toán" at bounding box center [1008, 488] width 143 height 24
click at [957, 501] on div "Tại văn phòng" at bounding box center [1003, 503] width 151 height 18
click at [1008, 551] on button "[PERSON_NAME] và In" at bounding box center [1035, 564] width 128 height 26
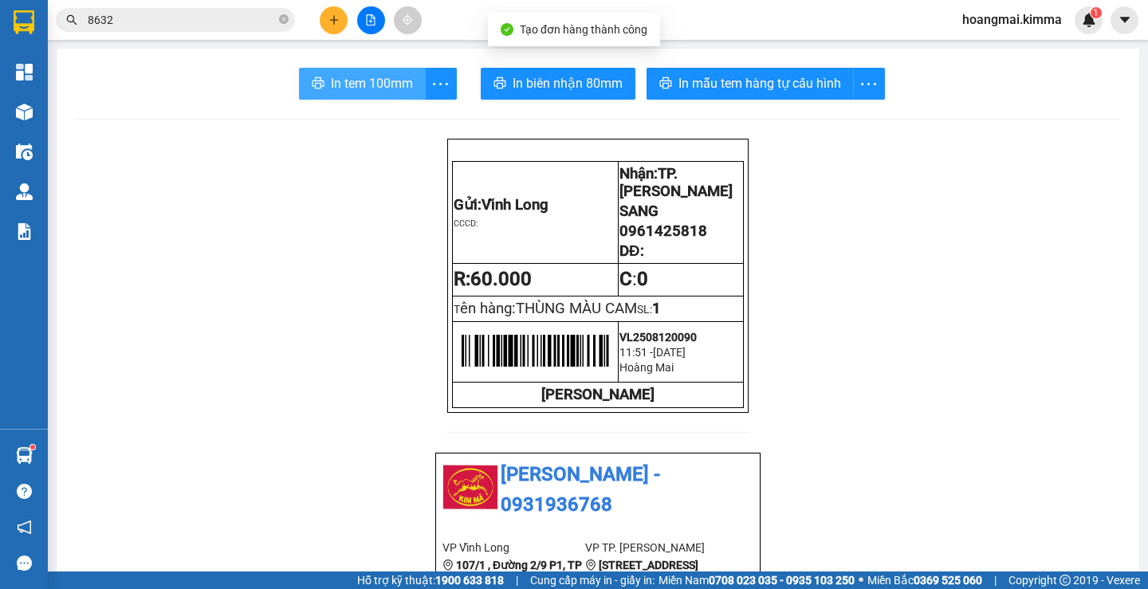
click at [356, 92] on span "In tem 100mm" at bounding box center [372, 83] width 82 height 20
